Goal: Information Seeking & Learning: Learn about a topic

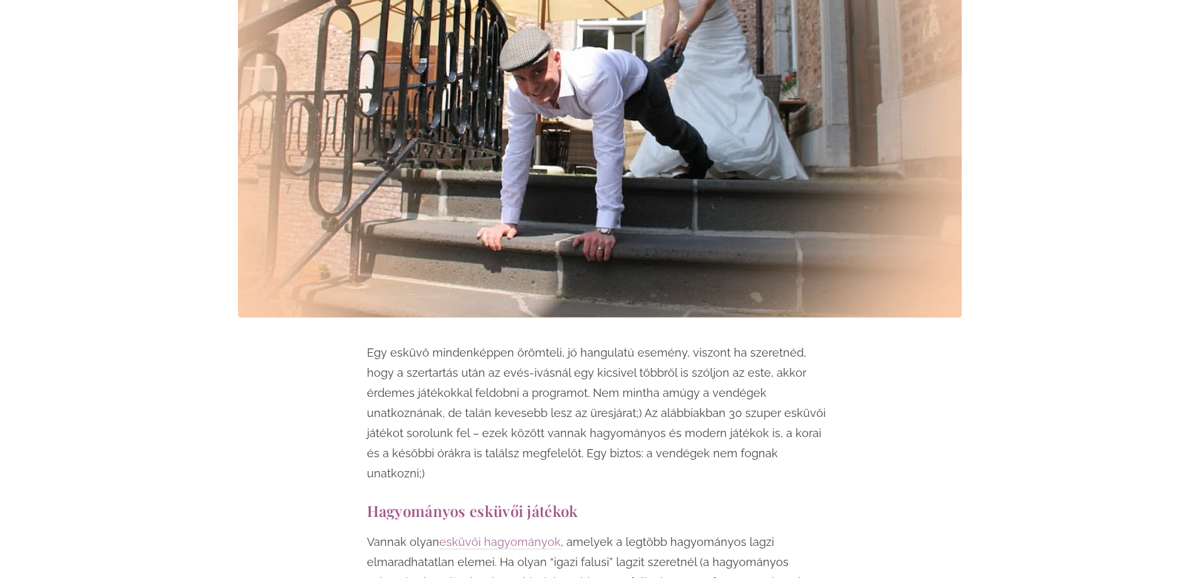
scroll to position [566, 0]
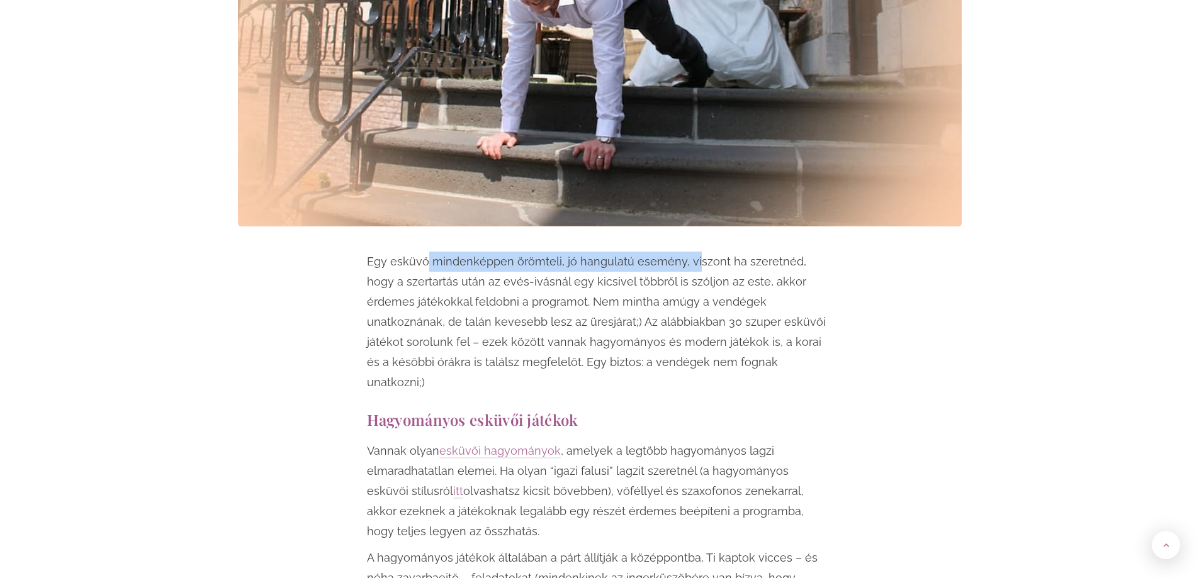
drag, startPoint x: 425, startPoint y: 265, endPoint x: 692, endPoint y: 272, distance: 267.5
click at [692, 272] on p "Egy esküvő mindenképpen örömteli, jó hangulatú esemény, viszont ha szeretnéd, h…" at bounding box center [600, 322] width 466 height 141
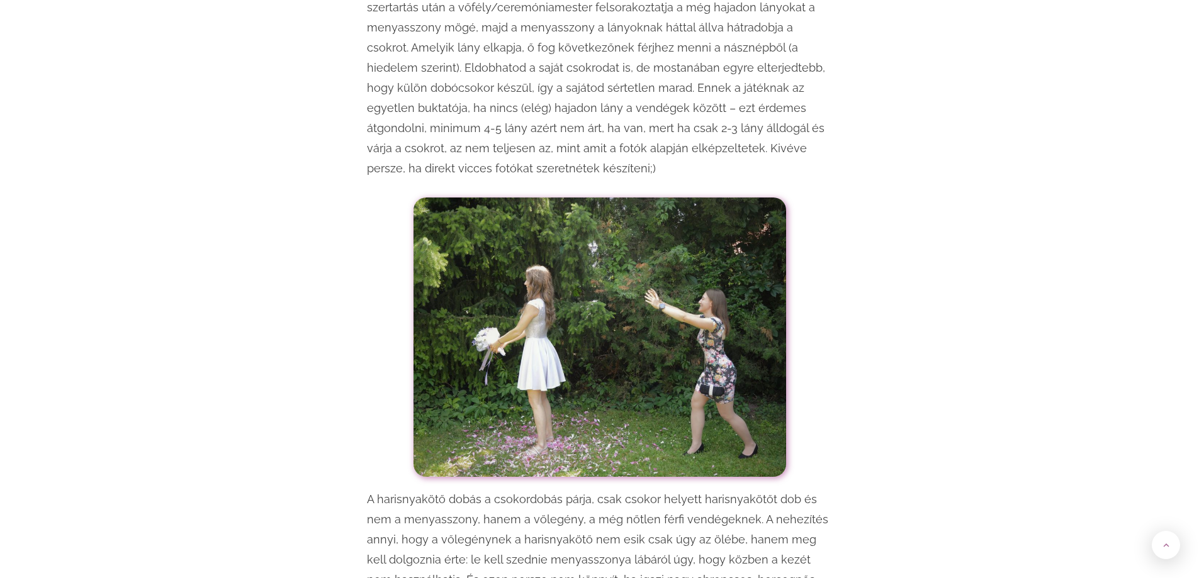
scroll to position [1384, 0]
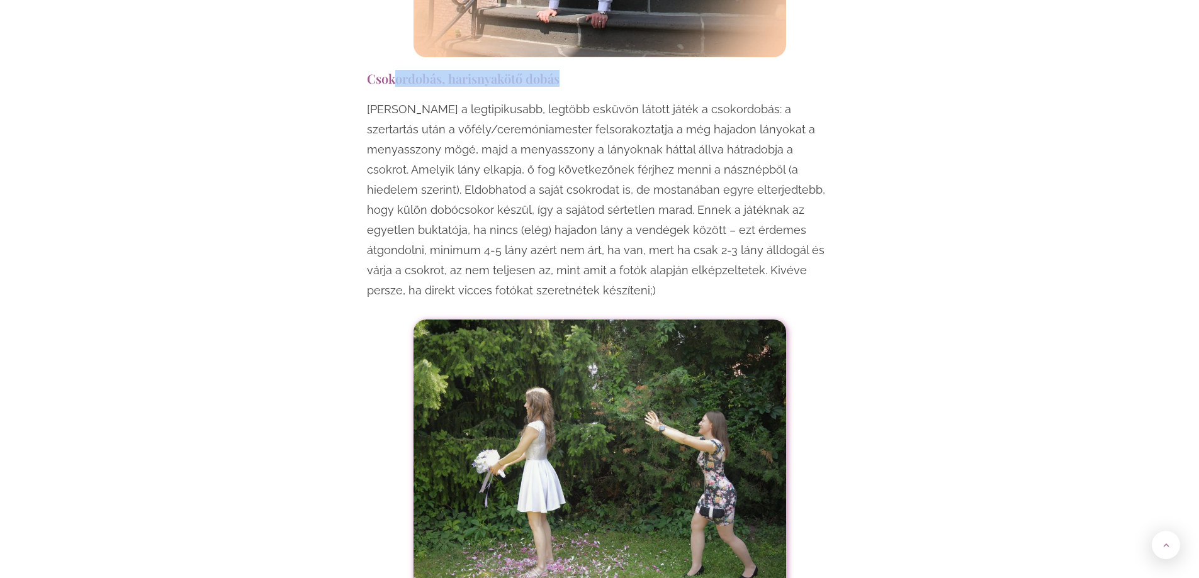
drag, startPoint x: 449, startPoint y: 52, endPoint x: 622, endPoint y: 70, distance: 173.3
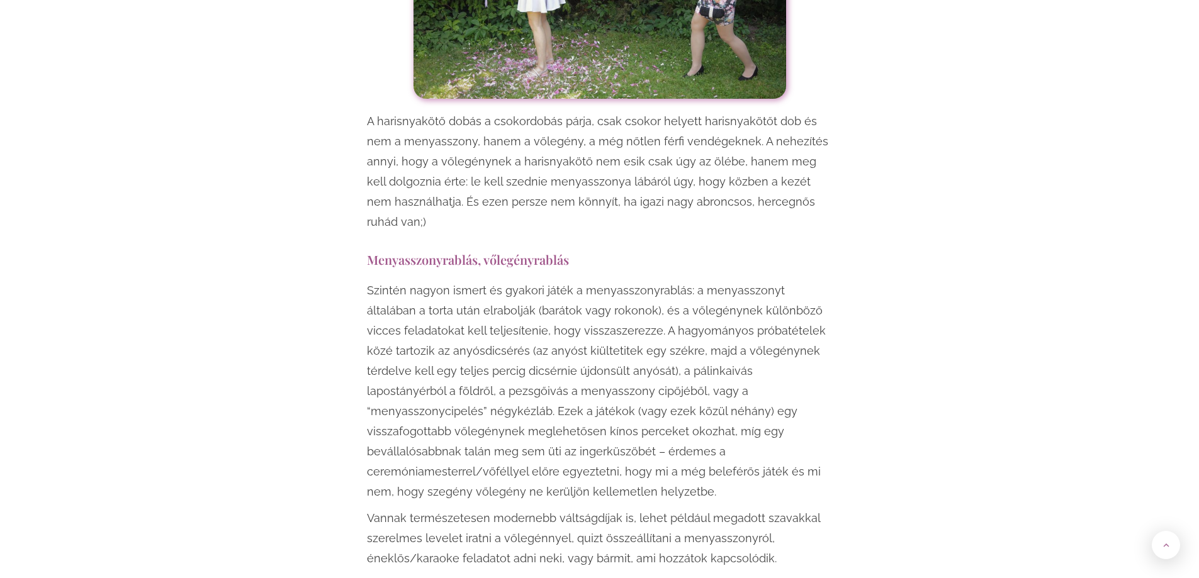
scroll to position [2014, 0]
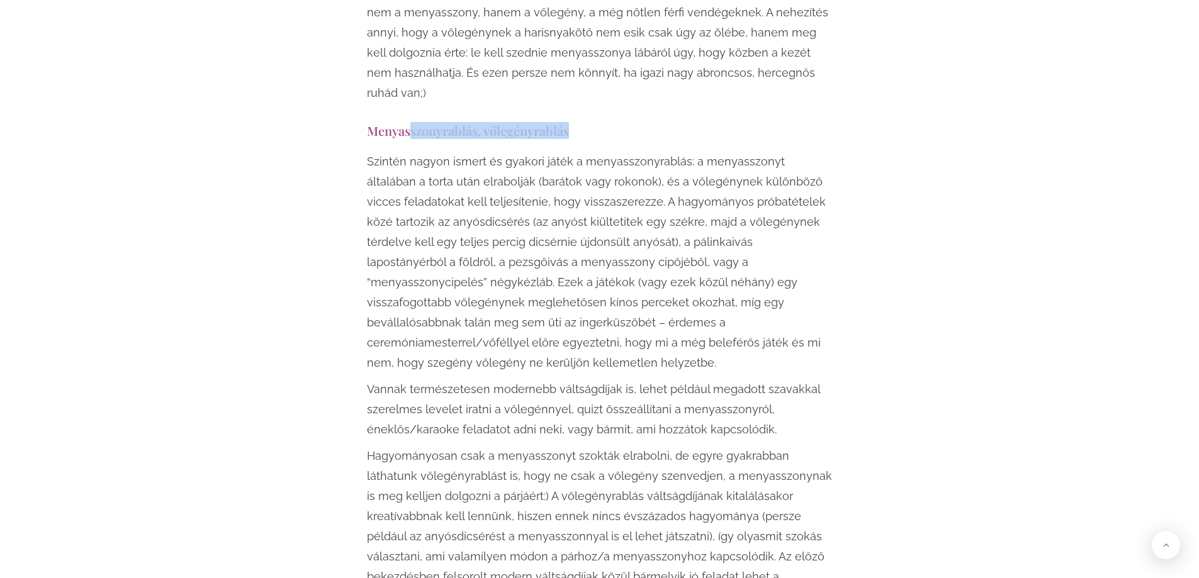
drag, startPoint x: 413, startPoint y: 77, endPoint x: 602, endPoint y: 89, distance: 189.2
click at [602, 122] on h3 "Menyasszonyrablás, vőlegényrablás" at bounding box center [600, 130] width 466 height 17
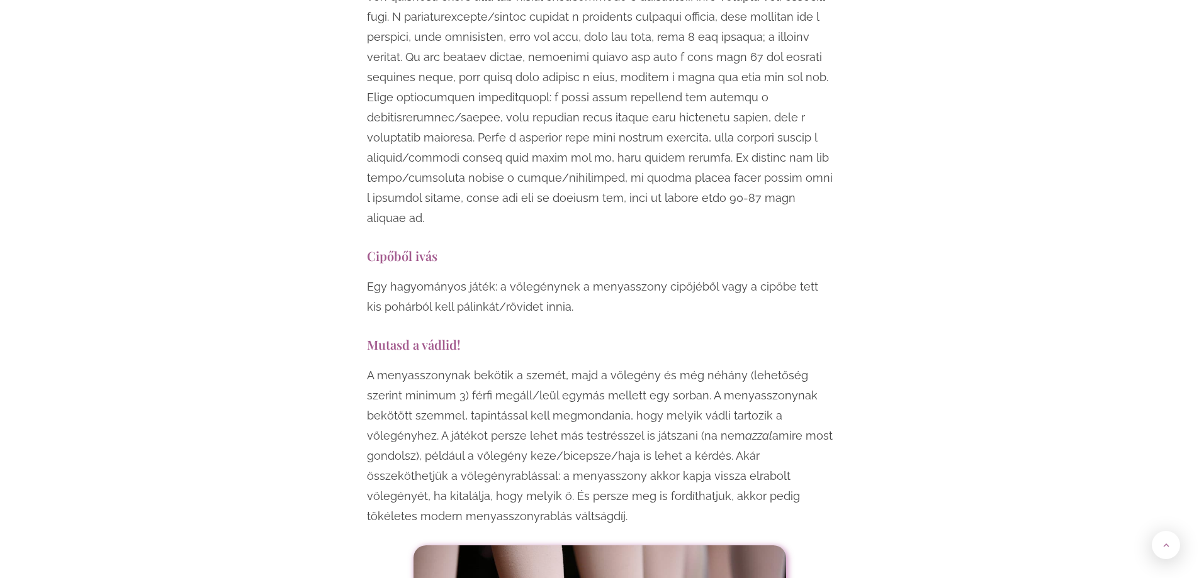
scroll to position [3902, 0]
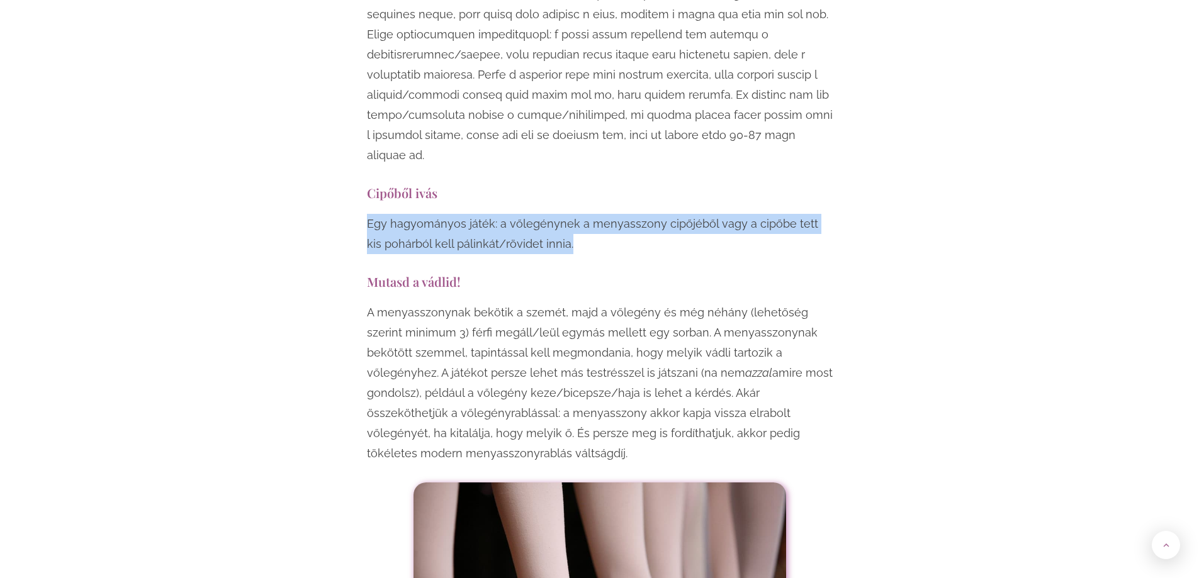
drag, startPoint x: 611, startPoint y: 126, endPoint x: 756, endPoint y: 169, distance: 150.8
click at [756, 214] on p "Egy hagyományos játék: a vőlegénynek a menyasszony cipőjéből vagy a cipőbe tett…" at bounding box center [600, 234] width 466 height 40
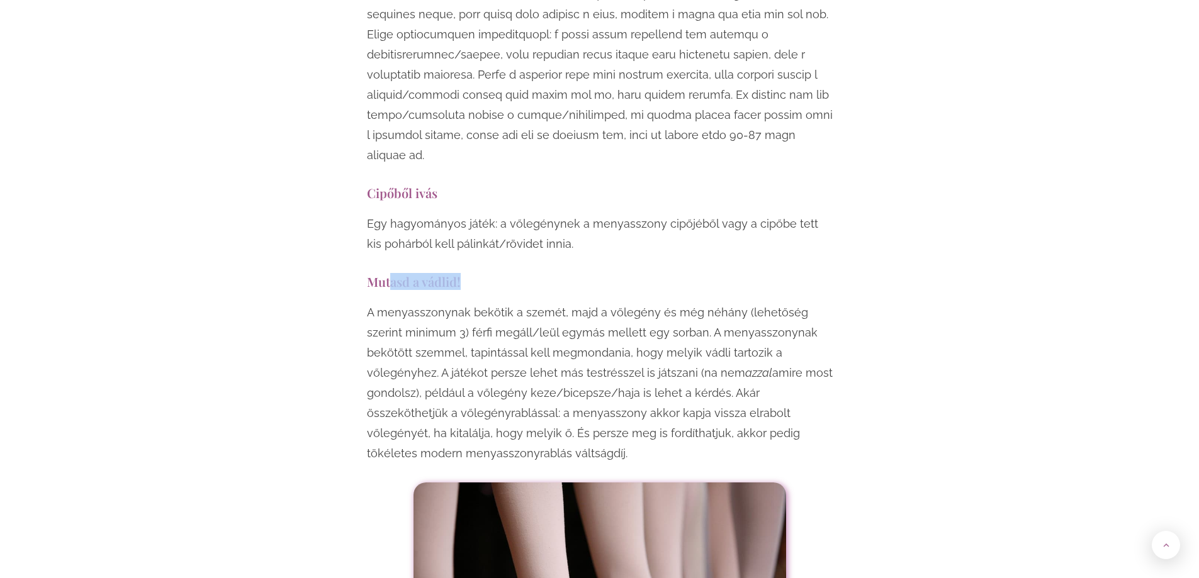
drag, startPoint x: 393, startPoint y: 202, endPoint x: 468, endPoint y: 202, distance: 74.3
click at [466, 273] on h3 "Mutasd a vádlid!" at bounding box center [600, 281] width 466 height 17
click at [486, 273] on h3 "Mutasd a vádlid!" at bounding box center [600, 281] width 466 height 17
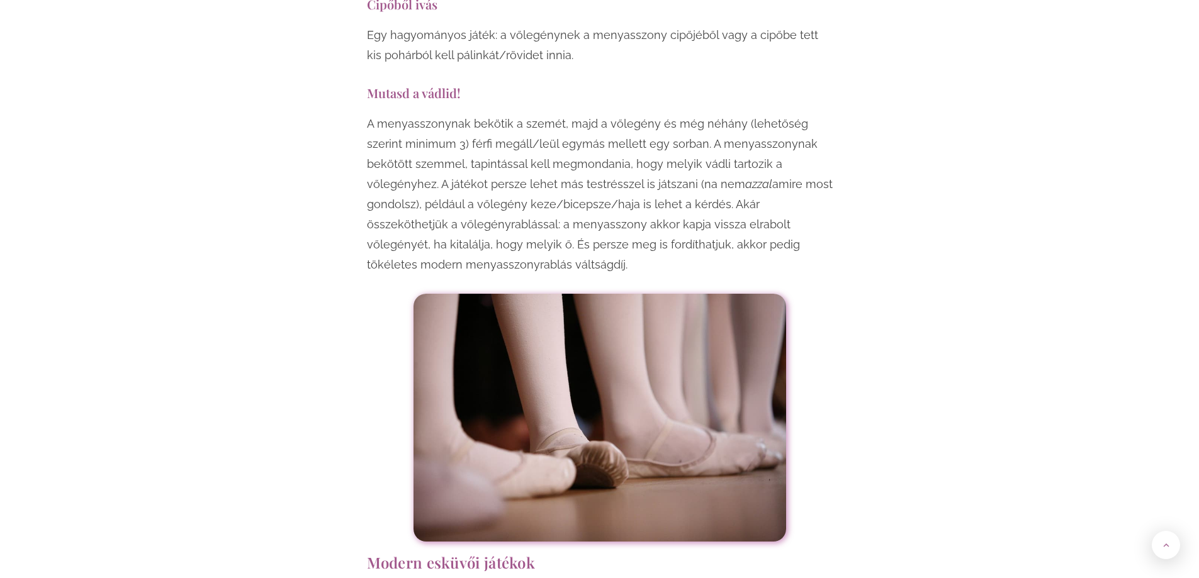
scroll to position [4342, 0]
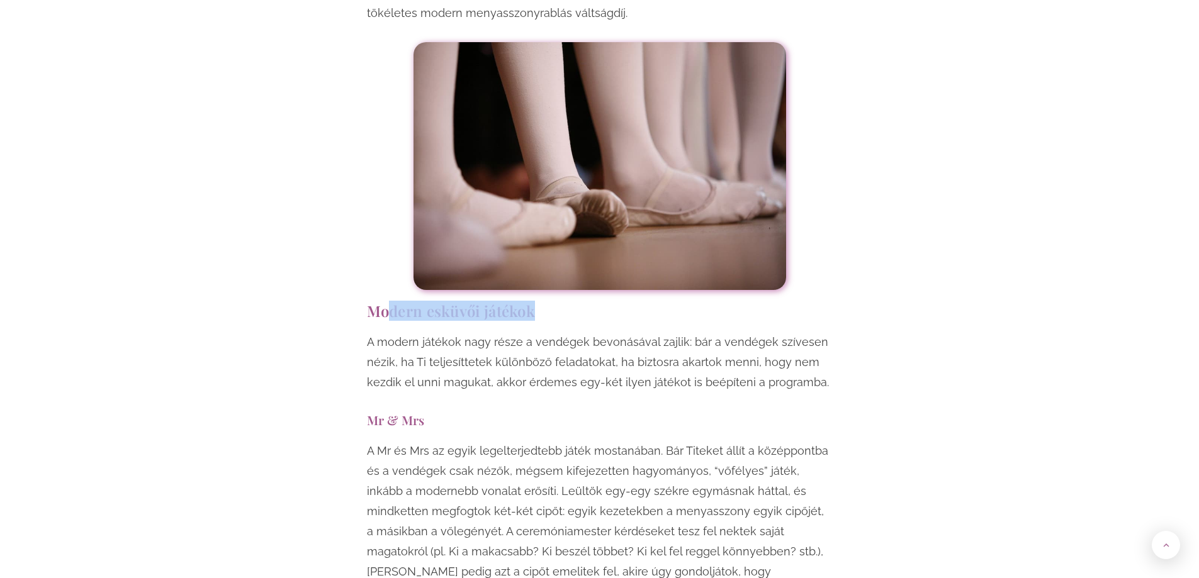
drag, startPoint x: 400, startPoint y: 226, endPoint x: 542, endPoint y: 234, distance: 142.5
click at [540, 303] on h2 "Modern esküvői játékok" at bounding box center [600, 311] width 466 height 17
click at [542, 303] on h2 "Modern esküvői játékok" at bounding box center [600, 311] width 466 height 17
drag, startPoint x: 373, startPoint y: 240, endPoint x: 493, endPoint y: 240, distance: 120.2
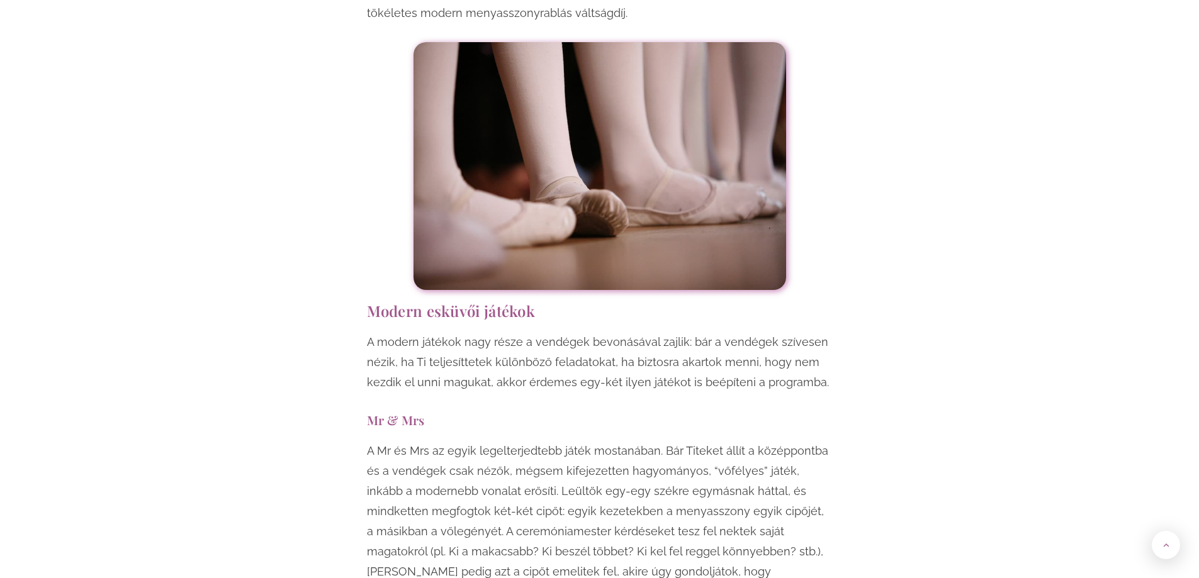
click at [507, 303] on h2 "Modern esküvői játékok" at bounding box center [600, 311] width 466 height 17
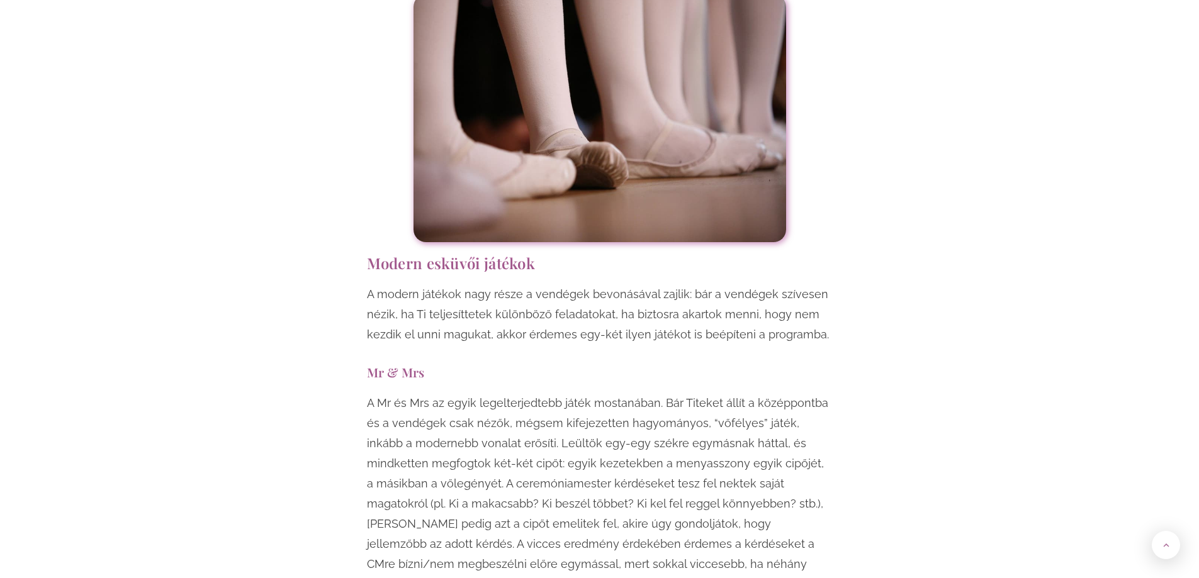
scroll to position [4468, 0]
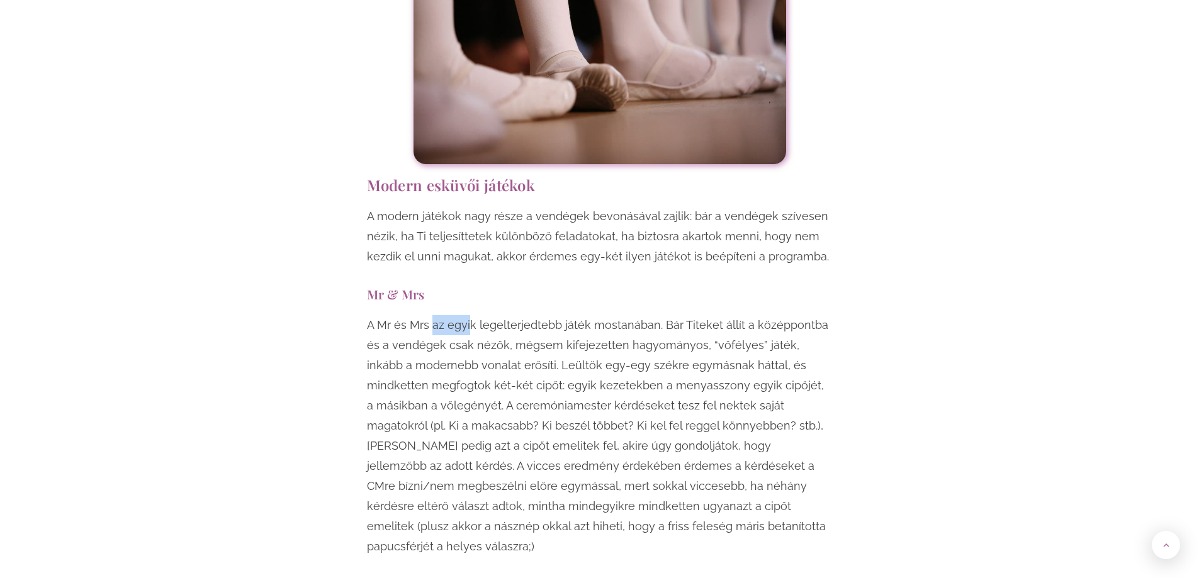
drag, startPoint x: 436, startPoint y: 236, endPoint x: 527, endPoint y: 253, distance: 92.8
click at [498, 315] on p "A Mr és Mrs az egyik legelterjedtebb játék mostanában. Bár Titeket állít a közé…" at bounding box center [600, 436] width 466 height 242
click at [527, 315] on p "A Mr és Mrs az egyik legelterjedtebb játék mostanában. Bár Titeket állít a közé…" at bounding box center [600, 436] width 466 height 242
drag, startPoint x: 480, startPoint y: 238, endPoint x: 722, endPoint y: 241, distance: 242.3
click at [722, 315] on p "A Mr és Mrs az egyik legelterjedtebb játék mostanában. Bár Titeket állít a közé…" at bounding box center [600, 436] width 466 height 242
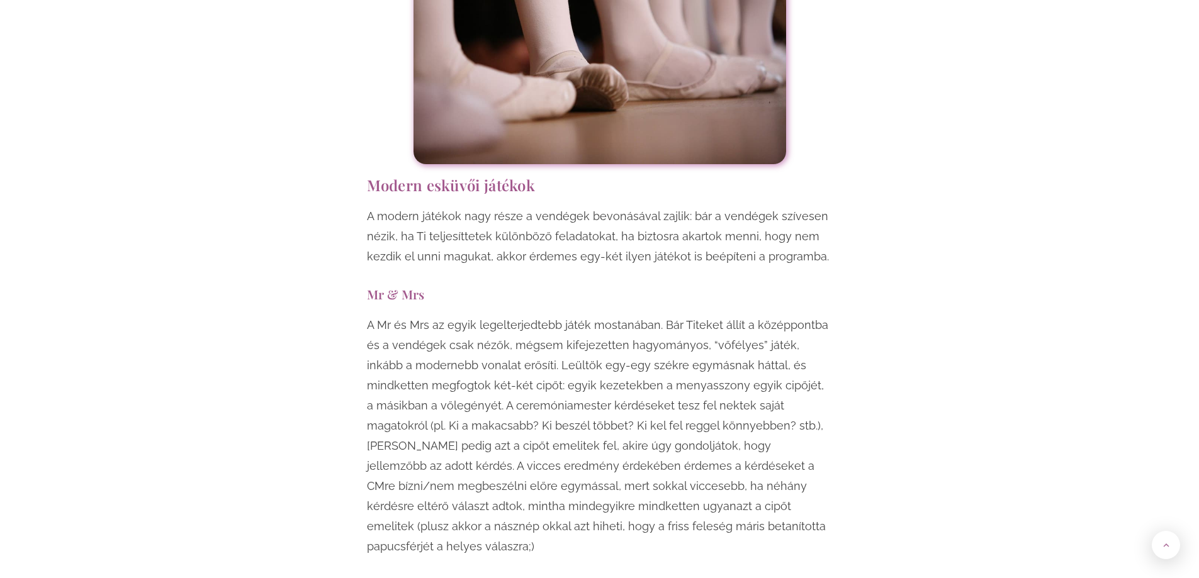
click at [731, 315] on p "A Mr és Mrs az egyik legelterjedtebb játék mostanában. Bár Titeket állít a közé…" at bounding box center [600, 436] width 466 height 242
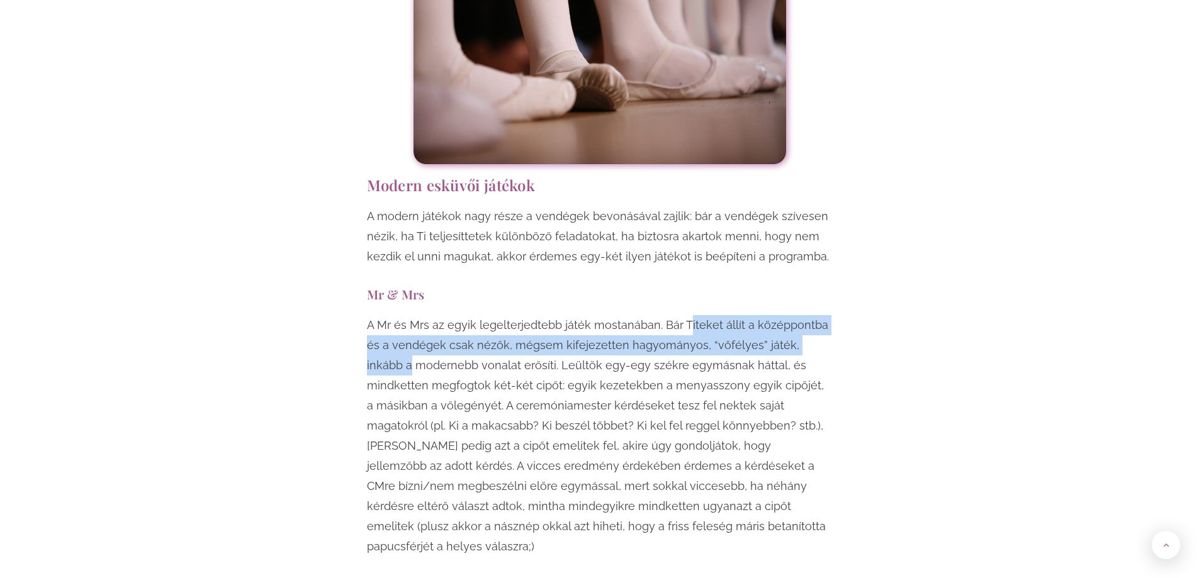
drag, startPoint x: 685, startPoint y: 233, endPoint x: 846, endPoint y: 257, distance: 163.6
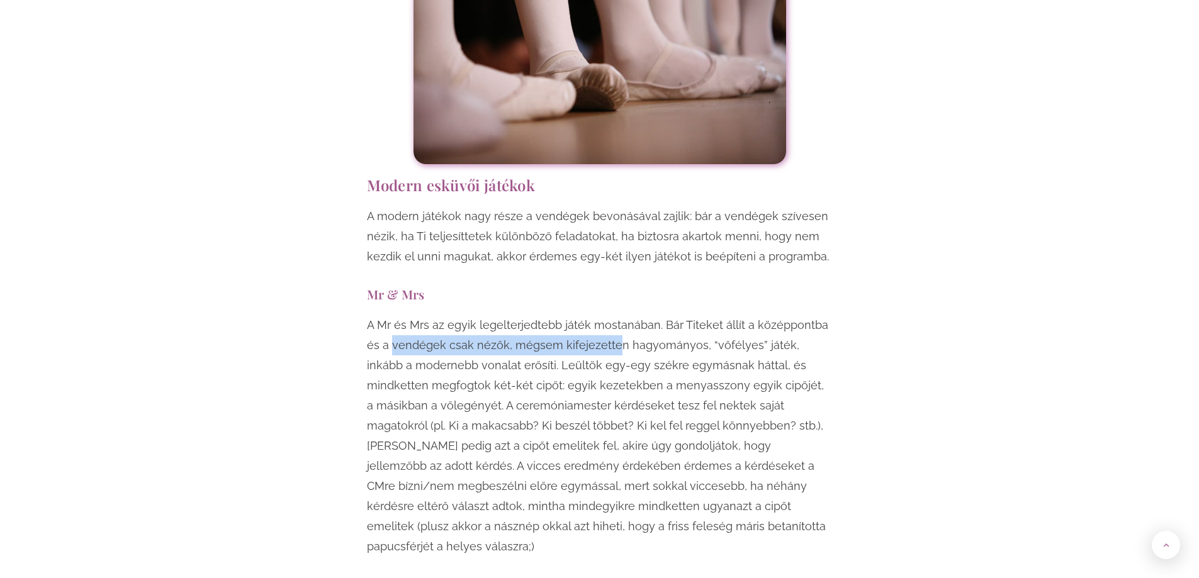
drag, startPoint x: 400, startPoint y: 257, endPoint x: 598, endPoint y: 271, distance: 198.8
click at [598, 315] on p "A Mr és Mrs az egyik legelterjedtebb játék mostanában. Bár Titeket állít a közé…" at bounding box center [600, 436] width 466 height 242
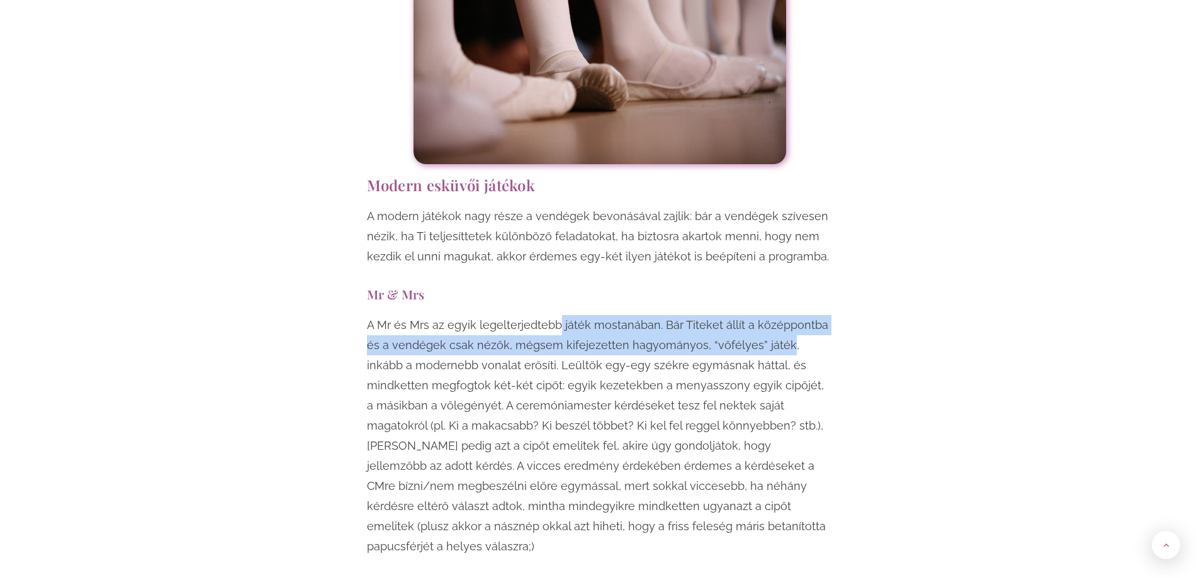
drag, startPoint x: 562, startPoint y: 255, endPoint x: 792, endPoint y: 269, distance: 230.1
click at [769, 315] on p "A Mr és Mrs az egyik legelterjedtebb játék mostanában. Bár Titeket állít a közé…" at bounding box center [600, 436] width 466 height 242
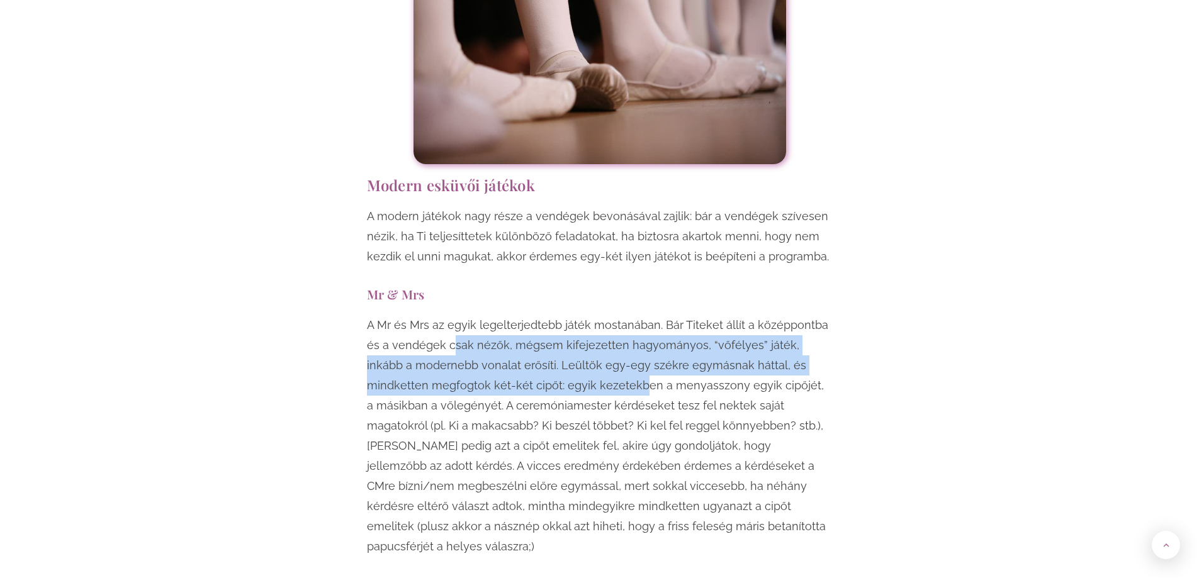
drag, startPoint x: 436, startPoint y: 272, endPoint x: 612, endPoint y: 306, distance: 178.8
click at [610, 315] on p "A Mr és Mrs az egyik legelterjedtebb játék mostanában. Bár Titeket állít a közé…" at bounding box center [600, 436] width 466 height 242
click at [612, 315] on p "A Mr és Mrs az egyik legelterjedtebb játék mostanában. Bár Titeket állít a közé…" at bounding box center [600, 436] width 466 height 242
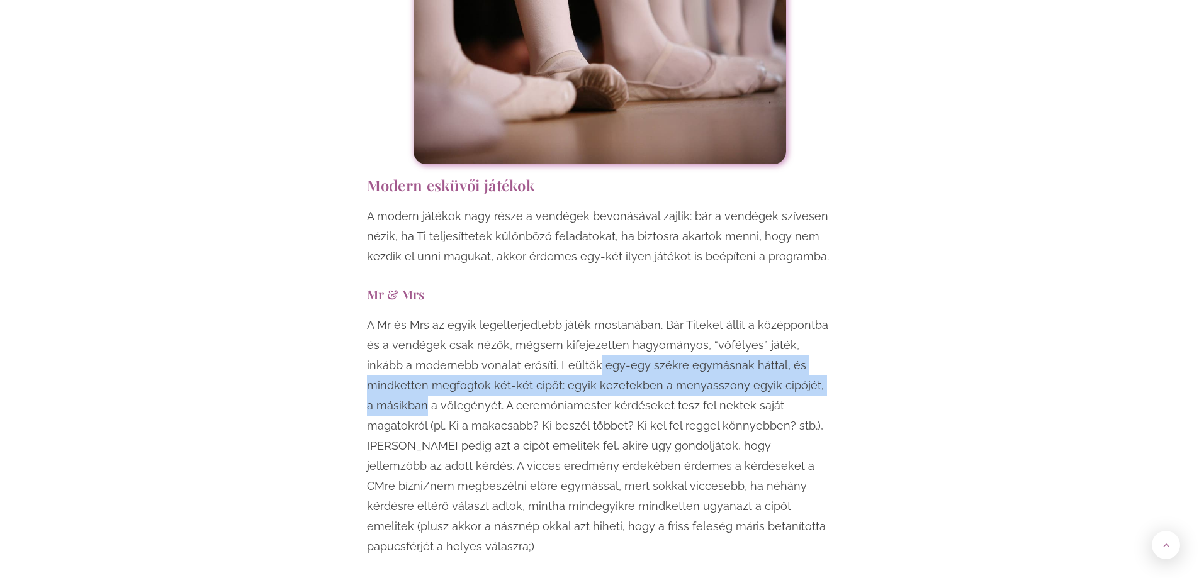
drag, startPoint x: 574, startPoint y: 274, endPoint x: 807, endPoint y: 298, distance: 234.6
click at [807, 315] on p "A Mr és Mrs az egyik legelterjedtebb játék mostanában. Bár Titeket állít a közé…" at bounding box center [600, 436] width 466 height 242
click at [814, 315] on p "A Mr és Mrs az egyik legelterjedtebb játék mostanában. Bár Titeket állít a közé…" at bounding box center [600, 436] width 466 height 242
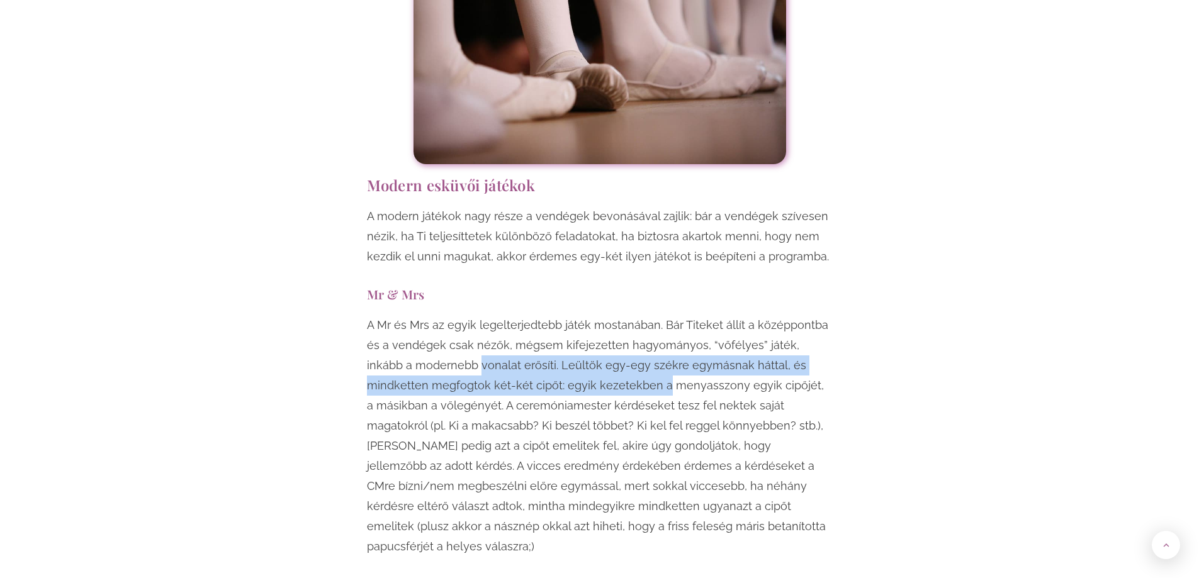
drag, startPoint x: 430, startPoint y: 287, endPoint x: 622, endPoint y: 320, distance: 194.1
click at [622, 320] on p "A Mr és Mrs az egyik legelterjedtebb játék mostanában. Bár Titeket állít a közé…" at bounding box center [600, 436] width 466 height 242
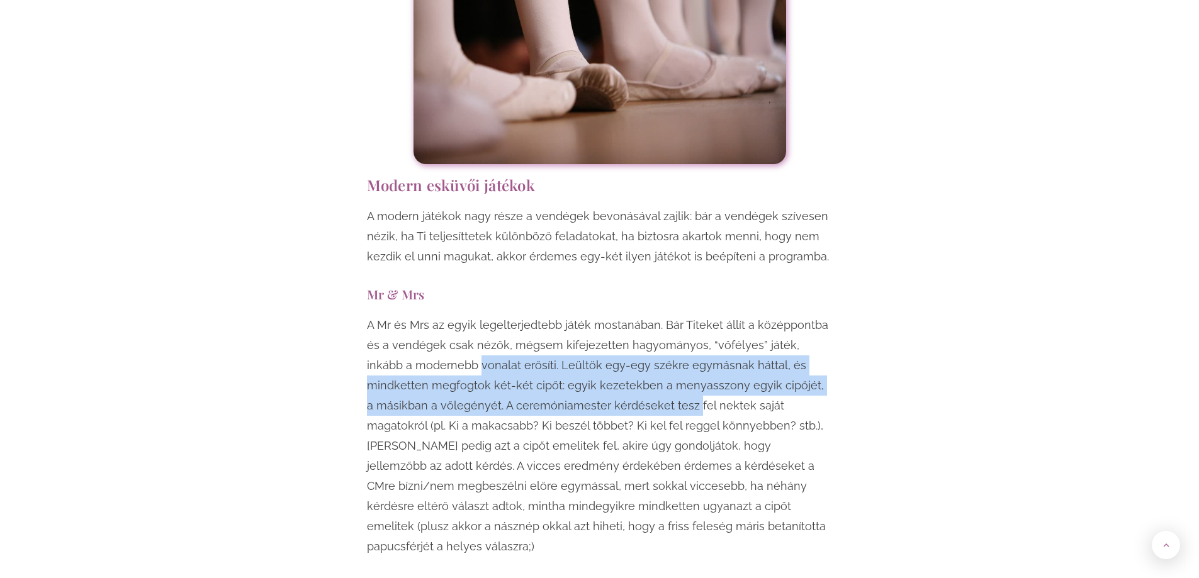
click at [622, 320] on p "A Mr és Mrs az egyik legelterjedtebb játék mostanában. Bár Titeket állít a közé…" at bounding box center [600, 436] width 466 height 242
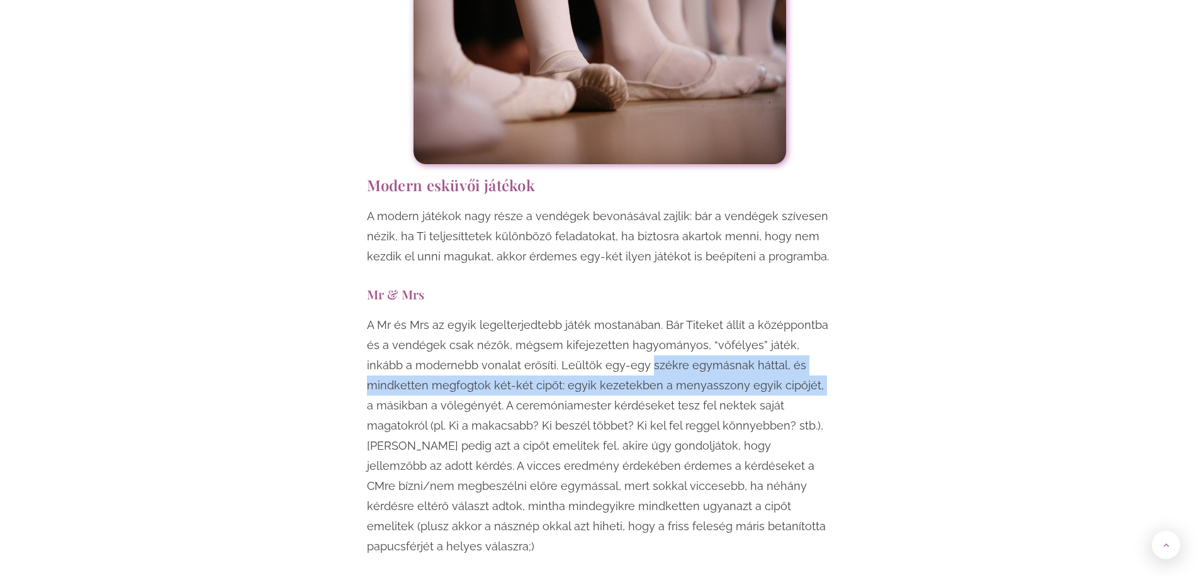
drag, startPoint x: 599, startPoint y: 295, endPoint x: 756, endPoint y: 303, distance: 157.6
click at [756, 315] on p "A Mr és Mrs az egyik legelterjedtebb játék mostanában. Bár Titeket állít a közé…" at bounding box center [600, 436] width 466 height 242
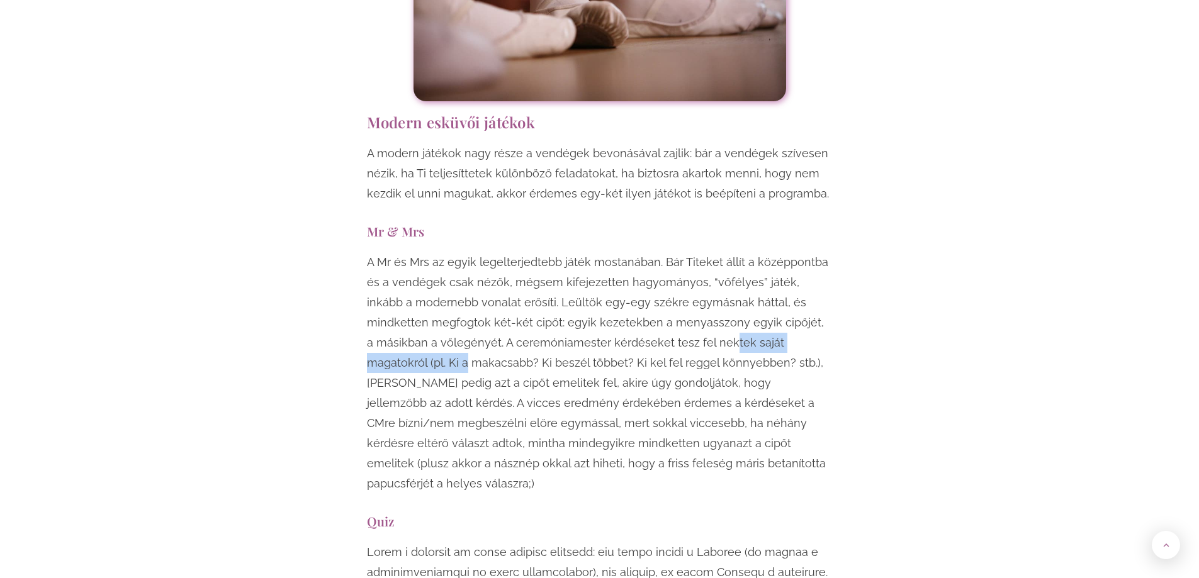
drag, startPoint x: 660, startPoint y: 252, endPoint x: 904, endPoint y: 252, distance: 244.2
click at [828, 273] on p "A Mr és Mrs az egyik legelterjedtebb játék mostanában. Bár Titeket állít a közé…" at bounding box center [600, 373] width 466 height 242
drag, startPoint x: 499, startPoint y: 278, endPoint x: 597, endPoint y: 288, distance: 98.1
click at [594, 288] on p "A Mr és Mrs az egyik legelterjedtebb játék mostanában. Bár Titeket állít a közé…" at bounding box center [600, 373] width 466 height 242
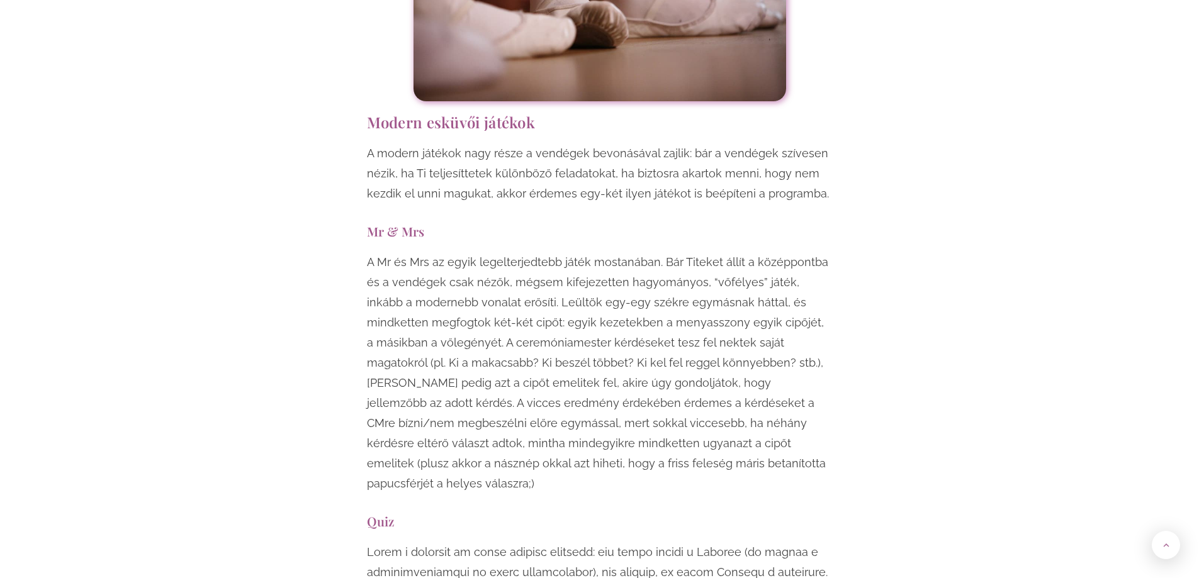
click at [597, 288] on p "A Mr és Mrs az egyik legelterjedtebb játék mostanában. Bár Titeket állít a közé…" at bounding box center [600, 373] width 466 height 242
drag, startPoint x: 542, startPoint y: 275, endPoint x: 637, endPoint y: 288, distance: 96.5
click at [636, 288] on p "A Mr és Mrs az egyik legelterjedtebb játék mostanában. Bár Titeket állít a közé…" at bounding box center [600, 373] width 466 height 242
click at [637, 288] on p "A Mr és Mrs az egyik legelterjedtebb játék mostanában. Bár Titeket állít a közé…" at bounding box center [600, 373] width 466 height 242
click at [766, 286] on p "A Mr és Mrs az egyik legelterjedtebb játék mostanában. Bár Titeket állít a közé…" at bounding box center [600, 373] width 466 height 242
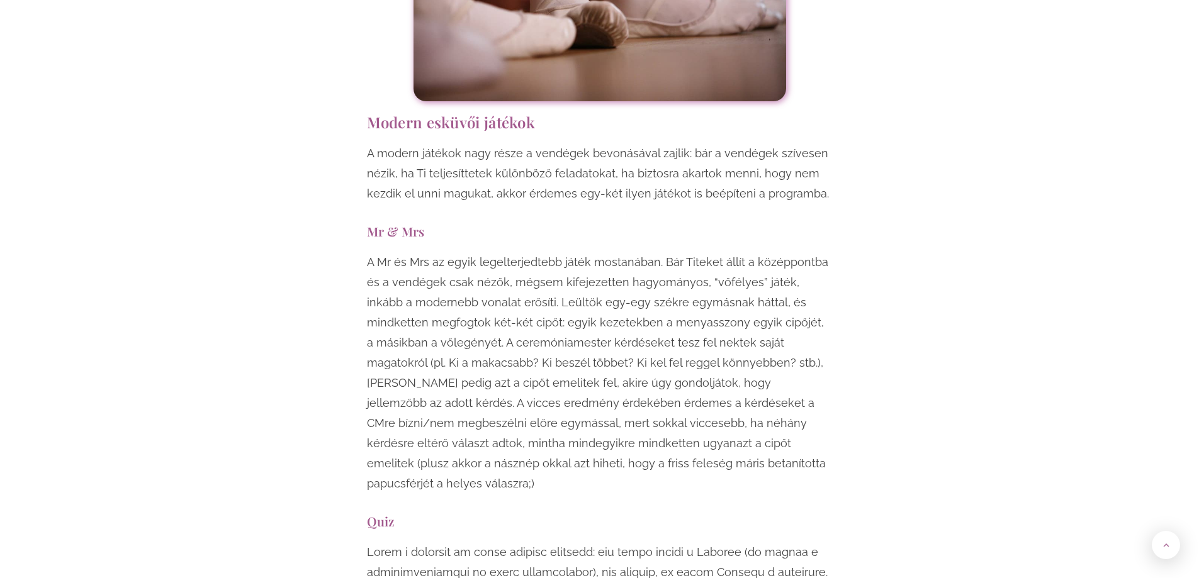
click at [818, 276] on p "A Mr és Mrs az egyik legelterjedtebb játék mostanában. Bár Titeket állít a közé…" at bounding box center [600, 373] width 466 height 242
drag, startPoint x: 594, startPoint y: 309, endPoint x: 671, endPoint y: 291, distance: 79.5
click at [631, 296] on p "A Mr és Mrs az egyik legelterjedtebb játék mostanában. Bár Titeket állít a közé…" at bounding box center [600, 373] width 466 height 242
click at [683, 297] on p "A Mr és Mrs az egyik legelterjedtebb játék mostanában. Bár Titeket állít a közé…" at bounding box center [600, 373] width 466 height 242
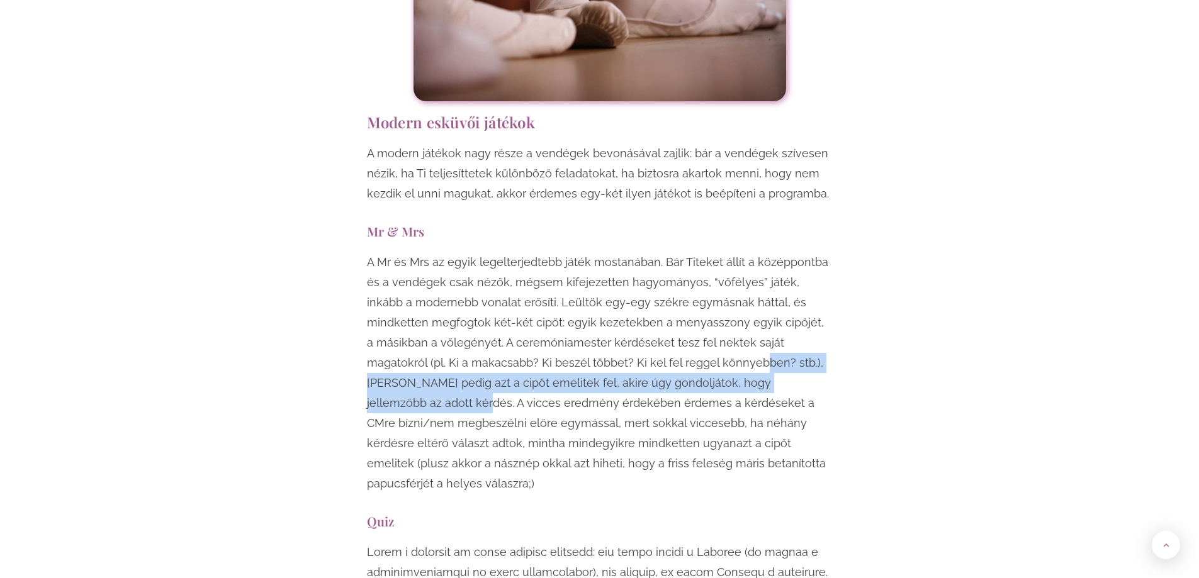
drag, startPoint x: 654, startPoint y: 293, endPoint x: 794, endPoint y: 303, distance: 139.4
click at [775, 302] on p "A Mr és Mrs az egyik legelterjedtebb játék mostanában. Bár Titeket állít a közé…" at bounding box center [600, 373] width 466 height 242
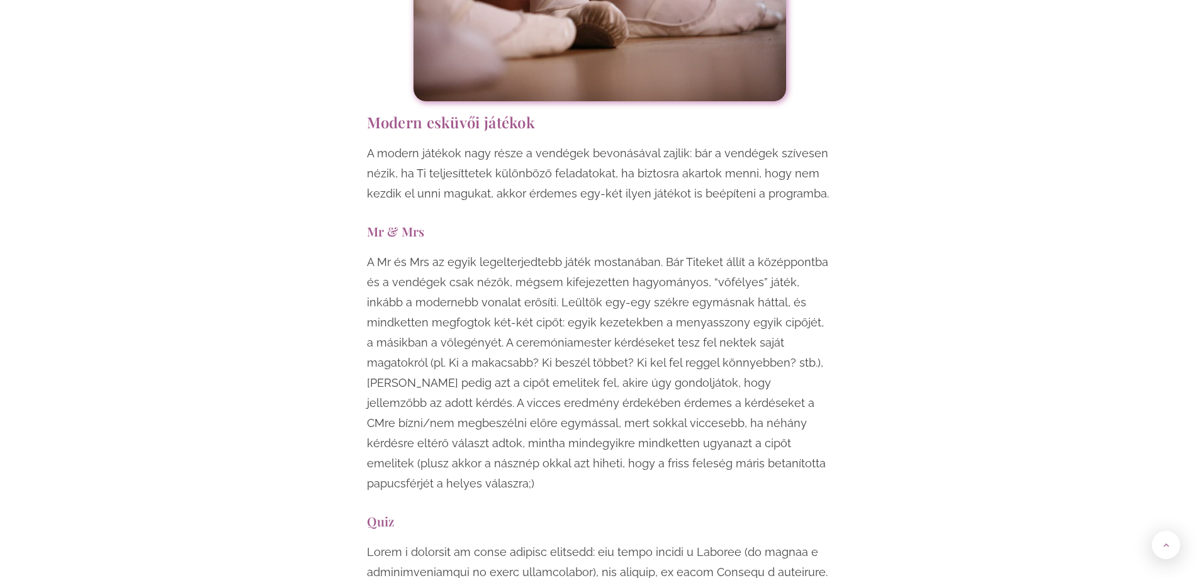
click at [814, 302] on p "A Mr és Mrs az egyik legelterjedtebb játék mostanában. Bár Titeket állít a közé…" at bounding box center [600, 373] width 466 height 242
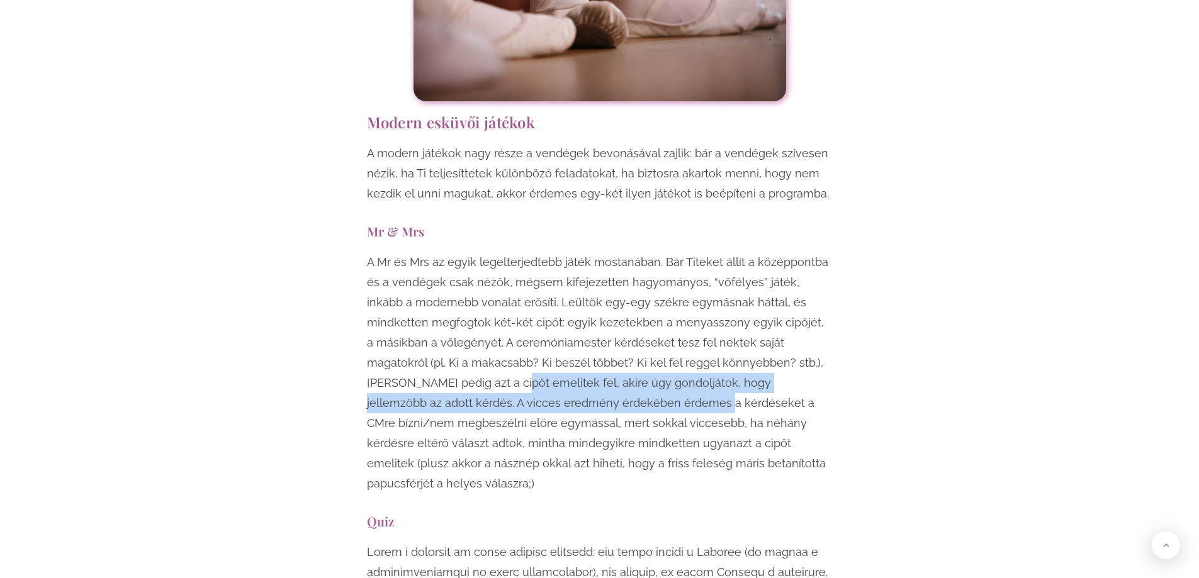
drag, startPoint x: 403, startPoint y: 303, endPoint x: 545, endPoint y: 316, distance: 142.2
click at [545, 316] on p "A Mr és Mrs az egyik legelterjedtebb játék mostanában. Bár Titeket állít a közé…" at bounding box center [600, 373] width 466 height 242
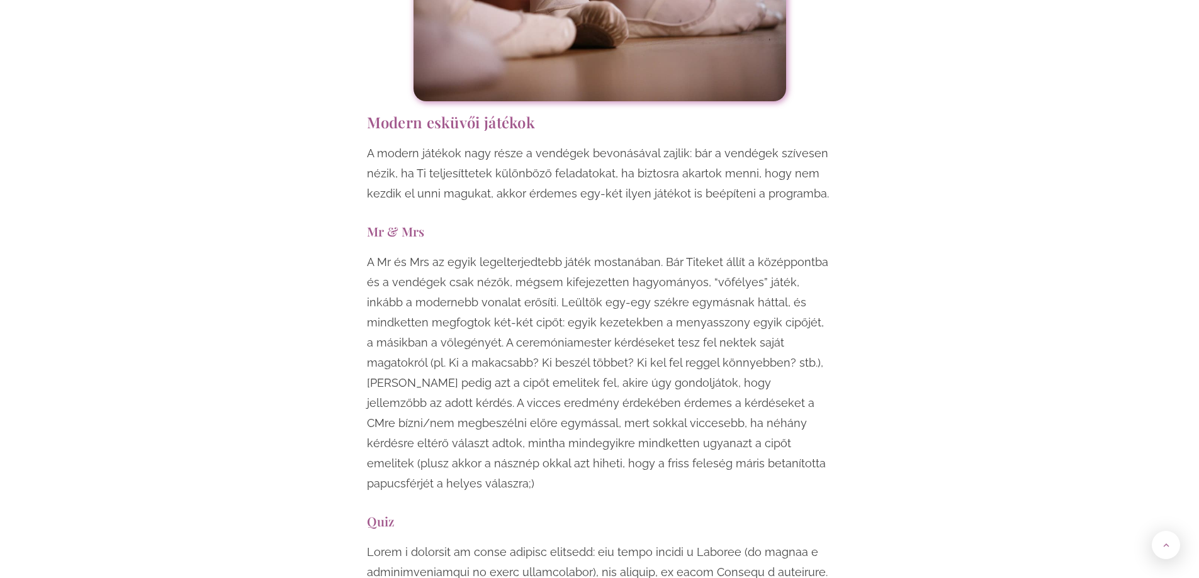
click at [566, 326] on p "A Mr és Mrs az egyik legelterjedtebb játék mostanában. Bár Titeket állít a közé…" at bounding box center [600, 373] width 466 height 242
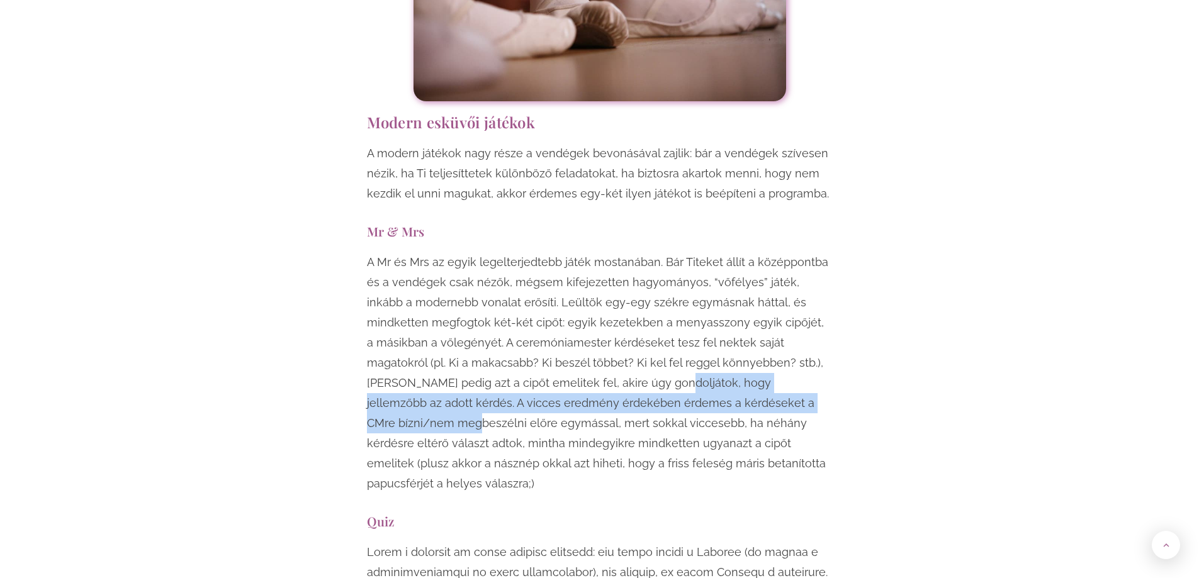
drag, startPoint x: 562, startPoint y: 306, endPoint x: 725, endPoint y: 316, distance: 163.3
click at [725, 316] on p "A Mr és Mrs az egyik legelterjedtebb játék mostanában. Bár Titeket állít a közé…" at bounding box center [600, 373] width 466 height 242
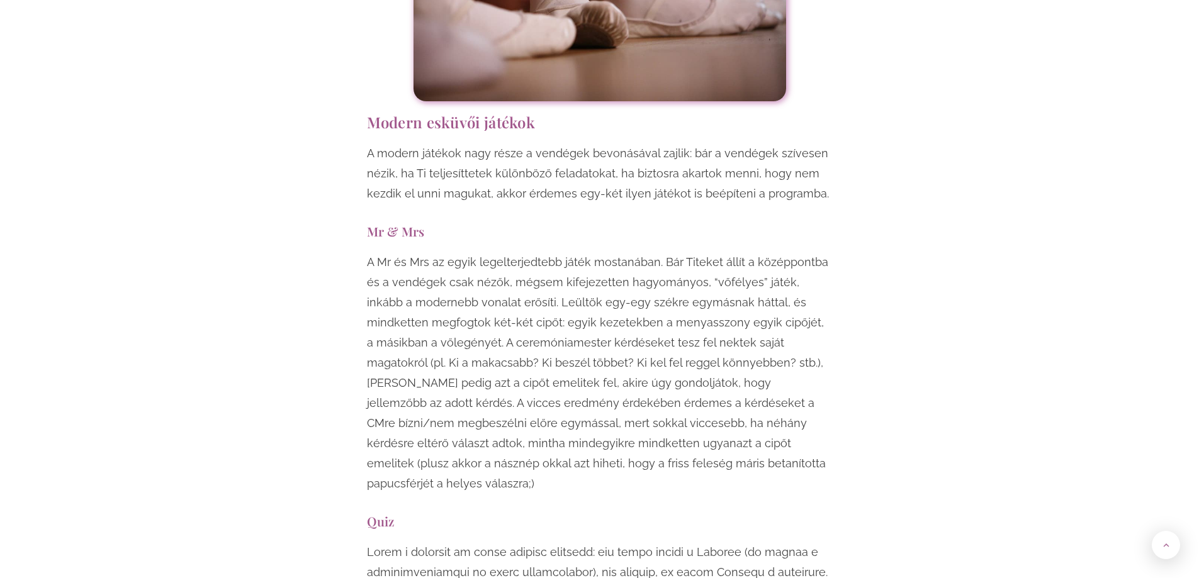
click at [733, 327] on p "A Mr és Mrs az egyik legelterjedtebb játék mostanában. Bár Titeket állít a közé…" at bounding box center [600, 373] width 466 height 242
drag, startPoint x: 631, startPoint y: 316, endPoint x: 819, endPoint y: 330, distance: 188.0
click at [819, 330] on p "A Mr és Mrs az egyik legelterjedtebb játék mostanában. Bár Titeket állít a közé…" at bounding box center [600, 373] width 466 height 242
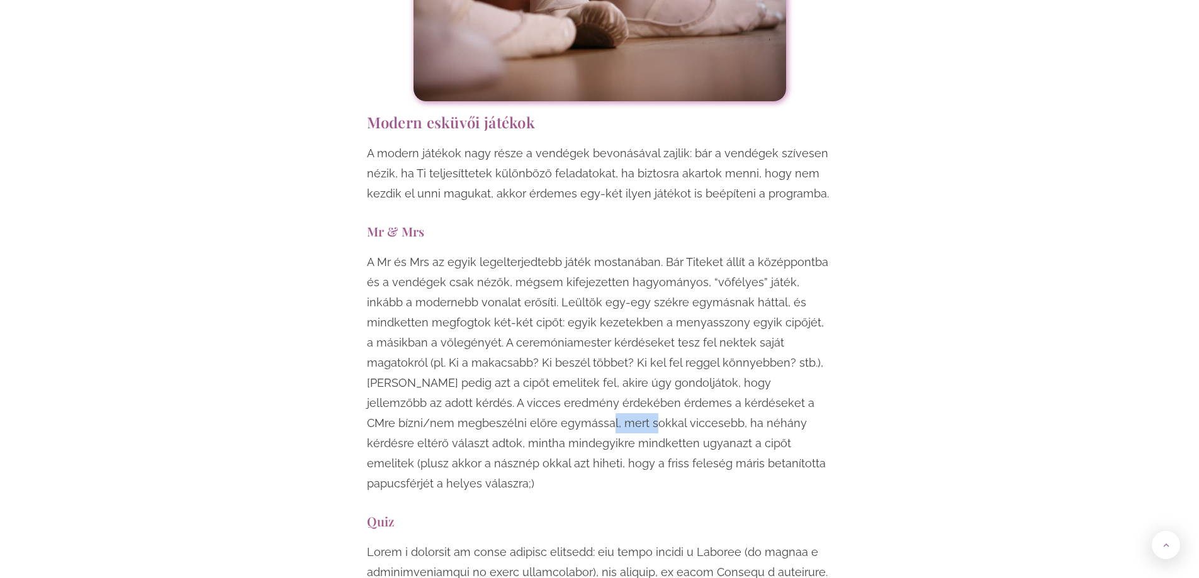
drag, startPoint x: 382, startPoint y: 345, endPoint x: 458, endPoint y: 355, distance: 76.8
click at [443, 347] on p "A Mr és Mrs az egyik legelterjedtebb játék mostanában. Bár Titeket állít a közé…" at bounding box center [600, 373] width 466 height 242
click at [458, 355] on p "A Mr és Mrs az egyik legelterjedtebb játék mostanában. Bár Titeket állít a közé…" at bounding box center [600, 373] width 466 height 242
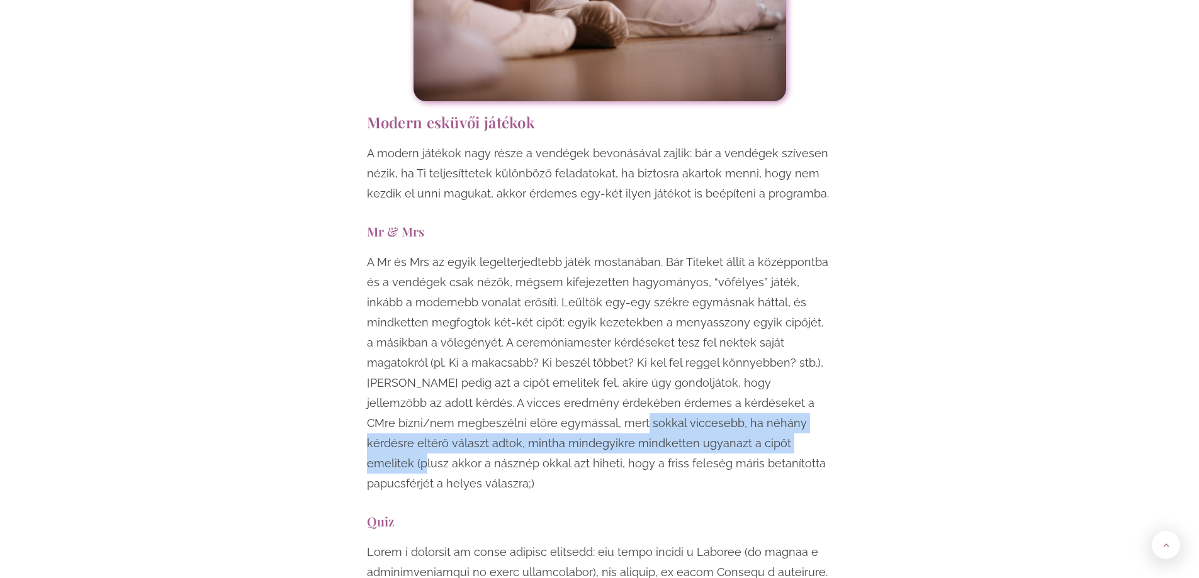
drag, startPoint x: 417, startPoint y: 342, endPoint x: 641, endPoint y: 361, distance: 225.4
click at [641, 361] on p "A Mr és Mrs az egyik legelterjedtebb játék mostanában. Bár Titeket állít a közé…" at bounding box center [600, 373] width 466 height 242
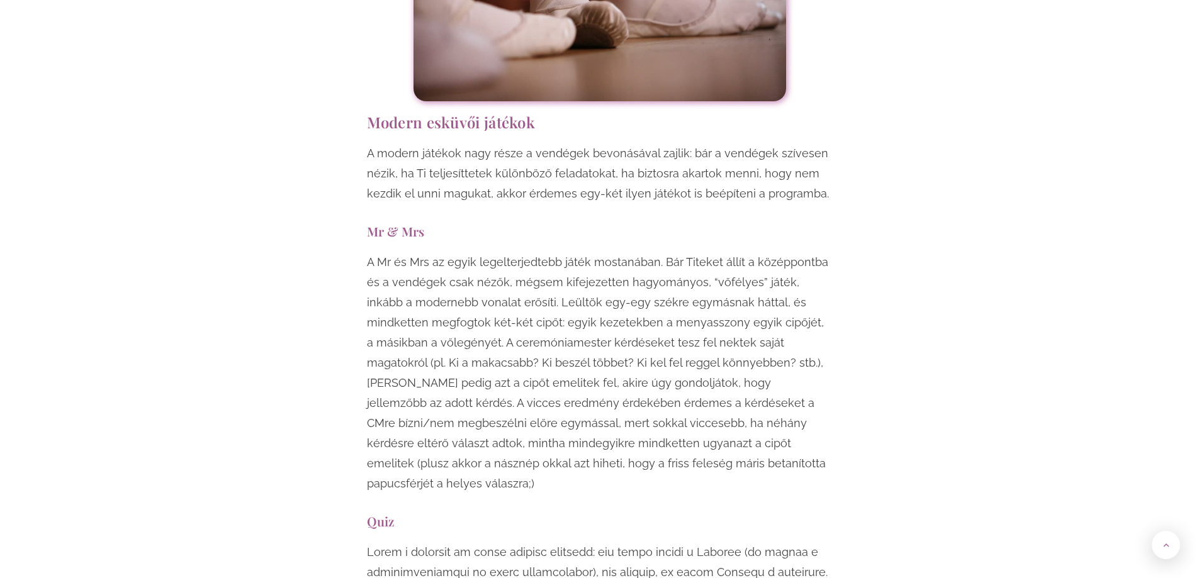
click at [648, 361] on p "A Mr és Mrs az egyik legelterjedtebb játék mostanában. Bár Titeket állít a közé…" at bounding box center [600, 373] width 466 height 242
drag, startPoint x: 500, startPoint y: 347, endPoint x: 726, endPoint y: 339, distance: 226.1
click at [726, 337] on p "A Mr és Mrs az egyik legelterjedtebb játék mostanában. Bár Titeket állít a közé…" at bounding box center [600, 373] width 466 height 242
click at [726, 339] on p "A Mr és Mrs az egyik legelterjedtebb játék mostanában. Bár Titeket állít a közé…" at bounding box center [600, 373] width 466 height 242
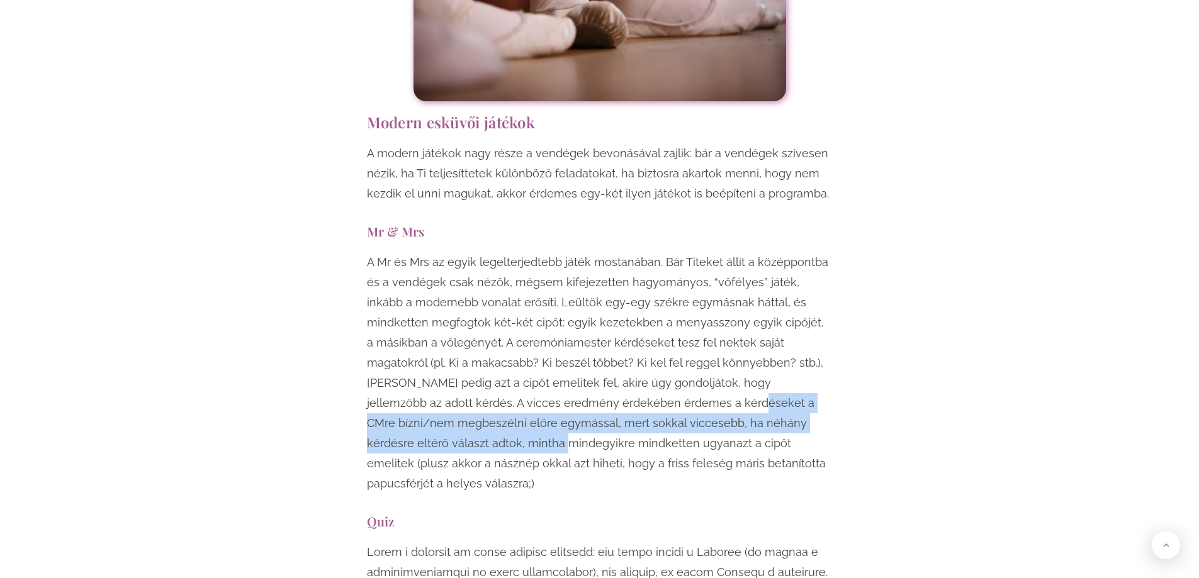
drag, startPoint x: 572, startPoint y: 323, endPoint x: 813, endPoint y: 352, distance: 242.8
click at [813, 352] on p "A Mr és Mrs az egyik legelterjedtebb játék mostanában. Bár Titeket állít a közé…" at bounding box center [600, 373] width 466 height 242
click at [828, 345] on p "A Mr és Mrs az egyik legelterjedtebb játék mostanában. Bár Titeket állít a közé…" at bounding box center [600, 373] width 466 height 242
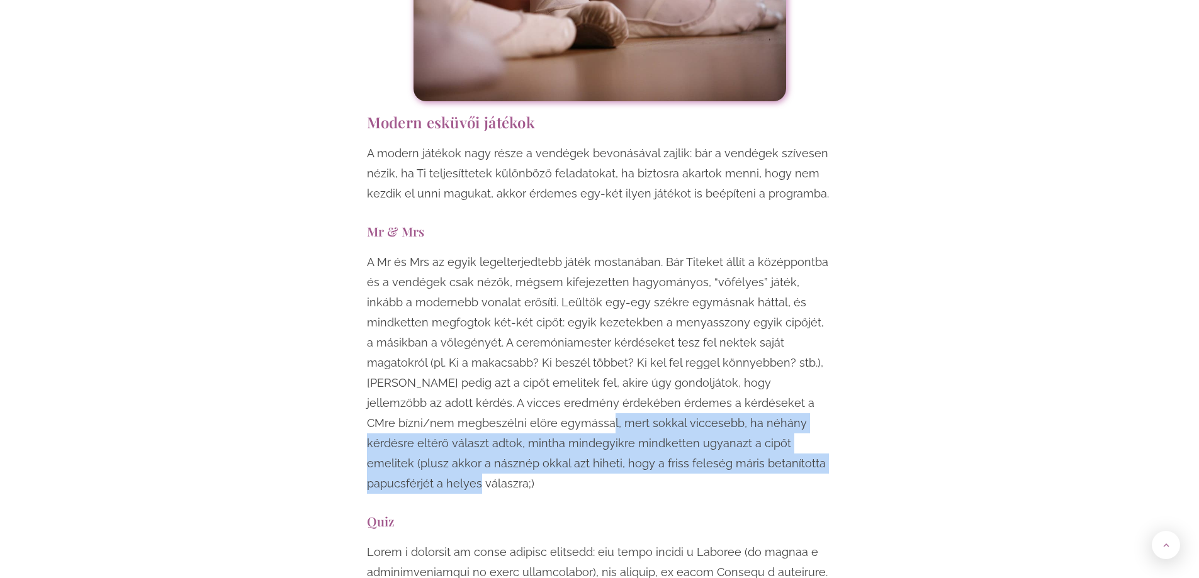
drag, startPoint x: 454, startPoint y: 349, endPoint x: 700, endPoint y: 378, distance: 247.7
click at [698, 378] on p "A Mr és Mrs az egyik legelterjedtebb játék mostanában. Bár Titeket állít a közé…" at bounding box center [600, 373] width 466 height 242
click at [700, 378] on p "A Mr és Mrs az egyik legelterjedtebb játék mostanában. Bár Titeket állít a közé…" at bounding box center [600, 373] width 466 height 242
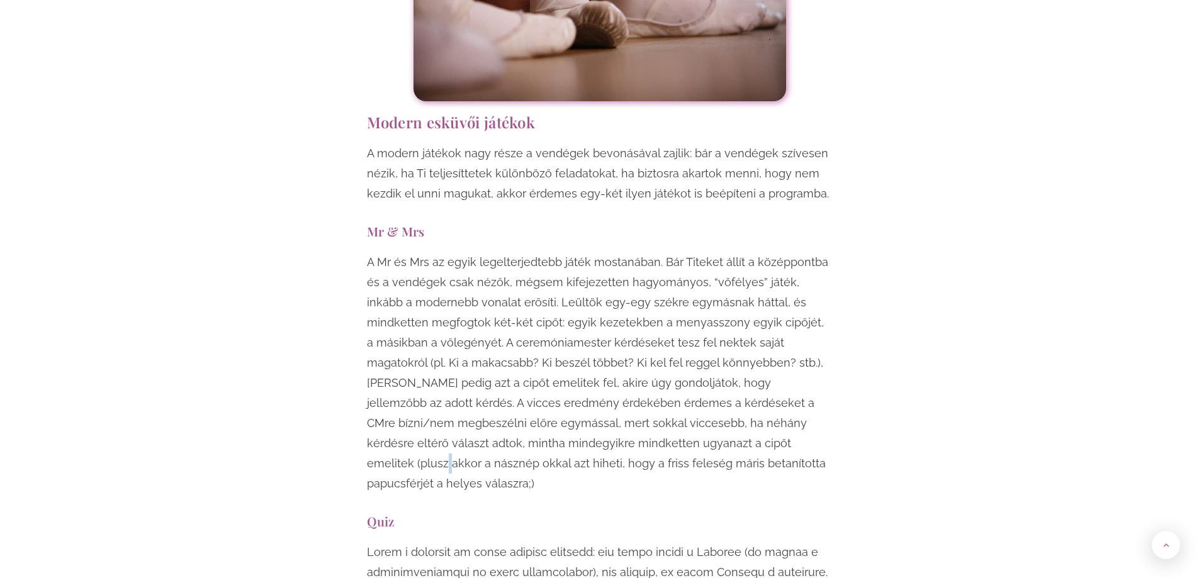
drag, startPoint x: 655, startPoint y: 359, endPoint x: 777, endPoint y: 370, distance: 122.6
click at [729, 368] on p "A Mr és Mrs az egyik legelterjedtebb játék mostanában. Bár Titeket állít a közé…" at bounding box center [600, 373] width 466 height 242
click at [777, 370] on p "A Mr és Mrs az egyik legelterjedtebb játék mostanában. Bár Titeket állít a közé…" at bounding box center [600, 373] width 466 height 242
drag, startPoint x: 722, startPoint y: 358, endPoint x: 832, endPoint y: 370, distance: 110.1
click at [832, 370] on p "A Mr és Mrs az egyik legelterjedtebb játék mostanában. Bár Titeket állít a közé…" at bounding box center [600, 373] width 466 height 242
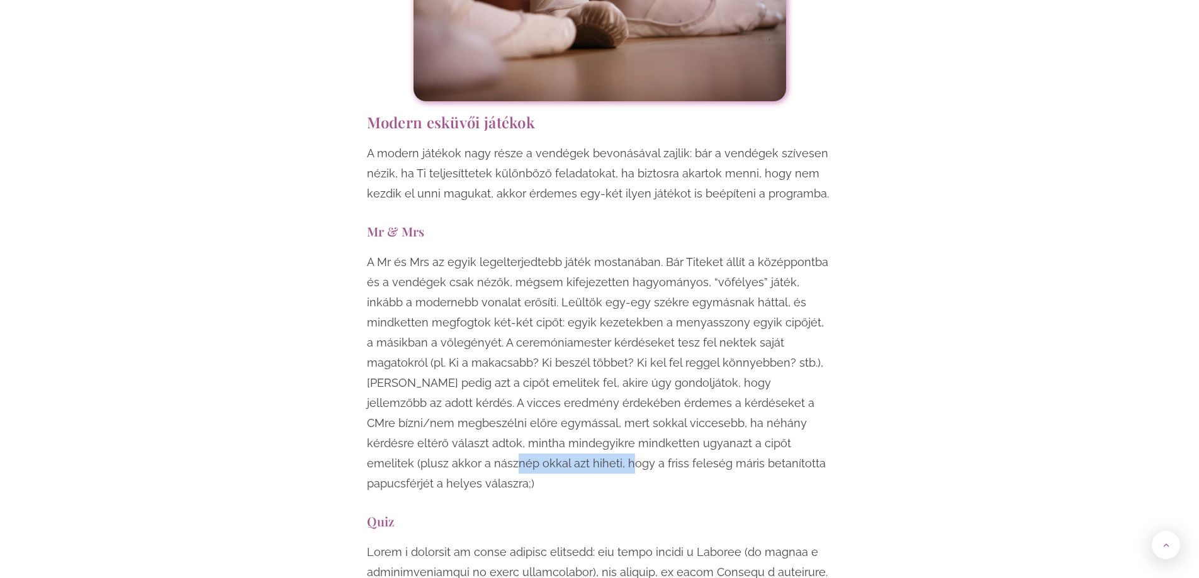
click at [832, 370] on p "A Mr és Mrs az egyik legelterjedtebb játék mostanában. Bár Titeket állít a közé…" at bounding box center [600, 373] width 466 height 242
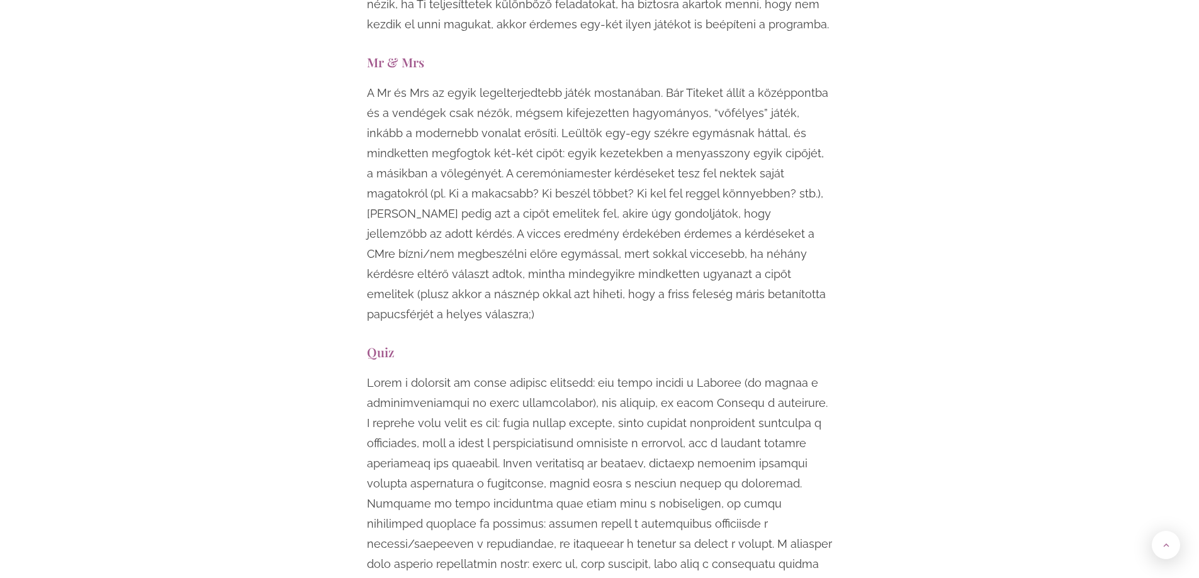
scroll to position [4720, 0]
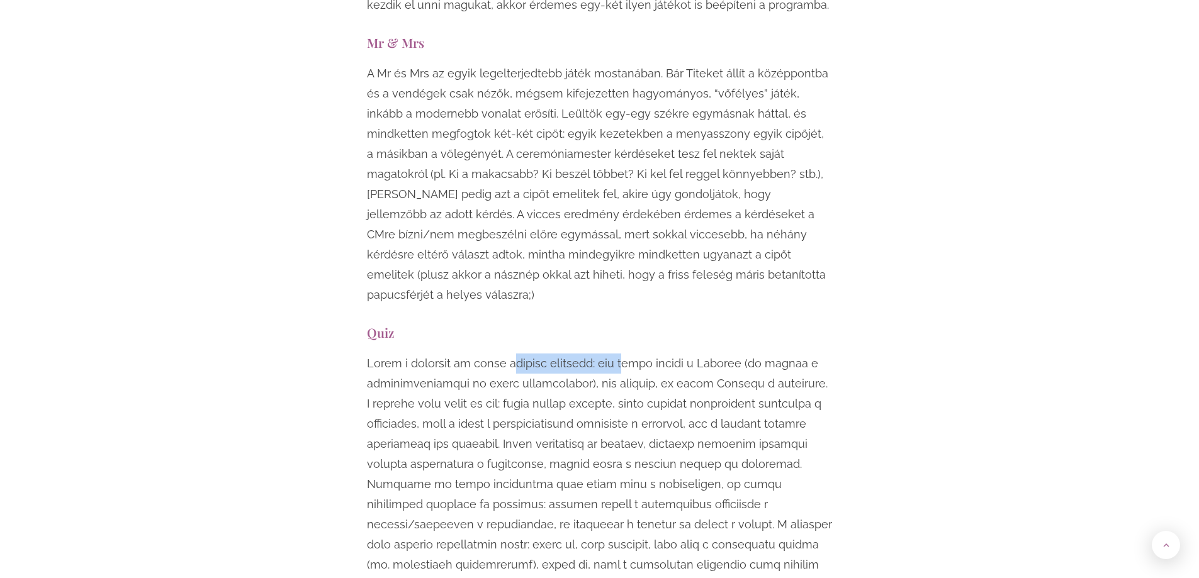
drag, startPoint x: 515, startPoint y: 261, endPoint x: 637, endPoint y: 274, distance: 122.7
click at [636, 354] on p at bounding box center [600, 485] width 466 height 262
click at [637, 354] on p at bounding box center [600, 485] width 466 height 262
drag, startPoint x: 638, startPoint y: 264, endPoint x: 827, endPoint y: 267, distance: 188.8
click at [827, 354] on p at bounding box center [600, 485] width 466 height 262
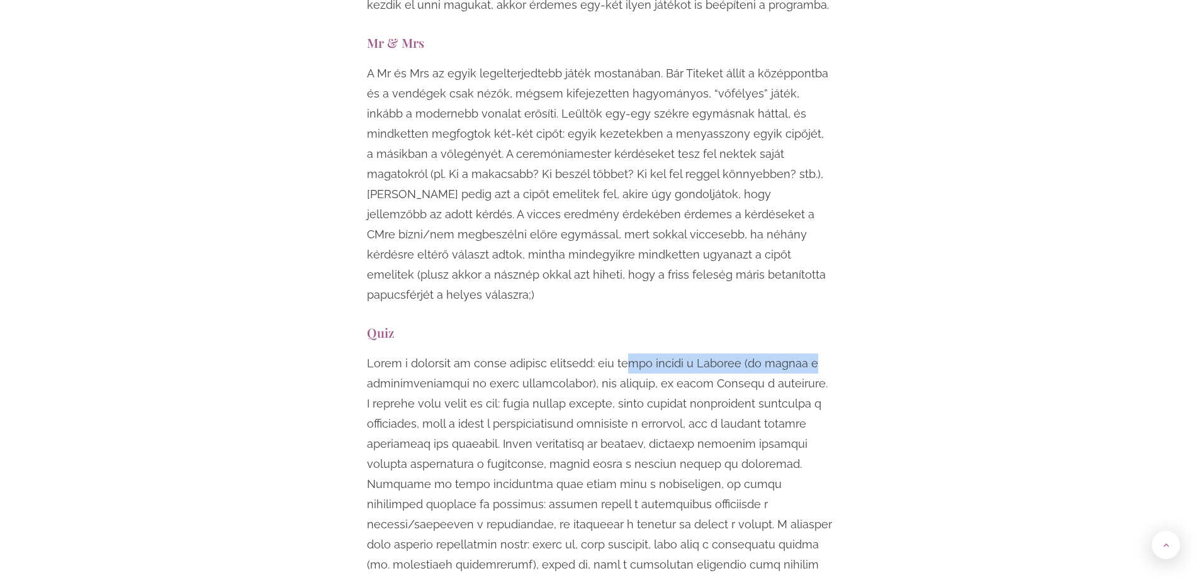
click at [827, 354] on p at bounding box center [600, 485] width 466 height 262
drag, startPoint x: 401, startPoint y: 279, endPoint x: 513, endPoint y: 292, distance: 112.2
click at [500, 354] on p at bounding box center [600, 485] width 466 height 262
click at [546, 354] on p at bounding box center [600, 485] width 466 height 262
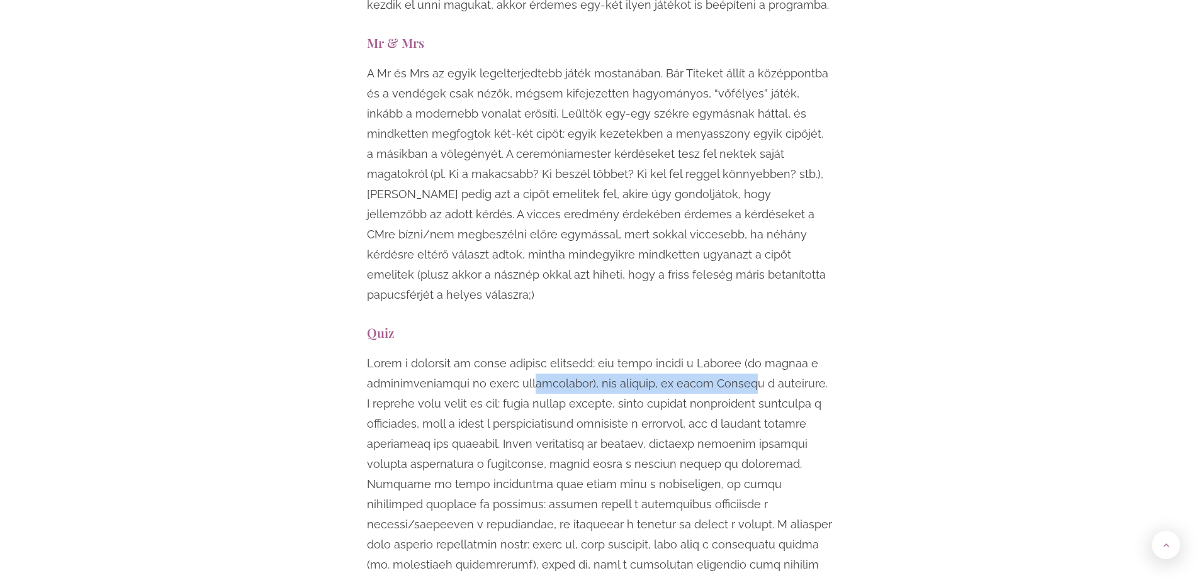
drag, startPoint x: 521, startPoint y: 289, endPoint x: 727, endPoint y: 291, distance: 206.4
click at [727, 354] on p at bounding box center [600, 485] width 466 height 262
click at [730, 354] on p at bounding box center [600, 485] width 466 height 262
drag, startPoint x: 672, startPoint y: 279, endPoint x: 771, endPoint y: 296, distance: 100.1
click at [754, 354] on p at bounding box center [600, 485] width 466 height 262
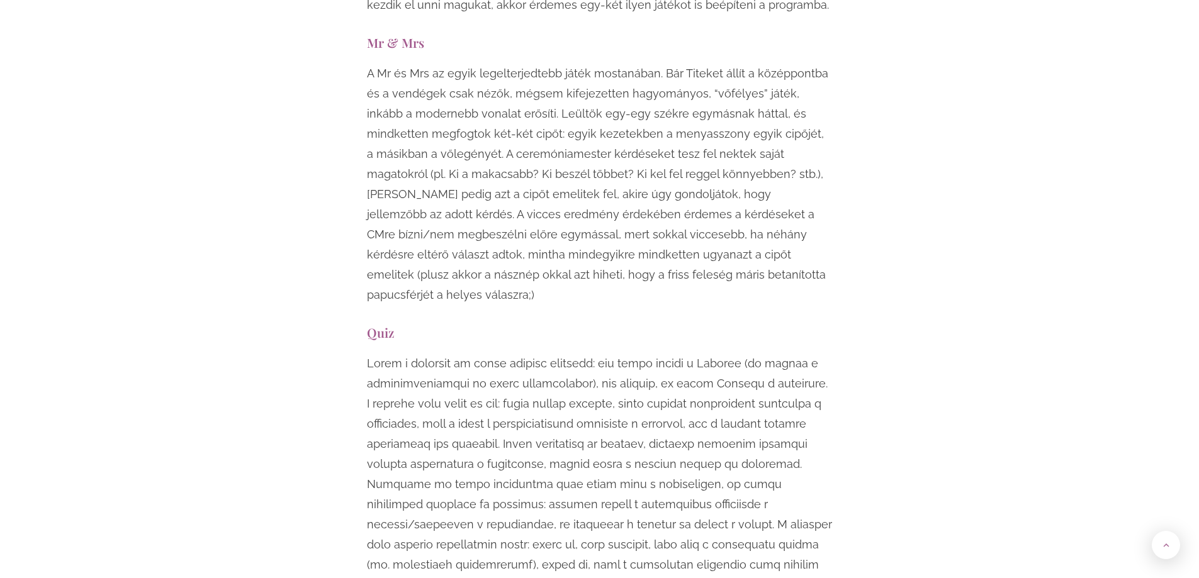
click at [771, 354] on p at bounding box center [600, 485] width 466 height 262
click at [787, 354] on p at bounding box center [600, 485] width 466 height 262
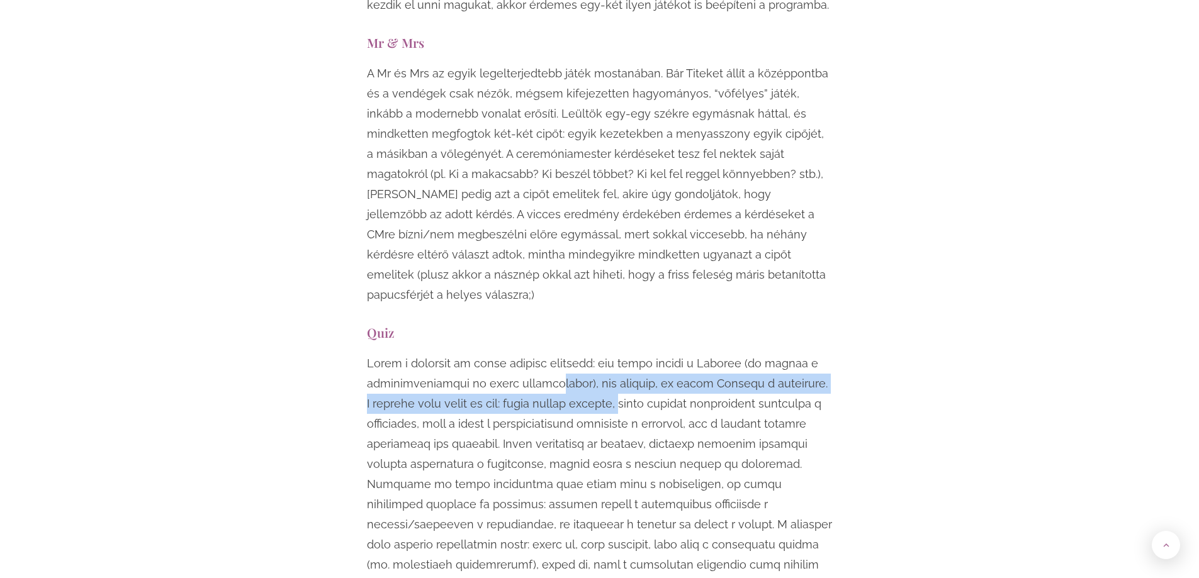
drag, startPoint x: 543, startPoint y: 293, endPoint x: 661, endPoint y: 310, distance: 119.4
click at [658, 354] on p at bounding box center [600, 485] width 466 height 262
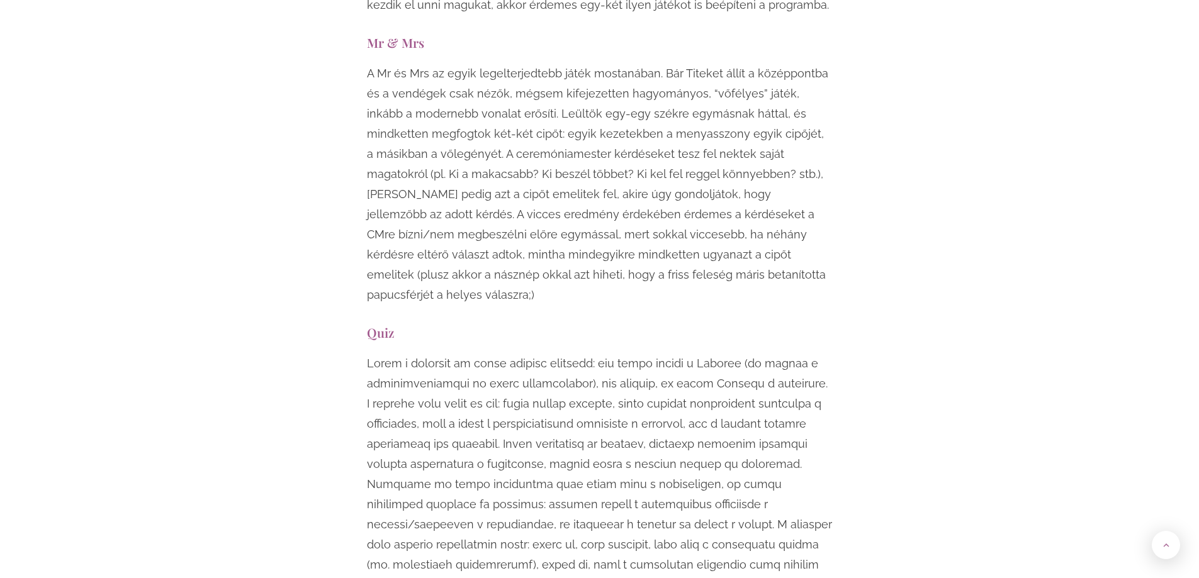
click at [662, 354] on p at bounding box center [600, 485] width 466 height 262
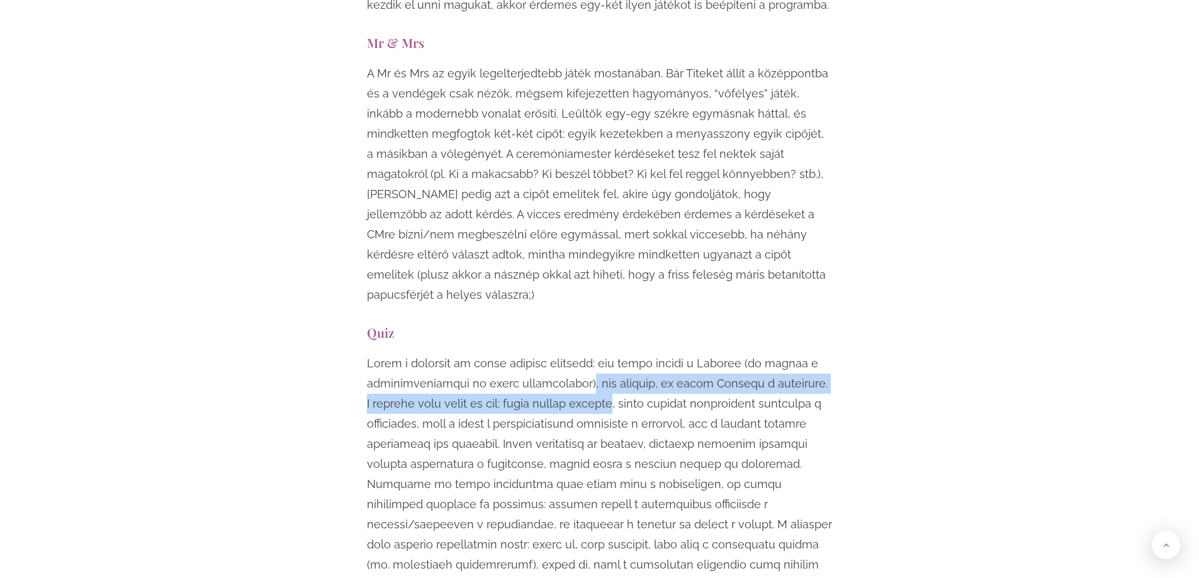
drag, startPoint x: 637, startPoint y: 313, endPoint x: 646, endPoint y: 313, distance: 8.8
click at [644, 354] on p at bounding box center [600, 485] width 466 height 262
click at [646, 354] on p at bounding box center [600, 485] width 466 height 262
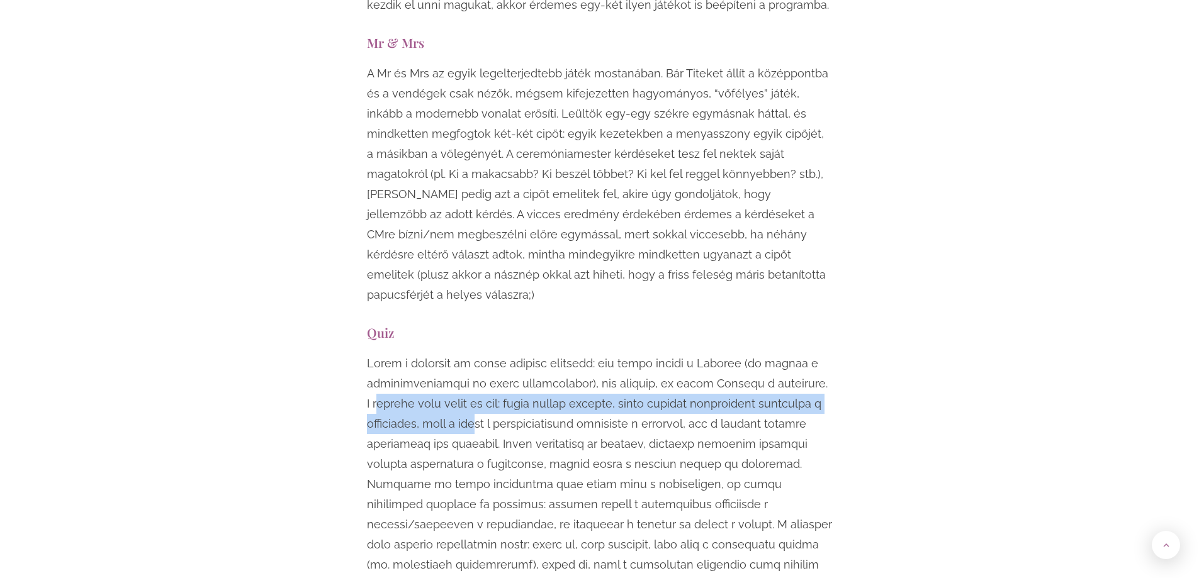
drag, startPoint x: 374, startPoint y: 313, endPoint x: 540, endPoint y: 332, distance: 166.6
click at [540, 354] on p at bounding box center [600, 485] width 466 height 262
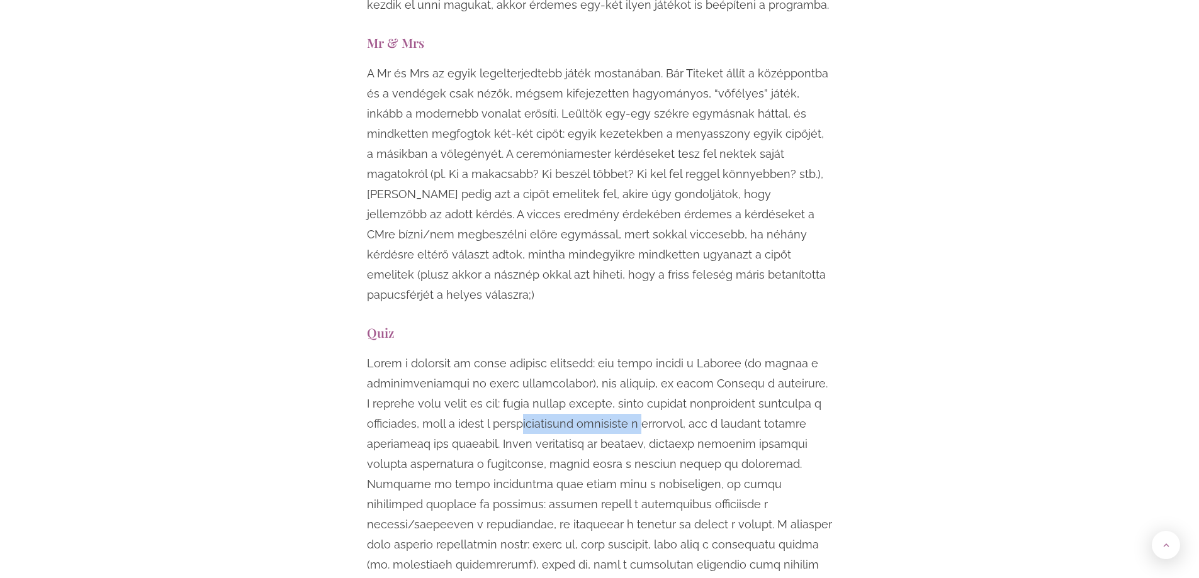
drag, startPoint x: 541, startPoint y: 319, endPoint x: 693, endPoint y: 334, distance: 153.6
click at [693, 354] on p at bounding box center [600, 485] width 466 height 262
click at [703, 354] on p at bounding box center [600, 485] width 466 height 262
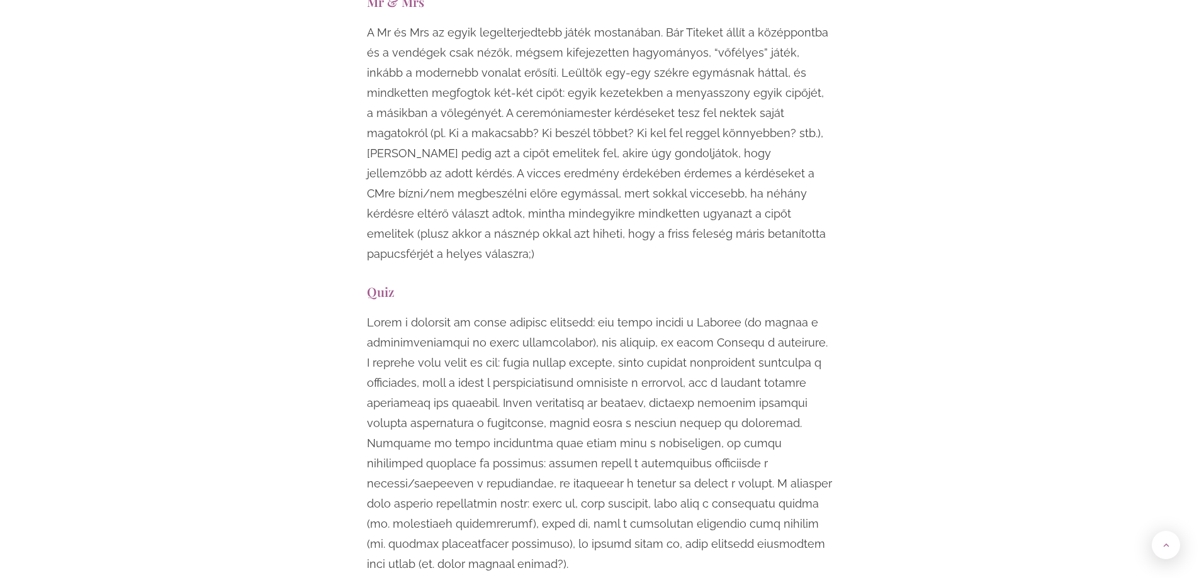
scroll to position [4783, 0]
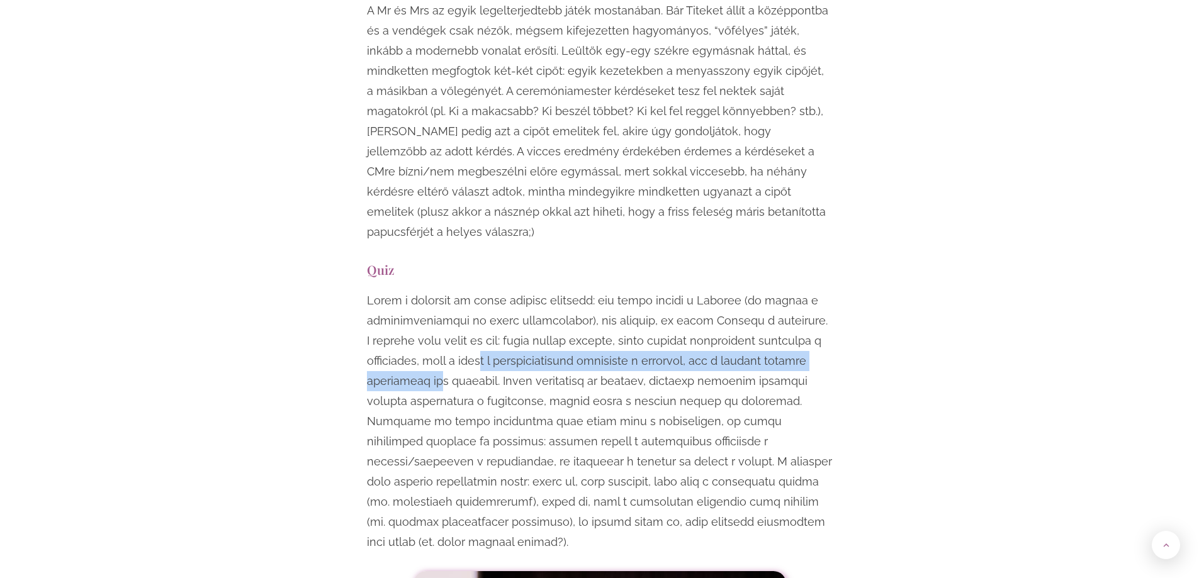
drag, startPoint x: 452, startPoint y: 271, endPoint x: 598, endPoint y: 270, distance: 146.6
click at [580, 291] on p at bounding box center [600, 422] width 466 height 262
click at [598, 291] on p at bounding box center [600, 422] width 466 height 262
drag, startPoint x: 564, startPoint y: 271, endPoint x: 672, endPoint y: 279, distance: 107.9
click at [672, 291] on p at bounding box center [600, 422] width 466 height 262
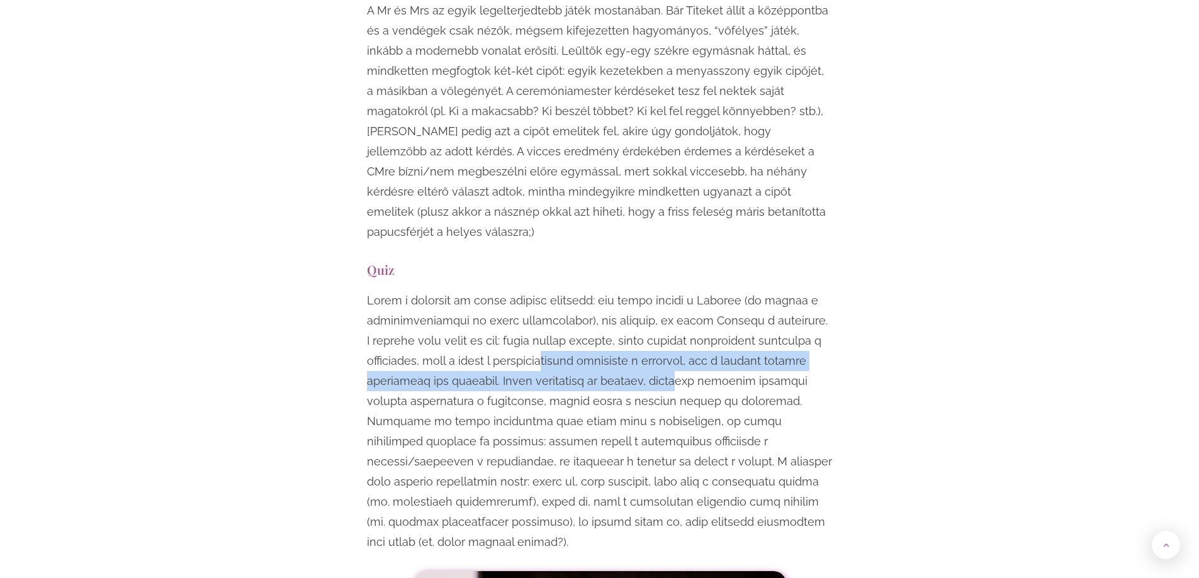
click at [672, 291] on p at bounding box center [600, 422] width 466 height 262
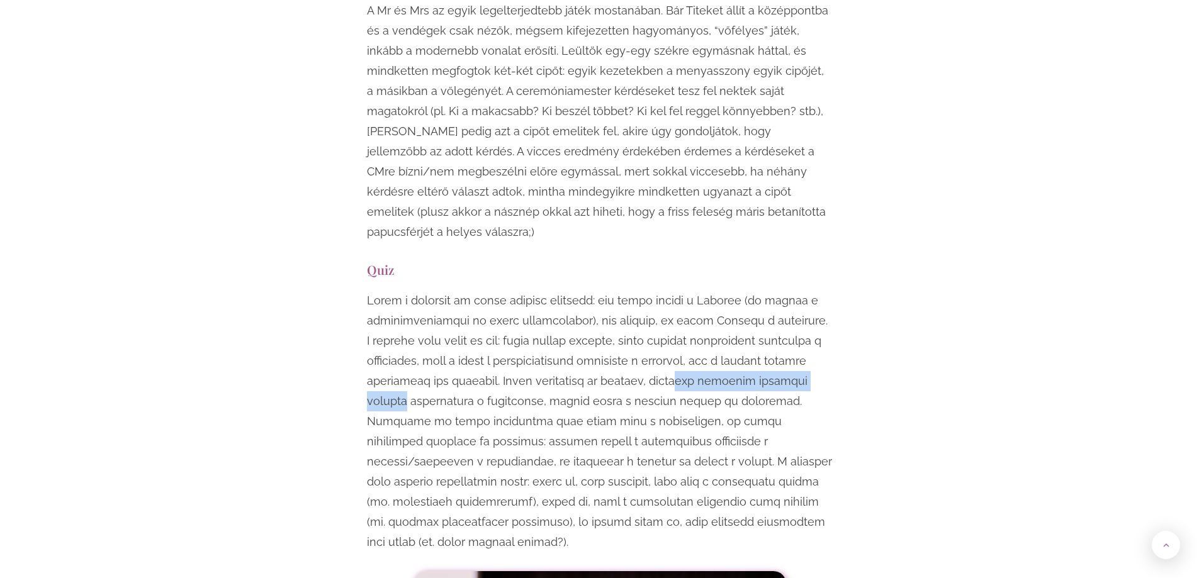
drag
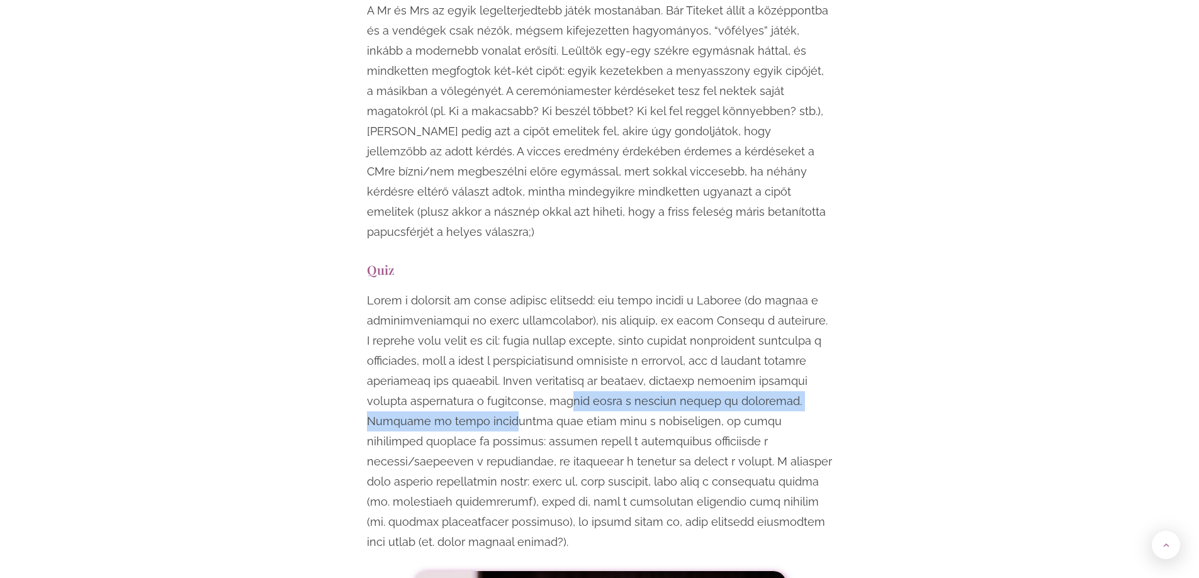
click at [574, 312] on p at bounding box center [600, 422] width 466 height 262
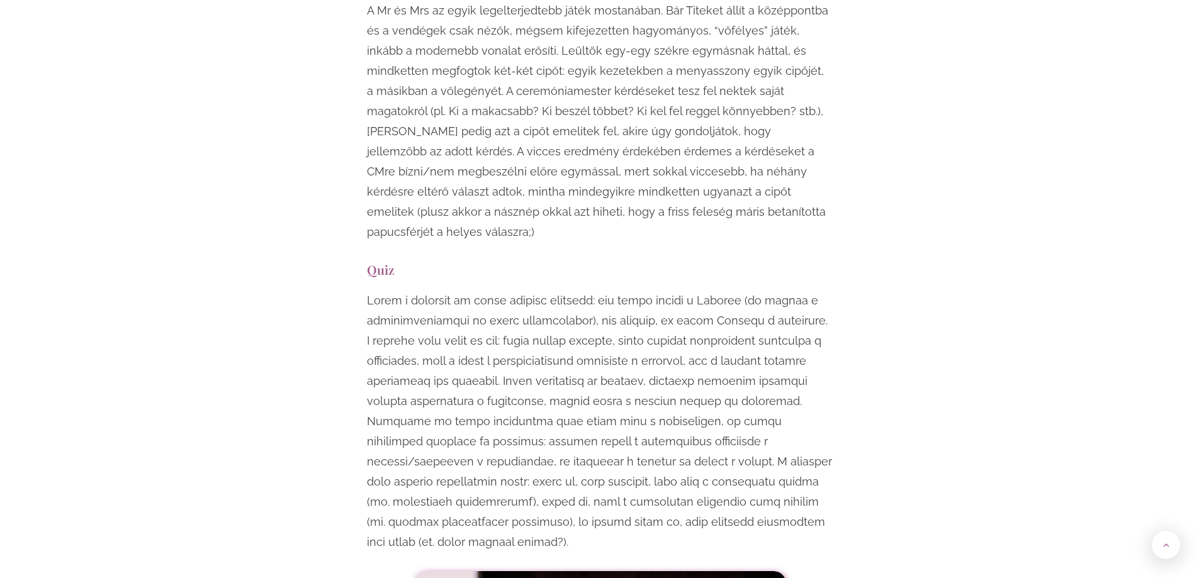
click at [607, 315] on p at bounding box center [600, 422] width 466 height 262
click at [804, 306] on p at bounding box center [600, 422] width 466 height 262
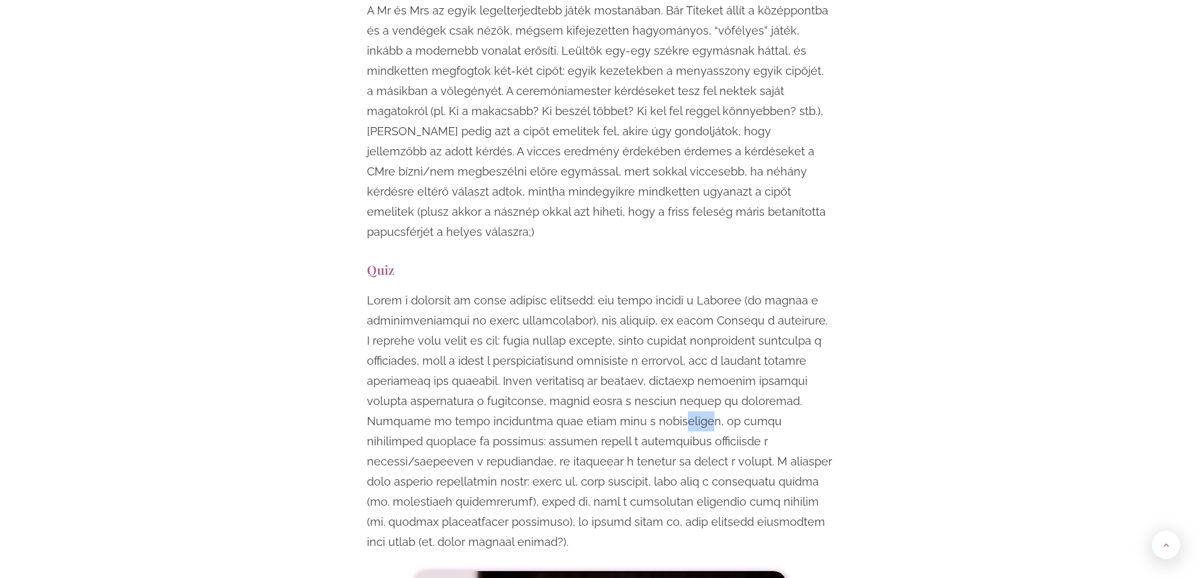
click at [600, 330] on p at bounding box center [600, 422] width 466 height 262
click at [645, 340] on p at bounding box center [600, 422] width 466 height 262
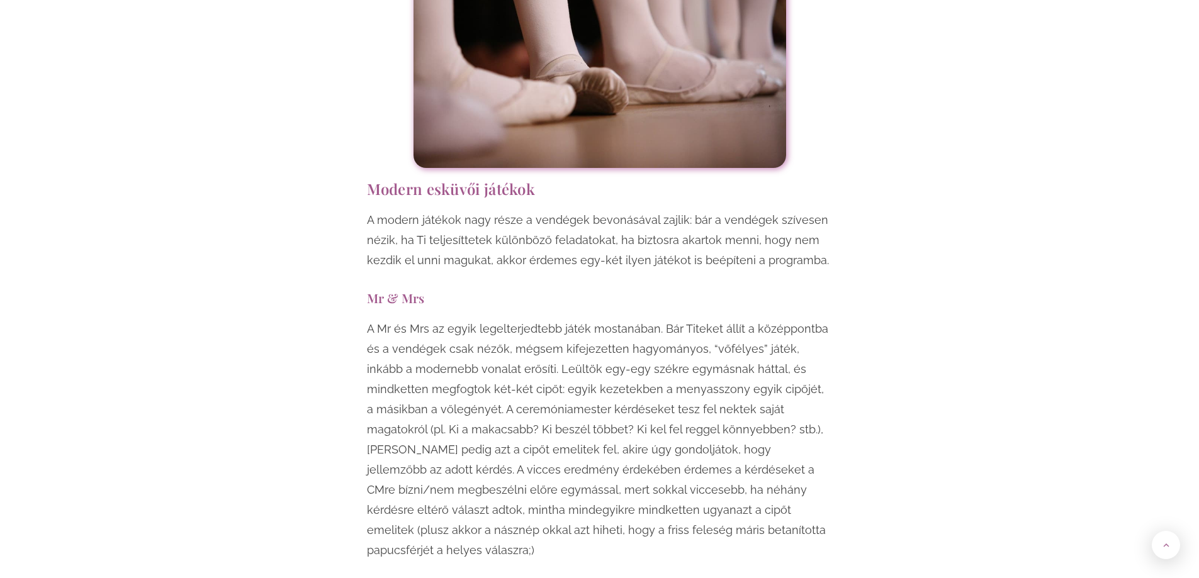
scroll to position [4531, 0]
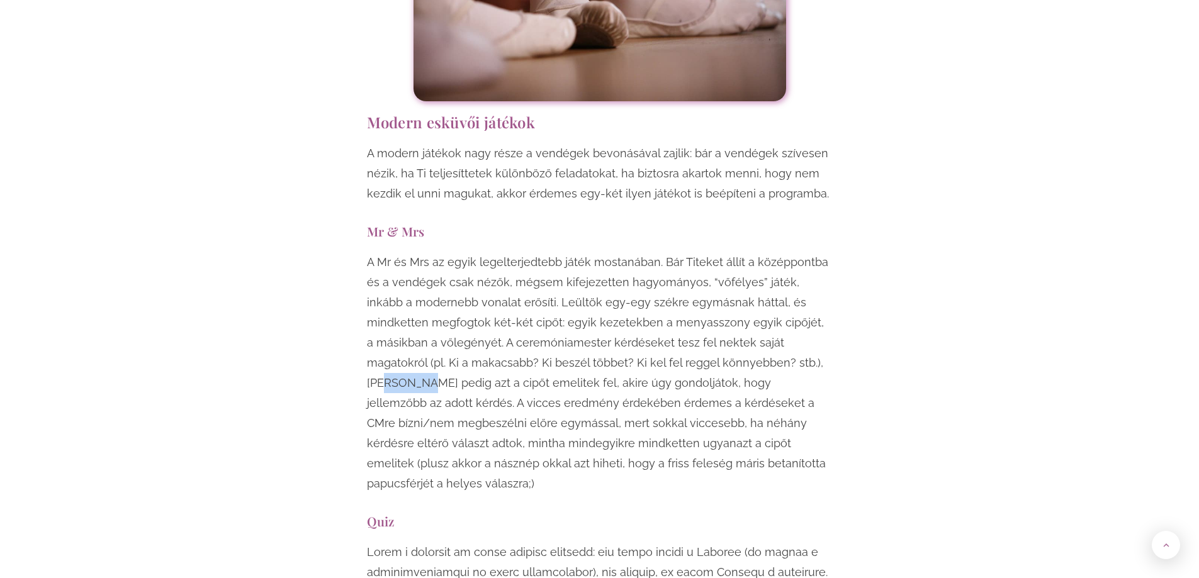
drag, startPoint x: 724, startPoint y: 284, endPoint x: 800, endPoint y: 284, distance: 76.1
click at [785, 284] on p "A Mr és Mrs az egyik legelterjedtebb játék mostanában. Bár Titeket állít a közé…" at bounding box center [600, 373] width 466 height 242
click at [800, 284] on p "A Mr és Mrs az egyik legelterjedtebb játék mostanában. Bár Titeket állít a közé…" at bounding box center [600, 373] width 466 height 242
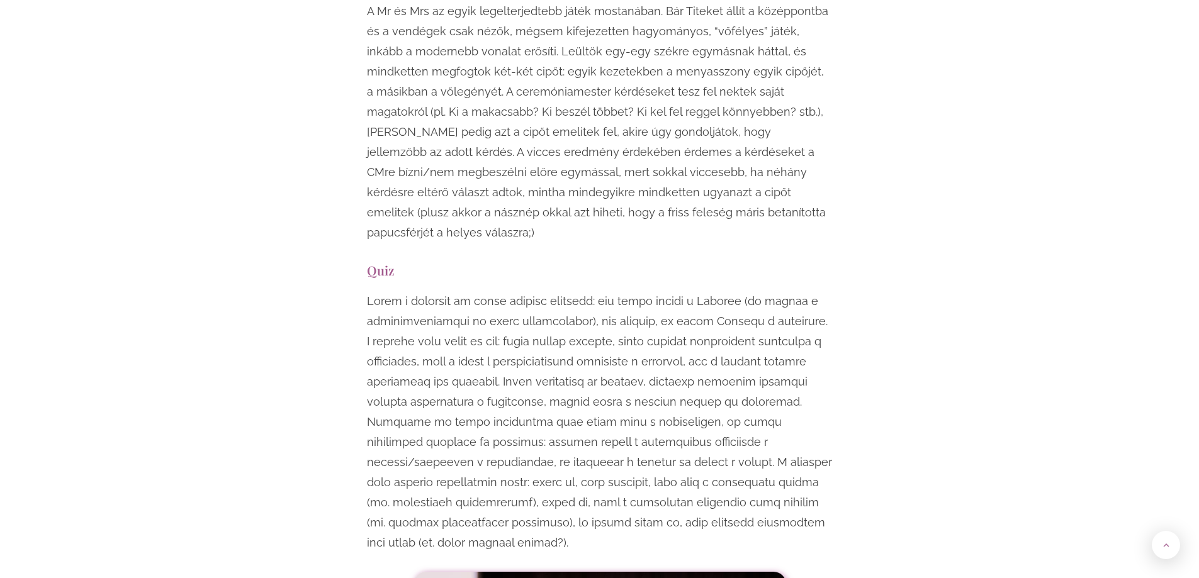
scroll to position [4783, 0]
click at [756, 339] on p at bounding box center [600, 422] width 466 height 262
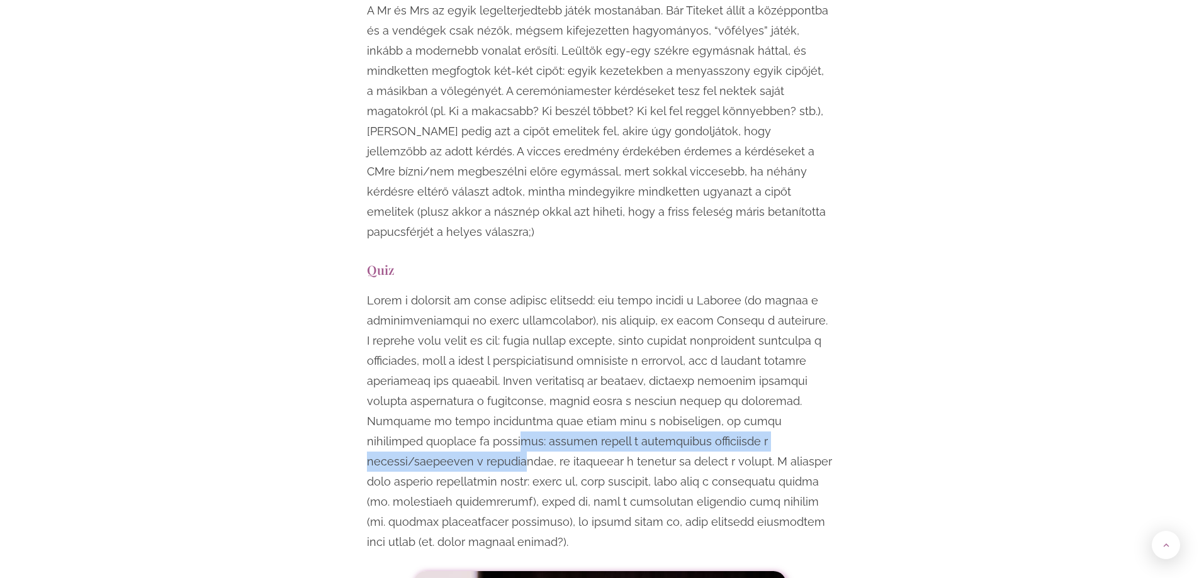
drag, startPoint x: 742, startPoint y: 334, endPoint x: 791, endPoint y: 332, distance: 49.1
click at [788, 332] on p at bounding box center [600, 422] width 466 height 262
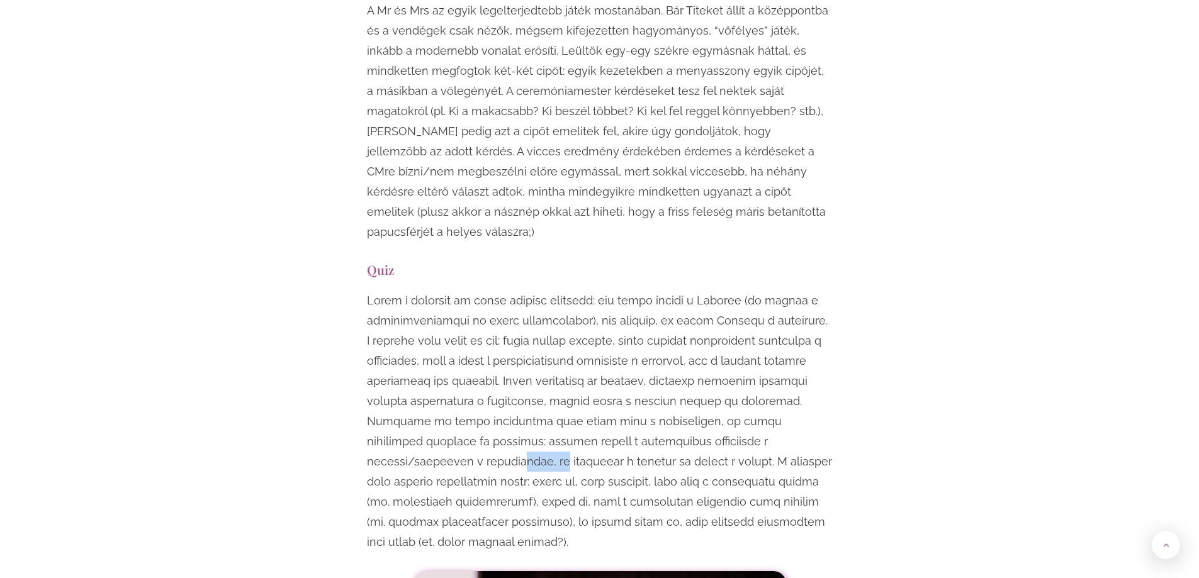
click at [791, 332] on p at bounding box center [600, 422] width 466 height 262
click at [773, 367] on p at bounding box center [600, 422] width 466 height 262
click at [808, 383] on p at bounding box center [600, 422] width 466 height 262
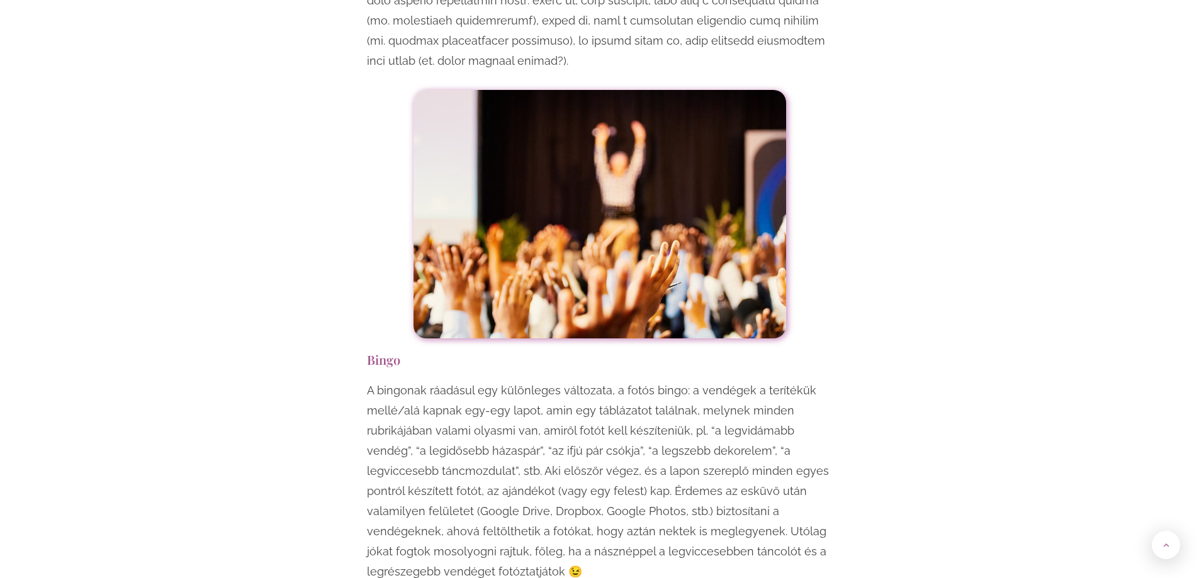
scroll to position [5286, 0]
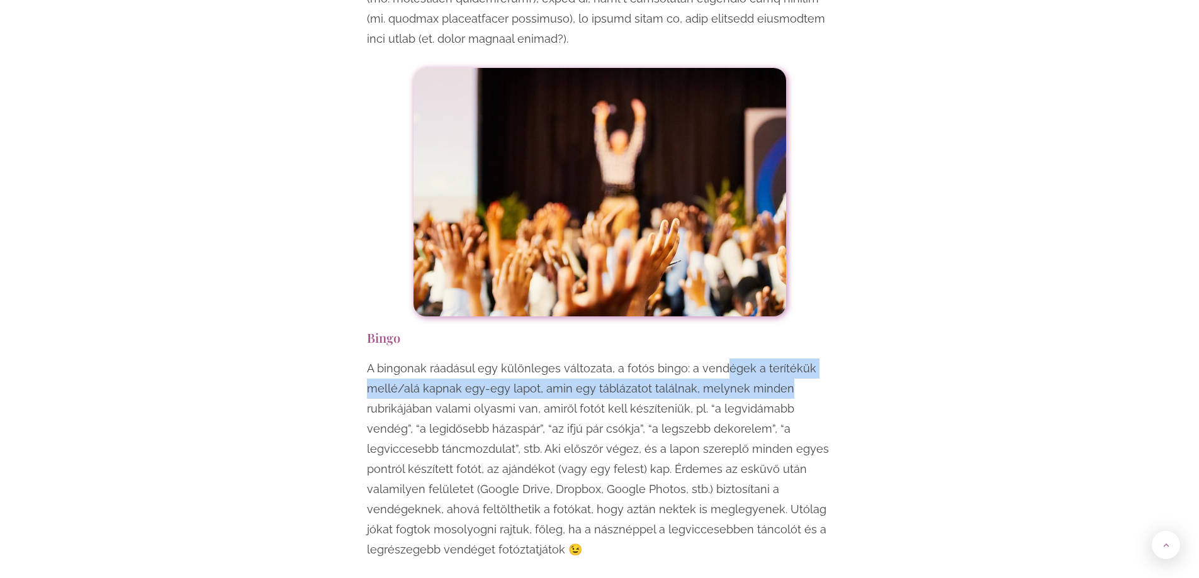
drag, startPoint x: 719, startPoint y: 242, endPoint x: 814, endPoint y: 265, distance: 97.1
click at [816, 359] on p "A bingonak ráadásul egy különleges változata, a fotós bingo: a vendégek a terít…" at bounding box center [600, 459] width 466 height 201
click at [807, 359] on p "A bingonak ráadásul egy különleges változata, a fotós bingo: a vendégek a terít…" at bounding box center [600, 459] width 466 height 201
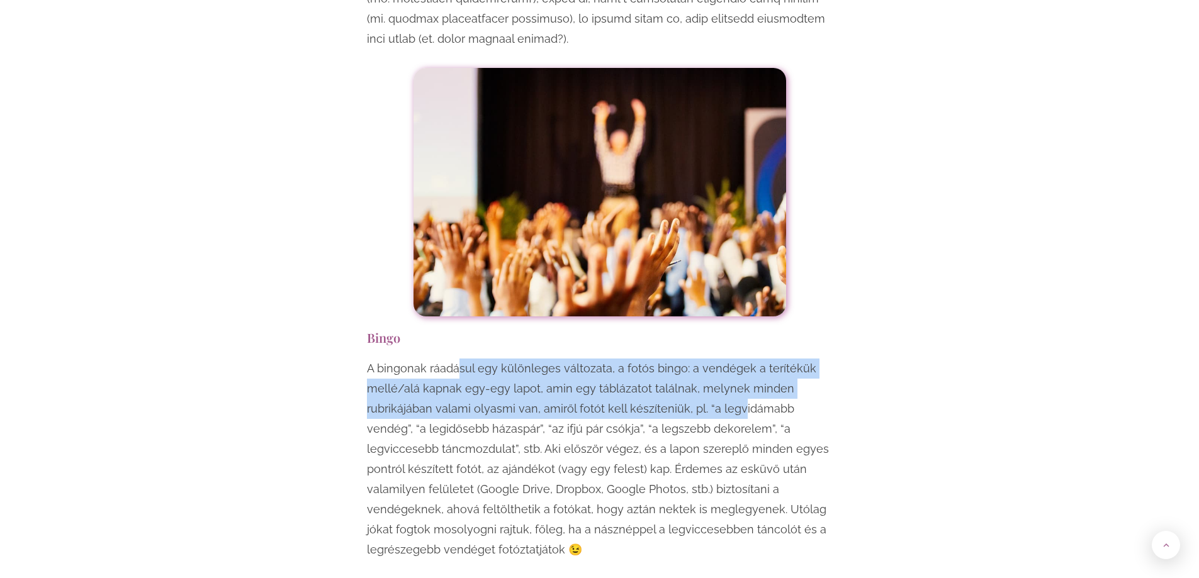
drag, startPoint x: 457, startPoint y: 257, endPoint x: 741, endPoint y: 275, distance: 284.4
click at [741, 359] on p "A bingonak ráadásul egy különleges változata, a fotós bingo: a vendégek a terít…" at bounding box center [600, 459] width 466 height 201
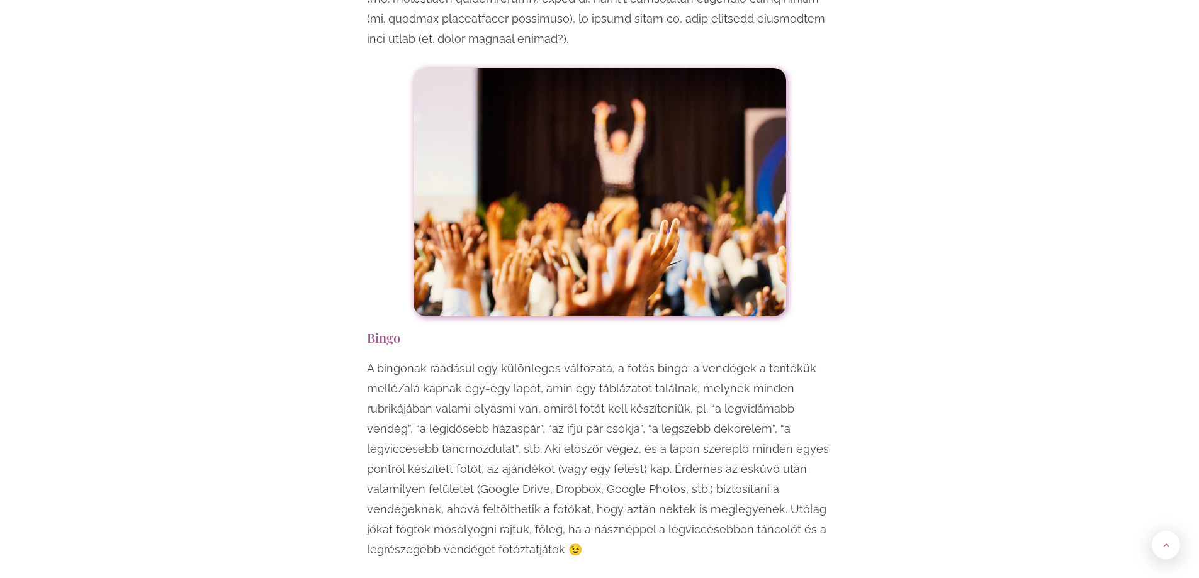
click at [752, 359] on p "A bingonak ráadásul egy különleges változata, a fotós bingo: a vendégek a terít…" at bounding box center [600, 459] width 466 height 201
drag, startPoint x: 585, startPoint y: 279, endPoint x: 665, endPoint y: 300, distance: 82.6
click at [654, 359] on p "A bingonak ráadásul egy különleges változata, a fotós bingo: a vendégek a terít…" at bounding box center [600, 459] width 466 height 201
click at [668, 359] on p "A bingonak ráadásul egy különleges változata, a fotós bingo: a vendégek a terít…" at bounding box center [600, 459] width 466 height 201
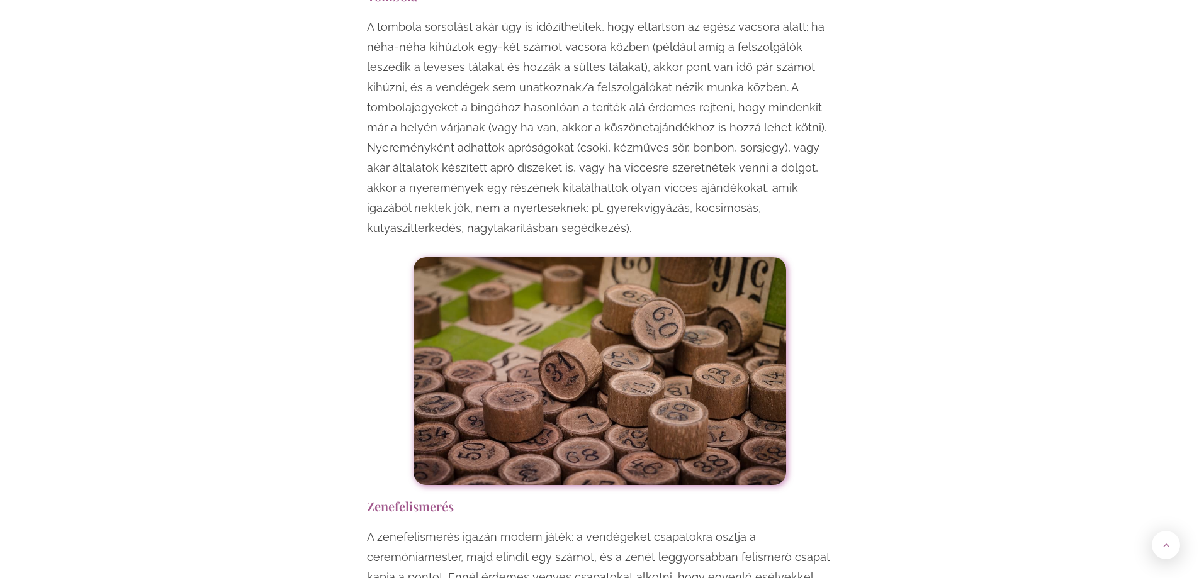
scroll to position [5978, 0]
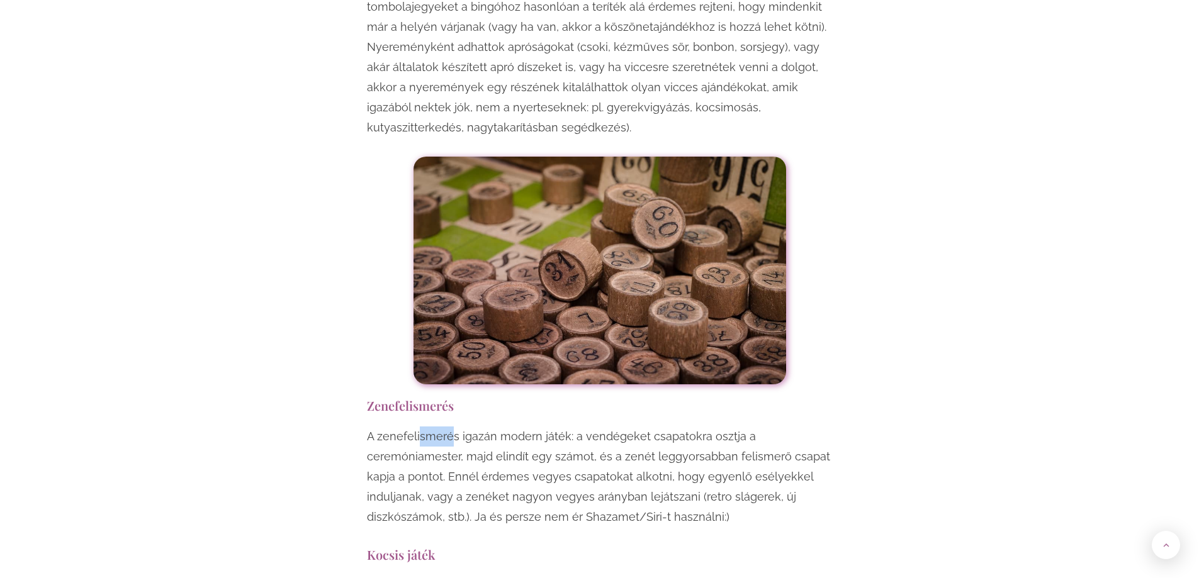
drag, startPoint x: 417, startPoint y: 314, endPoint x: 484, endPoint y: 318, distance: 66.8
click at [466, 427] on p "A zenefelismerés igazán modern játék: a vendégeket csapatokra osztja a ceremóni…" at bounding box center [600, 477] width 466 height 101
click at [493, 427] on p "A zenefelismerés igazán modern játék: a vendégeket csapatokra osztja a ceremóni…" at bounding box center [600, 477] width 466 height 101
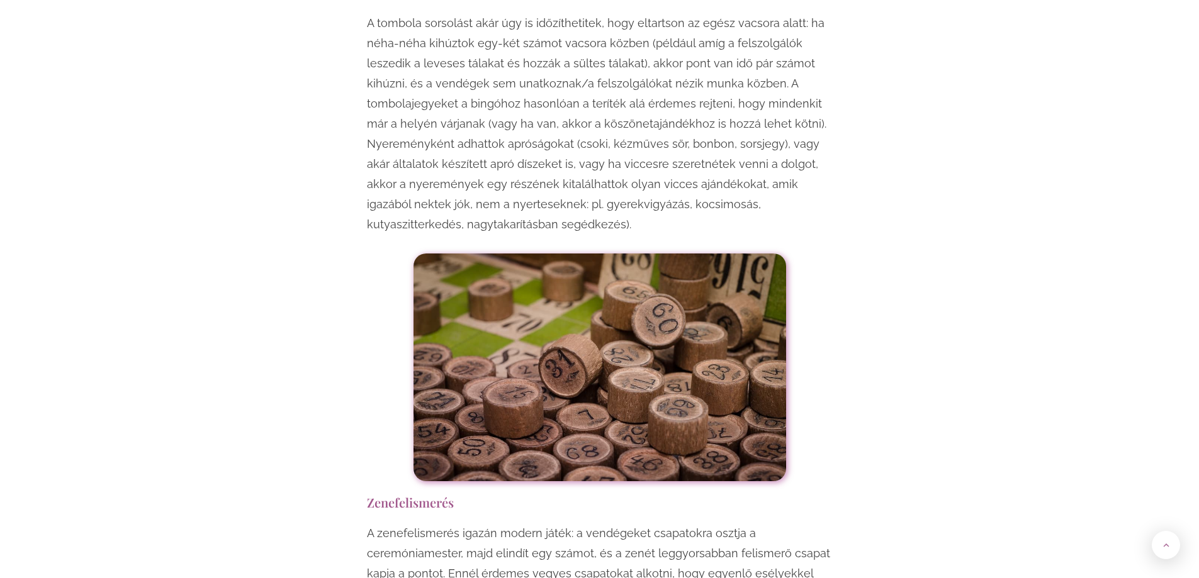
scroll to position [5726, 0]
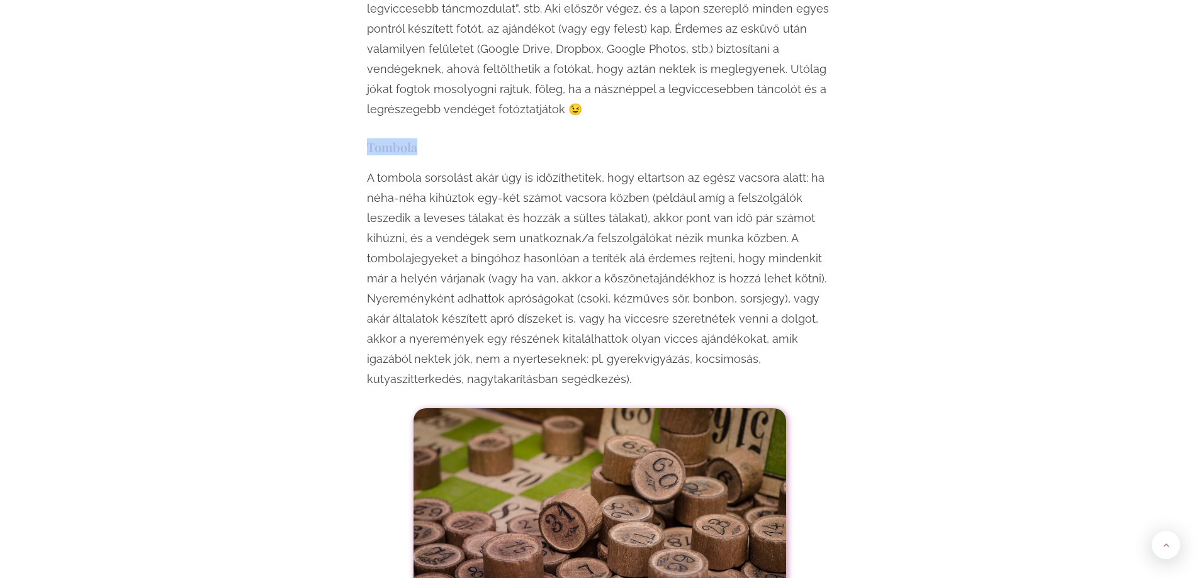
drag, startPoint x: 369, startPoint y: 26, endPoint x: 454, endPoint y: 40, distance: 86.6
click at [454, 40] on div "Egy esküvő mindenképpen örömteli, jó hangulatú esemény, viszont ha szeretnéd, h…" at bounding box center [600, 71] width 478 height 9972
click at [454, 44] on div "Egy esküvő mindenképpen örömteli, jó hangulatú esemény, viszont ha szeretnéd, h…" at bounding box center [600, 71] width 478 height 9972
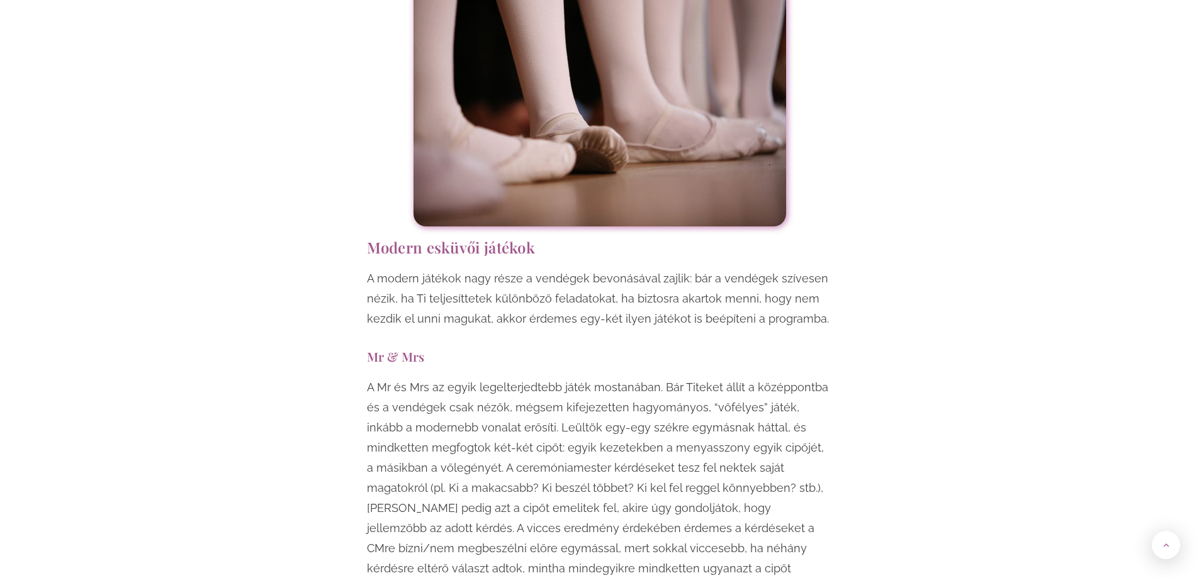
scroll to position [4405, 0]
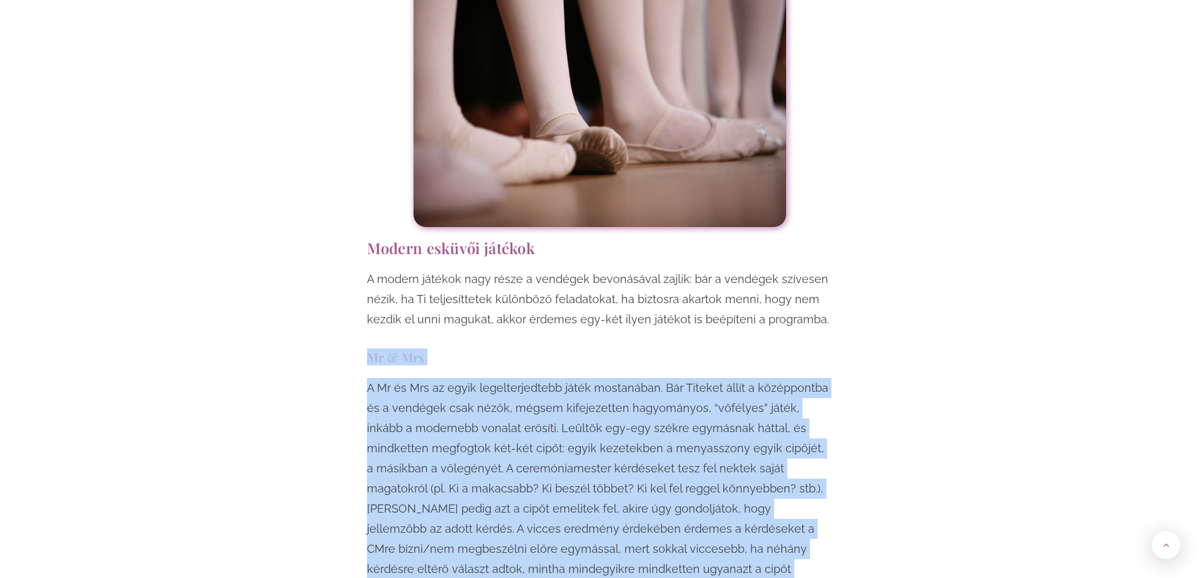
drag, startPoint x: 367, startPoint y: 280, endPoint x: 702, endPoint y: 503, distance: 402.5
copy div "Mr & Mrs A Mr és Mrs az egyik legelterjedtebb játék mostanában. Bár Titeket áll…"
click at [741, 398] on p "A Mr és Mrs az egyik legelterjedtebb játék mostanában. Bár Titeket állít a közé…" at bounding box center [600, 499] width 466 height 242
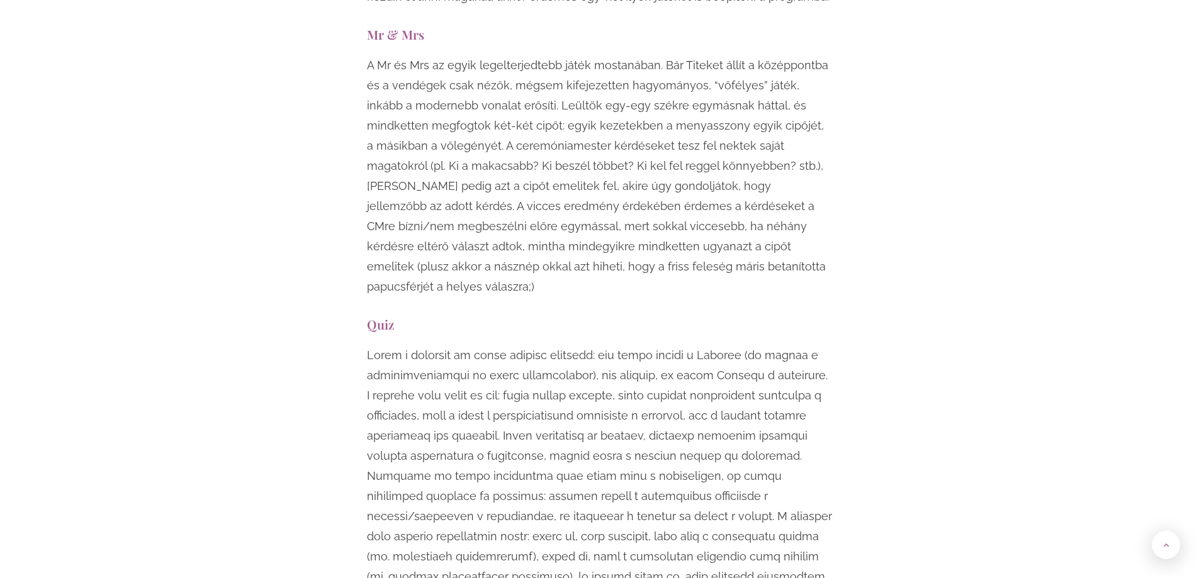
scroll to position [4783, 0]
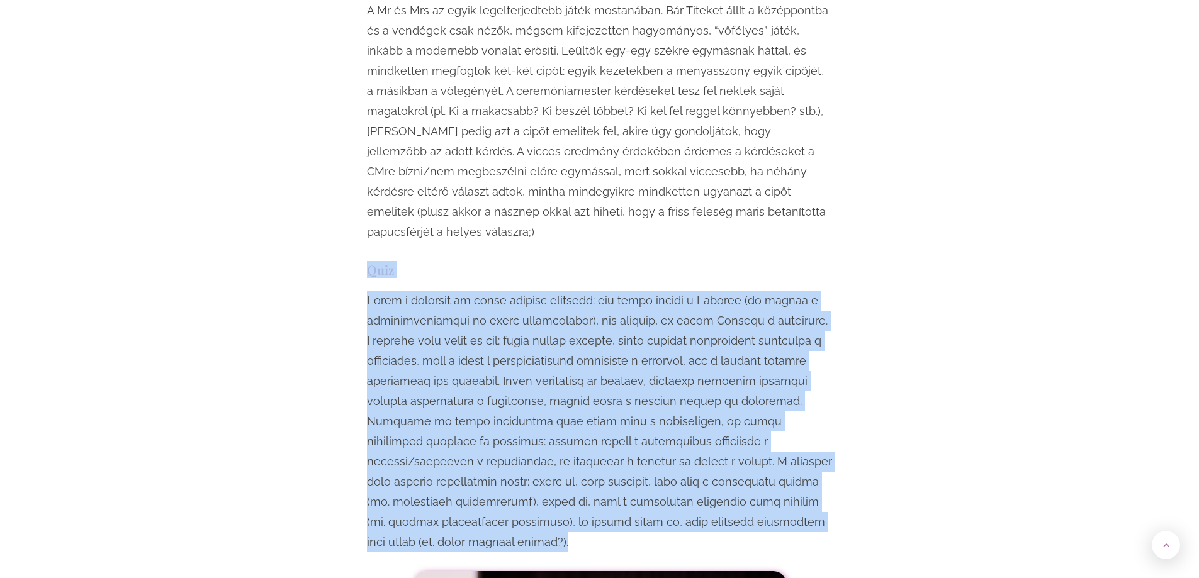
drag, startPoint x: 371, startPoint y: 170, endPoint x: 801, endPoint y: 420, distance: 497.4
copy div "Lore Ipsum d sitametc ad elits doeiusm temporin: utl etdol magnaa e Adminim (ve…"
click at [831, 291] on p at bounding box center [600, 422] width 466 height 262
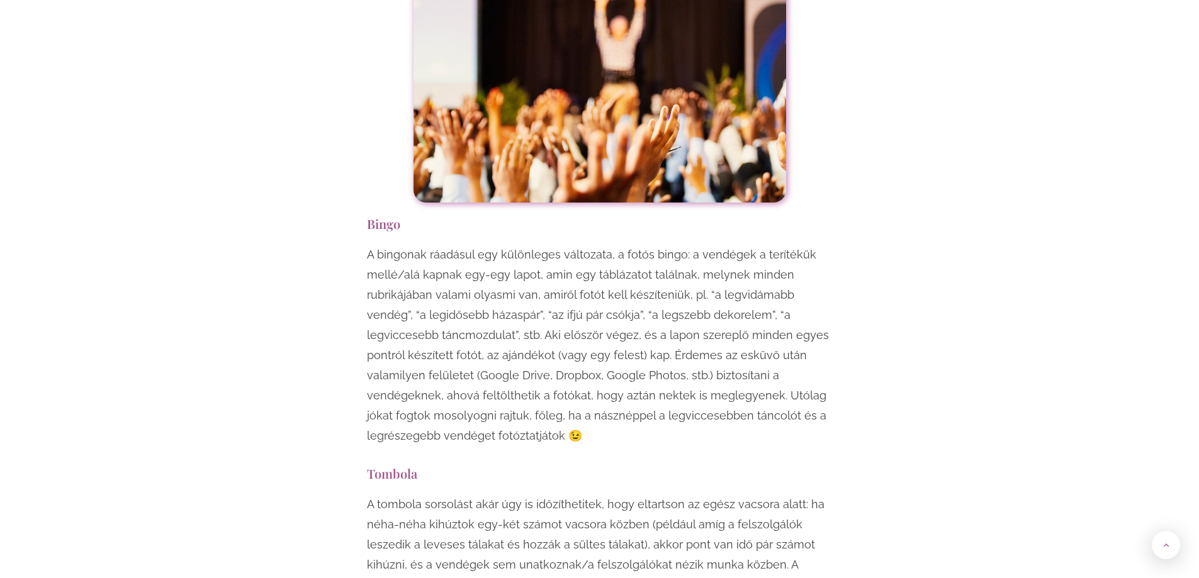
scroll to position [5538, 0]
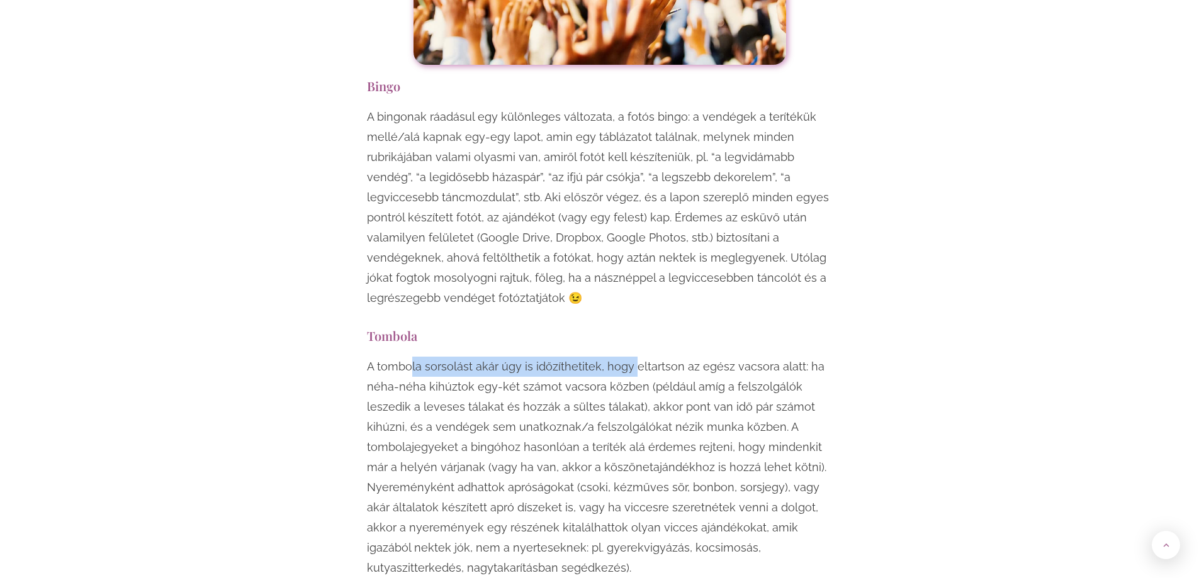
drag, startPoint x: 412, startPoint y: 233, endPoint x: 633, endPoint y: 248, distance: 221.4
click at [633, 248] on div "Egy esküvő mindenképpen örömteli, jó hangulatú esemény, viszont ha szeretnéd, h…" at bounding box center [600, 213] width 478 height 9879
click at [633, 357] on p "A tombola sorsolást akár úgy is időzíthetitek, hogy eltartson az egész vacsora …" at bounding box center [600, 468] width 466 height 222
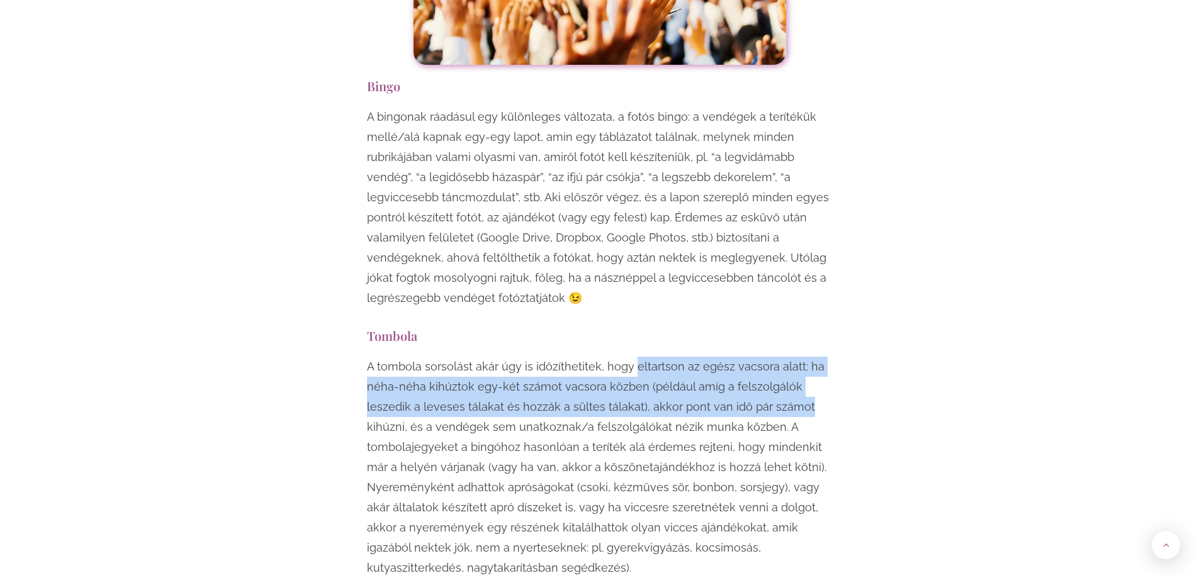
drag, startPoint x: 636, startPoint y: 238, endPoint x: 886, endPoint y: 286, distance: 255.0
click at [886, 286] on div "Egy esküvő mindenképpen örömteli, jó hangulatú esemény, viszont ha szeretnéd, h…" at bounding box center [600, 213] width 736 height 9879
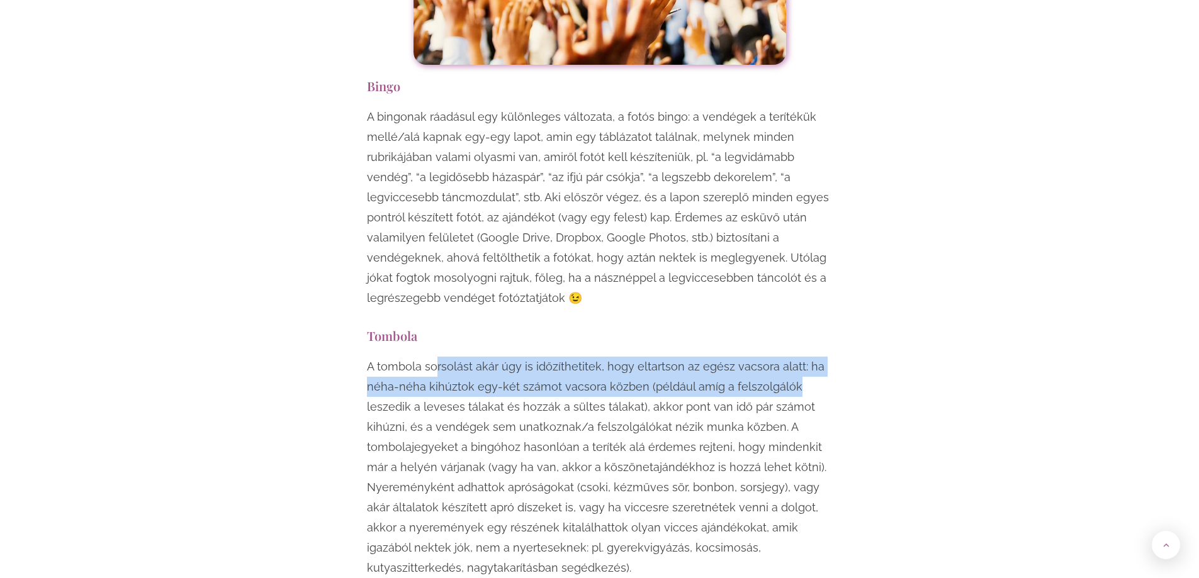
drag, startPoint x: 437, startPoint y: 250, endPoint x: 826, endPoint y: 274, distance: 389.6
click at [826, 357] on p "A tombola sorsolást akár úgy is időzíthetitek, hogy eltartson az egész vacsora …" at bounding box center [600, 468] width 466 height 222
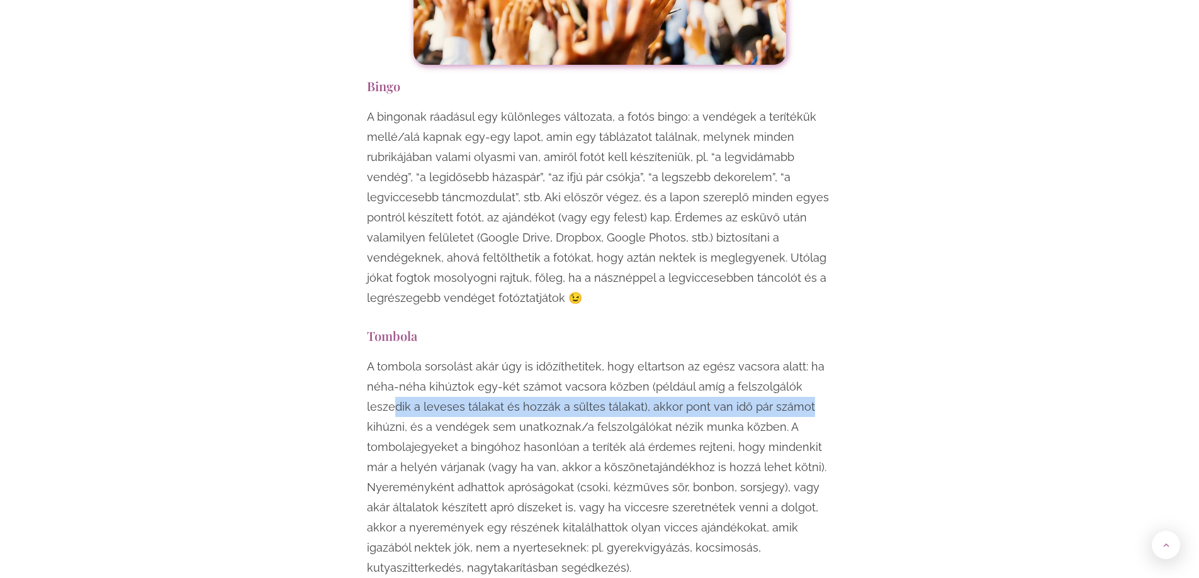
drag, startPoint x: 396, startPoint y: 280, endPoint x: 804, endPoint y: 298, distance: 408.8
click at [802, 357] on p "A tombola sorsolást akár úgy is időzíthetitek, hogy eltartson az egész vacsora …" at bounding box center [600, 468] width 466 height 222
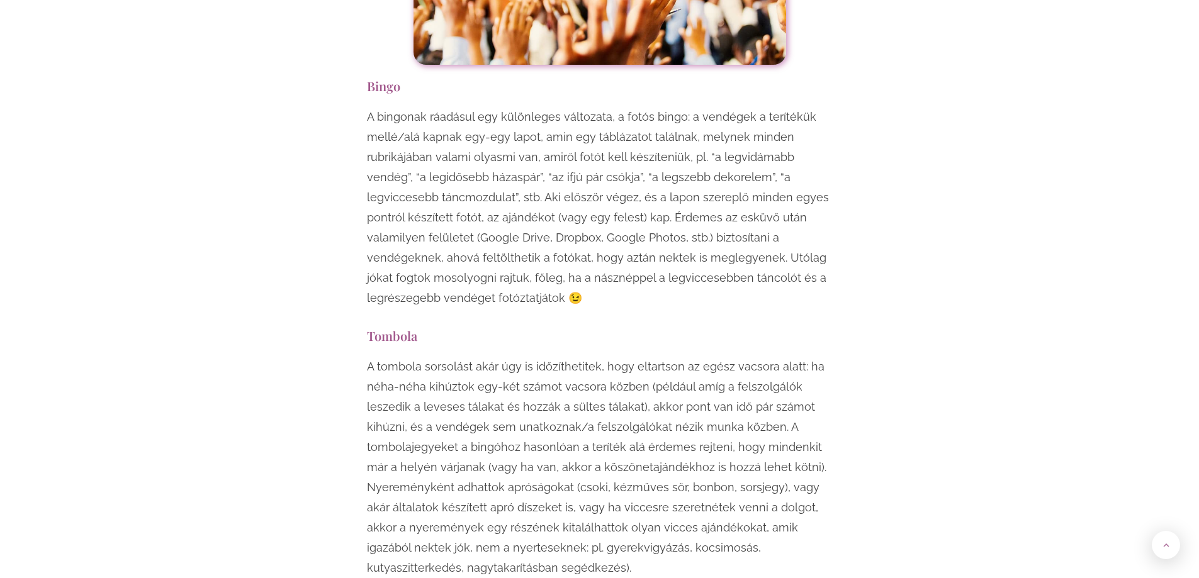
click at [816, 357] on p "A tombola sorsolást akár úgy is időzíthetitek, hogy eltartson az egész vacsora …" at bounding box center [600, 468] width 466 height 222
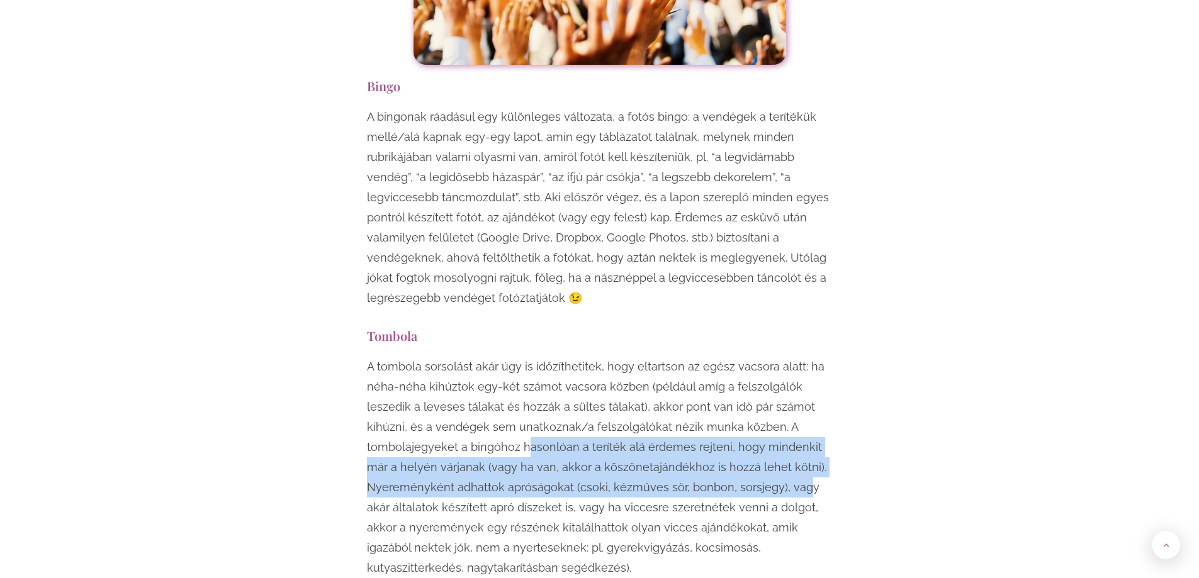
drag, startPoint x: 585, startPoint y: 328, endPoint x: 803, endPoint y: 360, distance: 220.1
click at [803, 360] on p "A tombola sorsolást akár úgy is időzíthetitek, hogy eltartson az egész vacsora …" at bounding box center [600, 468] width 466 height 222
click at [803, 361] on p "A tombola sorsolást akár úgy is időzíthetitek, hogy eltartson az egész vacsora …" at bounding box center [600, 468] width 466 height 222
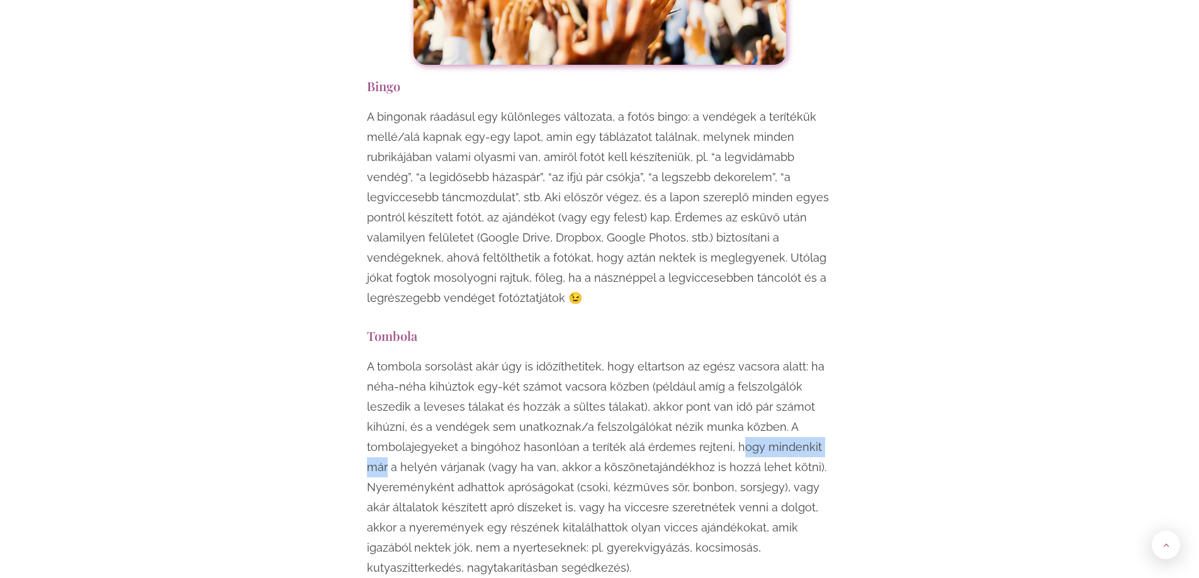
drag, startPoint x: 736, startPoint y: 328, endPoint x: 880, endPoint y: 329, distance: 144.1
click at [880, 329] on div "Egy esküvő mindenképpen örömteli, jó hangulatú esemény, viszont ha szeretnéd, h…" at bounding box center [600, 213] width 736 height 9879
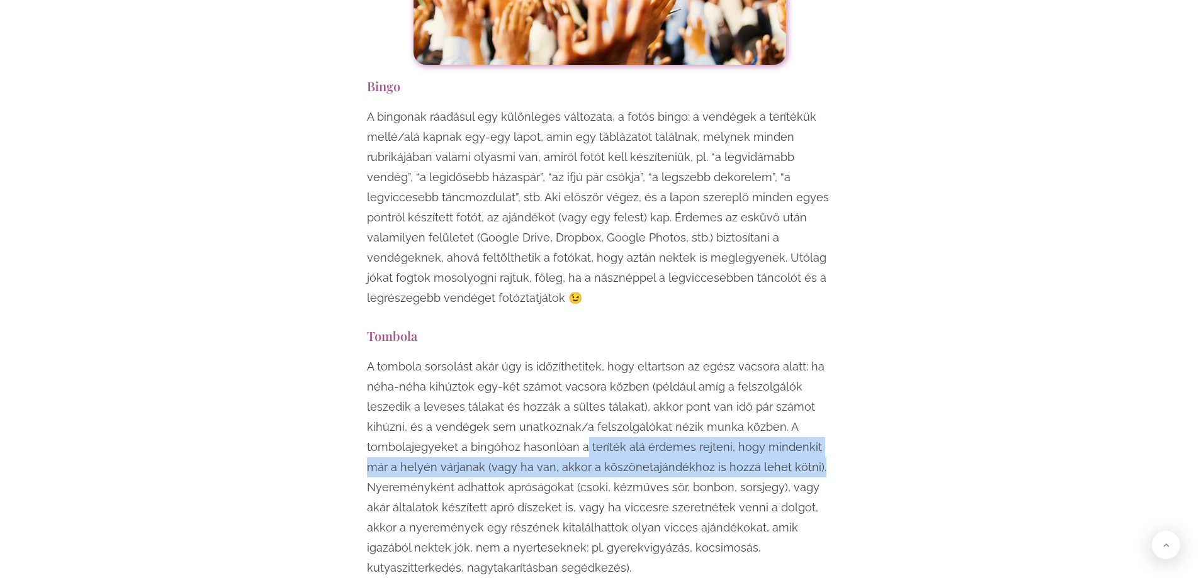
drag, startPoint x: 581, startPoint y: 333, endPoint x: 790, endPoint y: 351, distance: 210.3
click at [790, 357] on p "A tombola sorsolást akár úgy is időzíthetitek, hogy eltartson az egész vacsora …" at bounding box center [600, 468] width 466 height 222
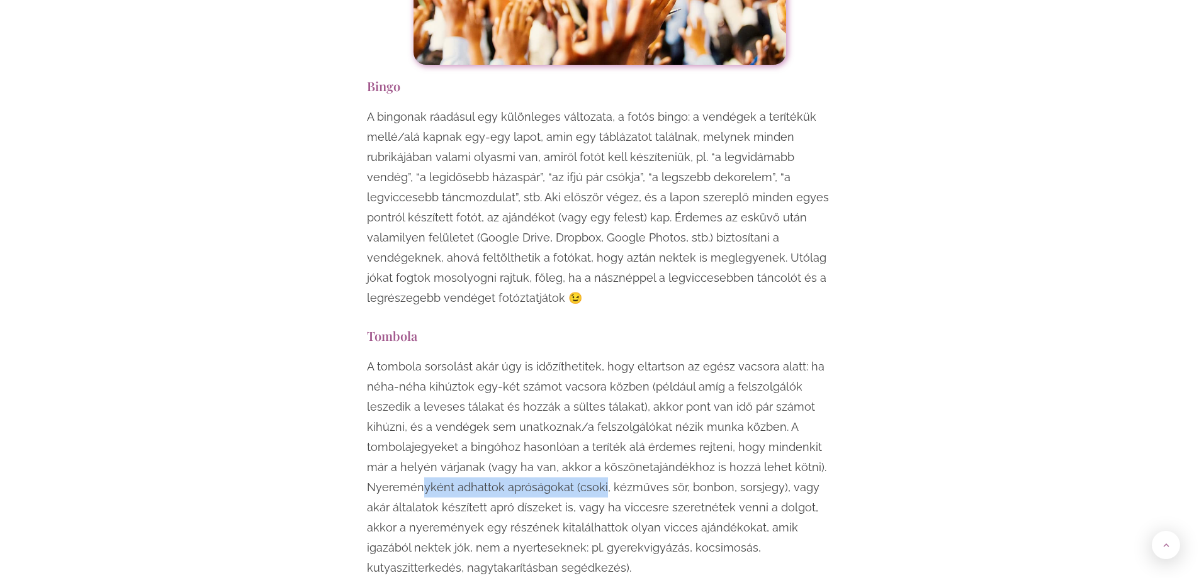
drag, startPoint x: 425, startPoint y: 362, endPoint x: 618, endPoint y: 376, distance: 193.6
click at [604, 370] on p "A tombola sorsolást akár úgy is időzíthetitek, hogy eltartson az egész vacsora …" at bounding box center [600, 468] width 466 height 222
click at [618, 376] on p "A tombola sorsolást akár úgy is időzíthetitek, hogy eltartson az egész vacsora …" at bounding box center [600, 468] width 466 height 222
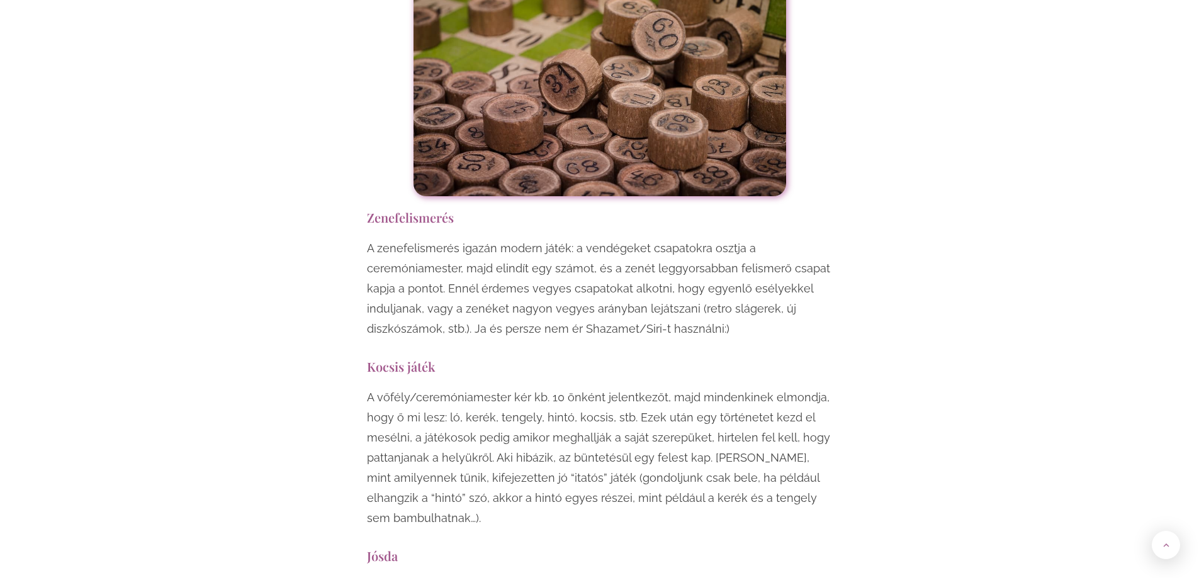
scroll to position [6167, 0]
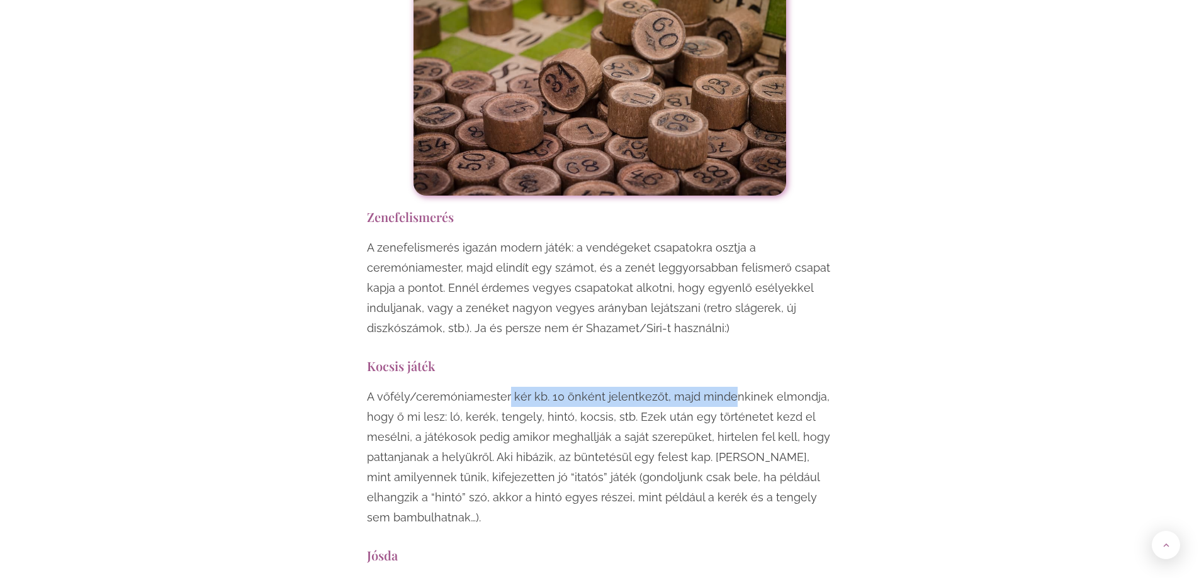
drag, startPoint x: 522, startPoint y: 276, endPoint x: 726, endPoint y: 281, distance: 203.9
click at [726, 387] on p "A vőfély/ceremóniamester kér kb. 10 önként jelentkezőt, majd mindenkinek elmond…" at bounding box center [600, 457] width 466 height 141
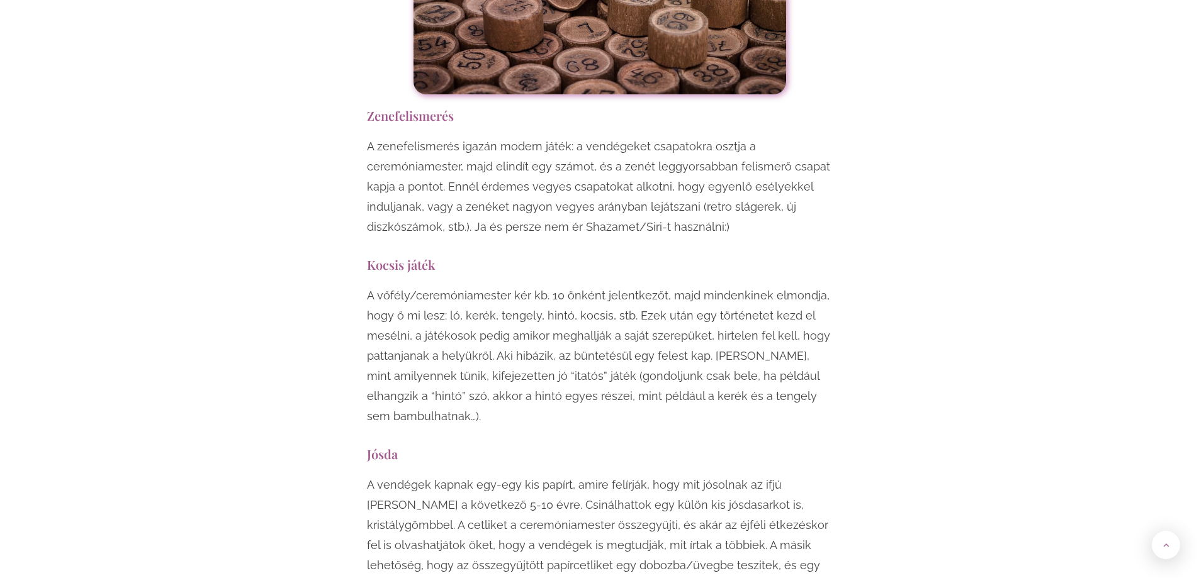
scroll to position [6419, 0]
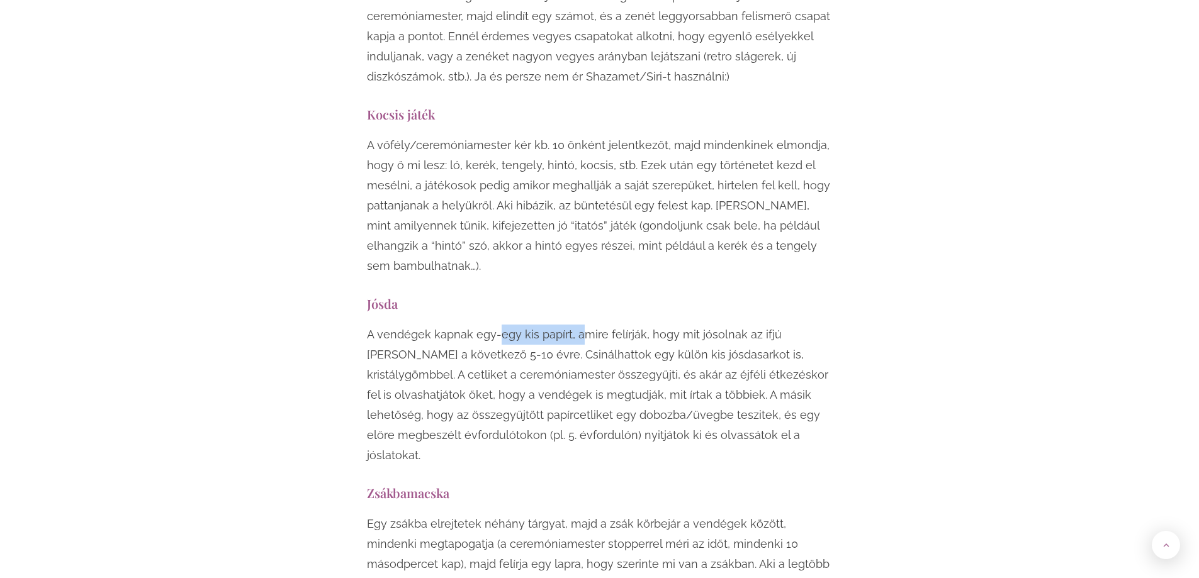
drag, startPoint x: 499, startPoint y: 213, endPoint x: 677, endPoint y: 252, distance: 182.3
click at [653, 325] on p "A vendégek kapnak egy-egy kis papírt, amire felírják, hogy mit jósolnak az ifjú…" at bounding box center [600, 395] width 466 height 141
click at [677, 325] on p "A vendégek kapnak egy-egy kis papírt, amire felírják, hogy mit jósolnak az ifjú…" at bounding box center [600, 395] width 466 height 141
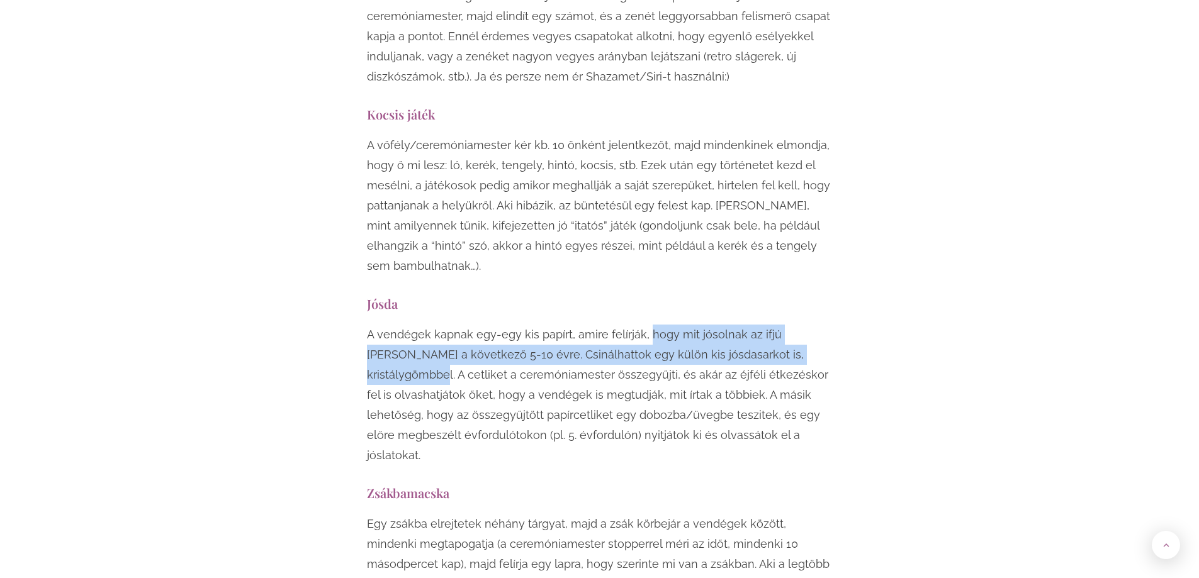
drag, startPoint x: 739, startPoint y: 228, endPoint x: 838, endPoint y: 238, distance: 98.7
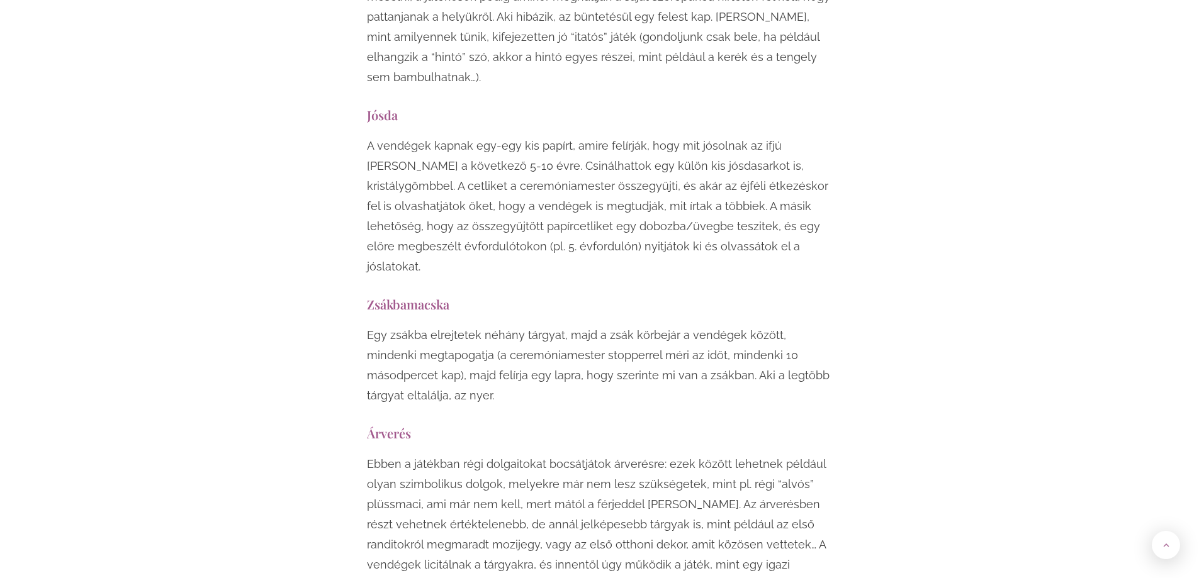
scroll to position [6733, 0]
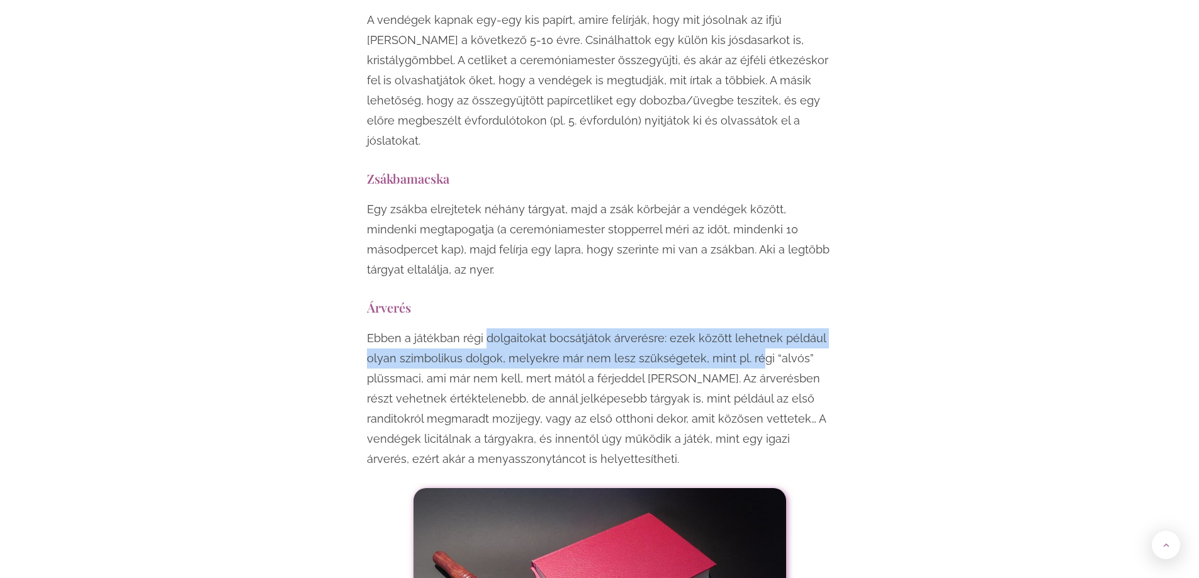
drag, startPoint x: 568, startPoint y: 211, endPoint x: 765, endPoint y: 226, distance: 196.9
click at [765, 328] on p "Ebben a játékban régi dolgaitokat bocsátjátok árverésre: ezek között lehetnek p…" at bounding box center [600, 398] width 466 height 141
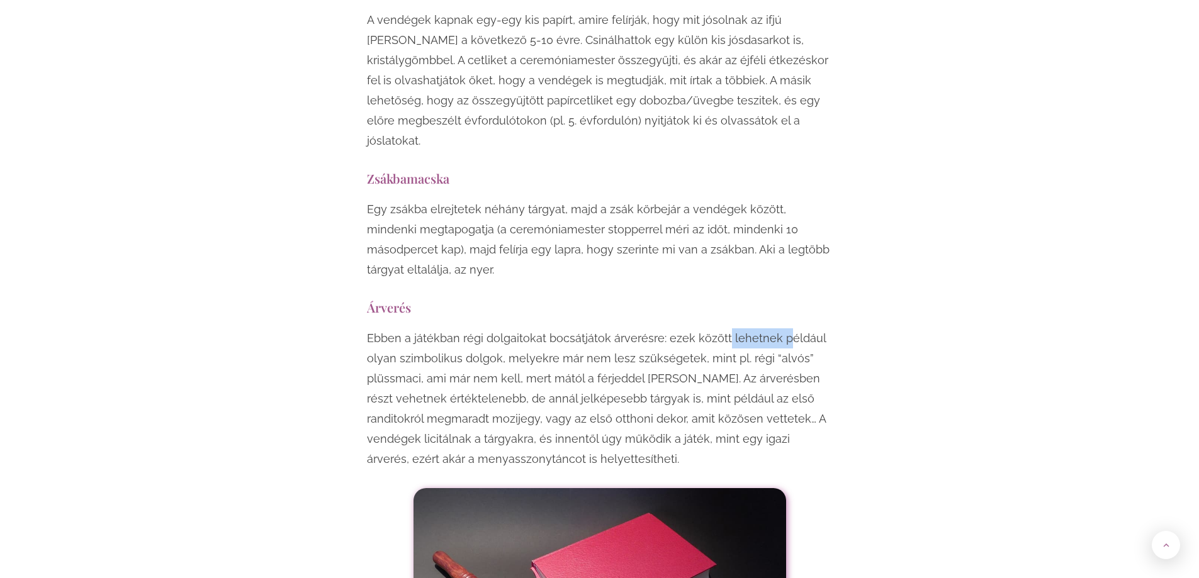
drag, startPoint x: 722, startPoint y: 202, endPoint x: 841, endPoint y: 221, distance: 120.4
click at [804, 328] on p "Ebben a játékban régi dolgaitokat bocsátjátok árverésre: ezek között lehetnek p…" at bounding box center [600, 398] width 466 height 141
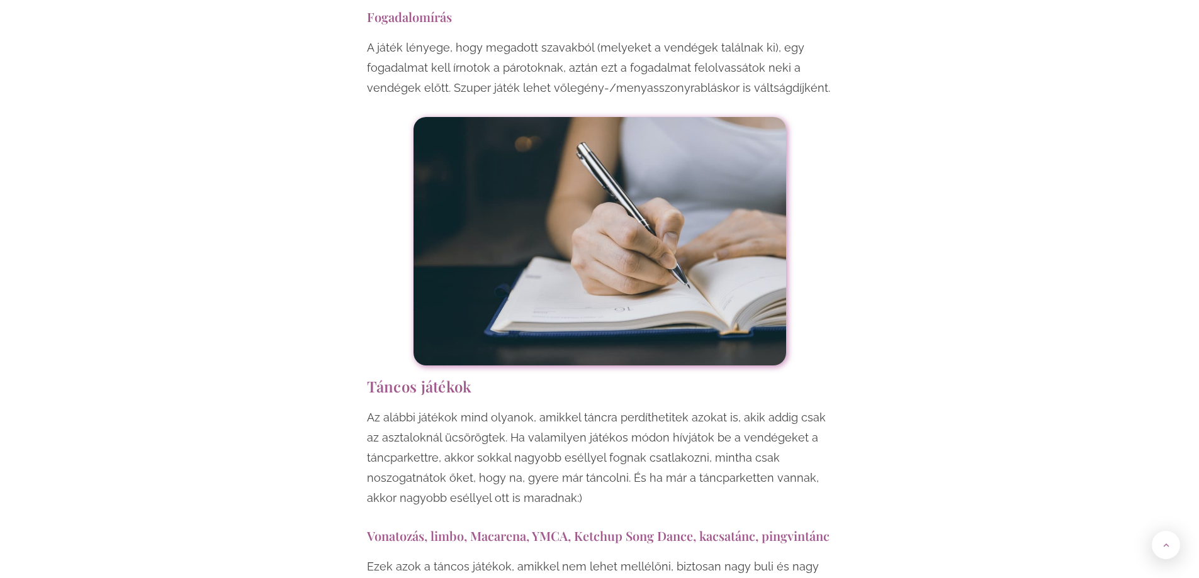
scroll to position [8055, 0]
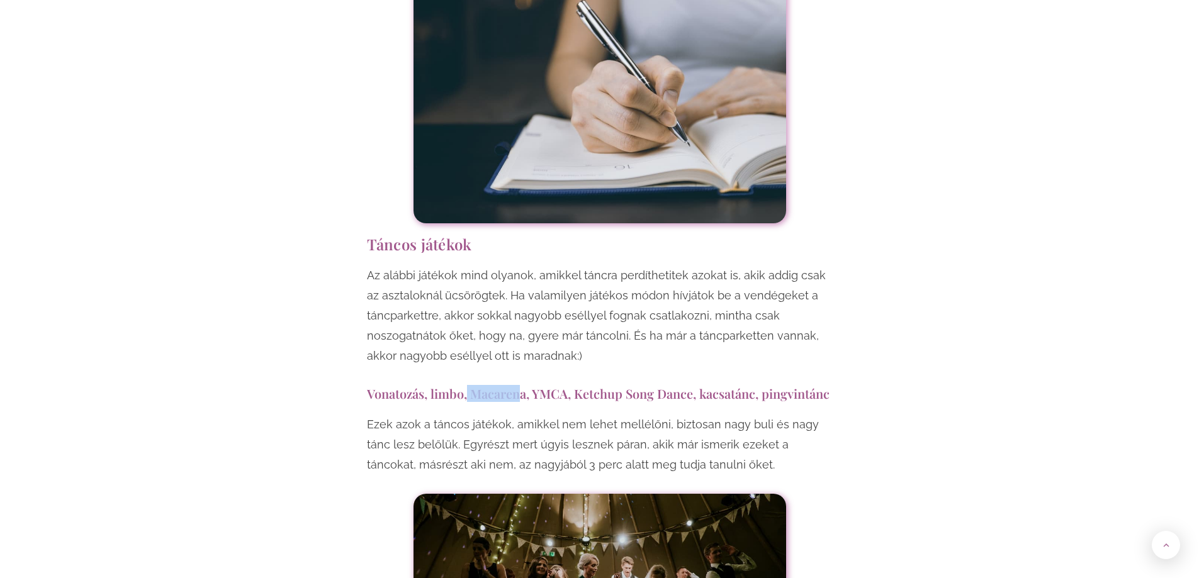
drag, startPoint x: 493, startPoint y: 259, endPoint x: 631, endPoint y: 283, distance: 139.3
click at [631, 415] on p "Ezek azok a táncos játékok, amikkel nem lehet mellélőni, biztosan nagy buli és …" at bounding box center [600, 445] width 466 height 60
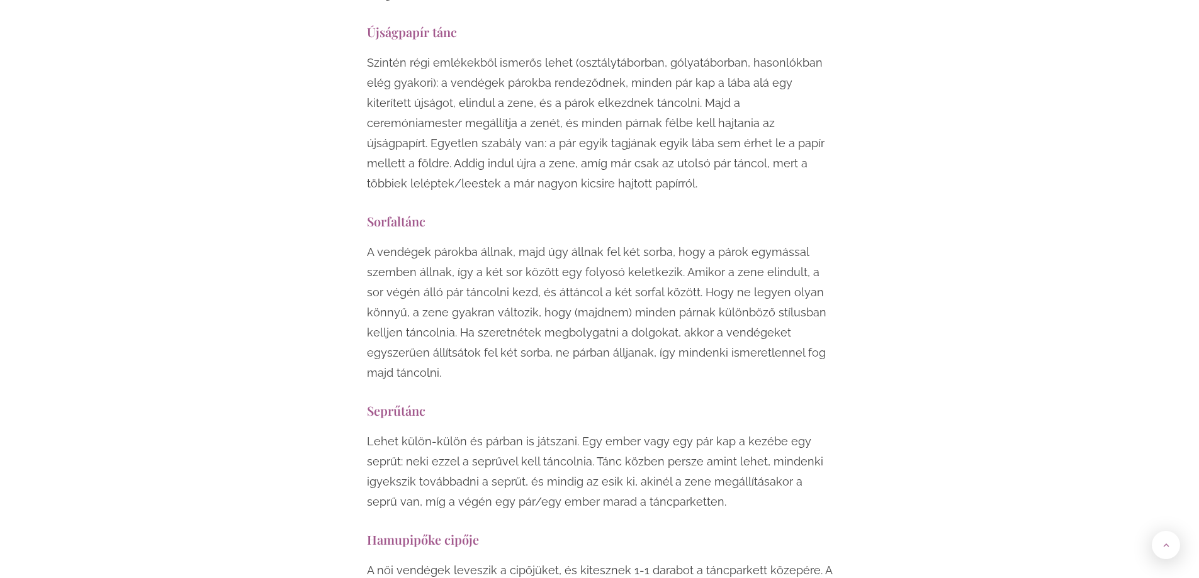
scroll to position [9125, 0]
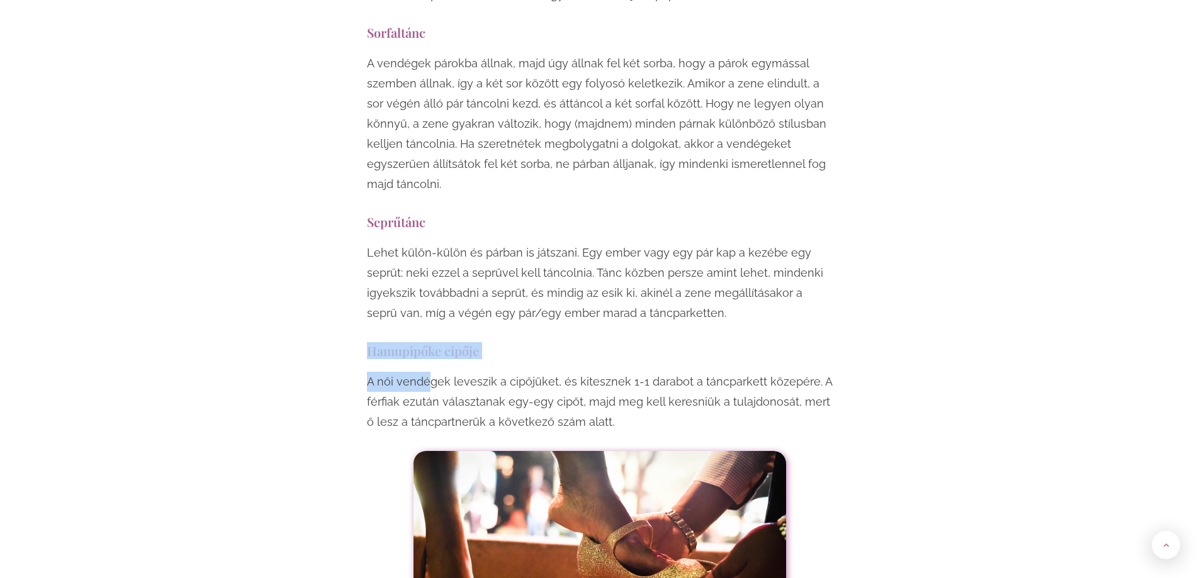
drag, startPoint x: 396, startPoint y: 222, endPoint x: 498, endPoint y: 223, distance: 101.3
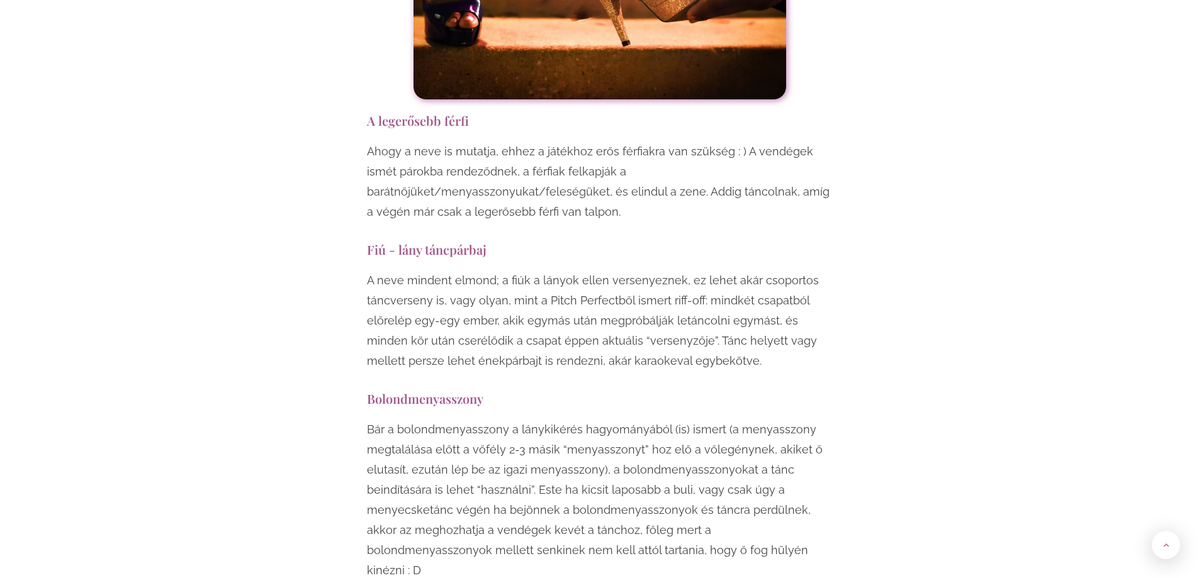
scroll to position [9628, 0]
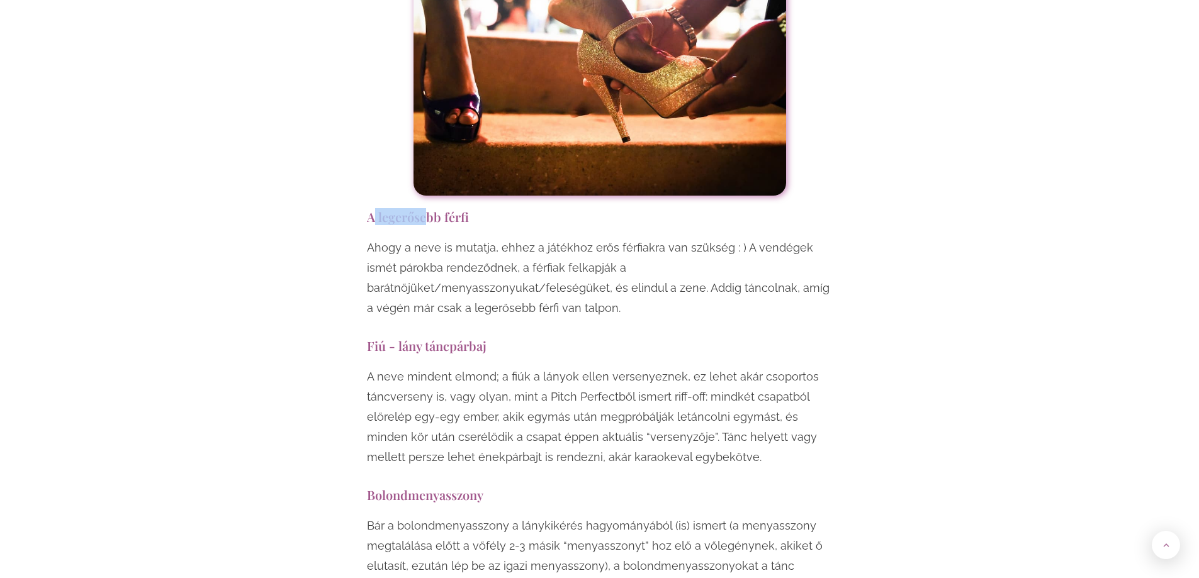
drag, startPoint x: 373, startPoint y: 77, endPoint x: 481, endPoint y: 87, distance: 109.4
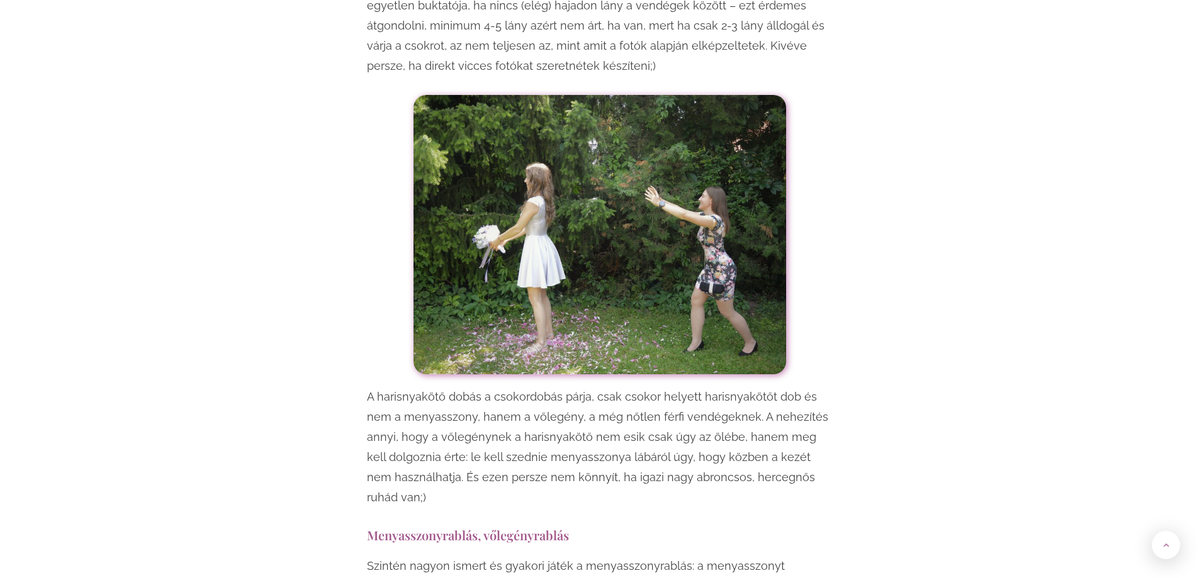
scroll to position [0, 0]
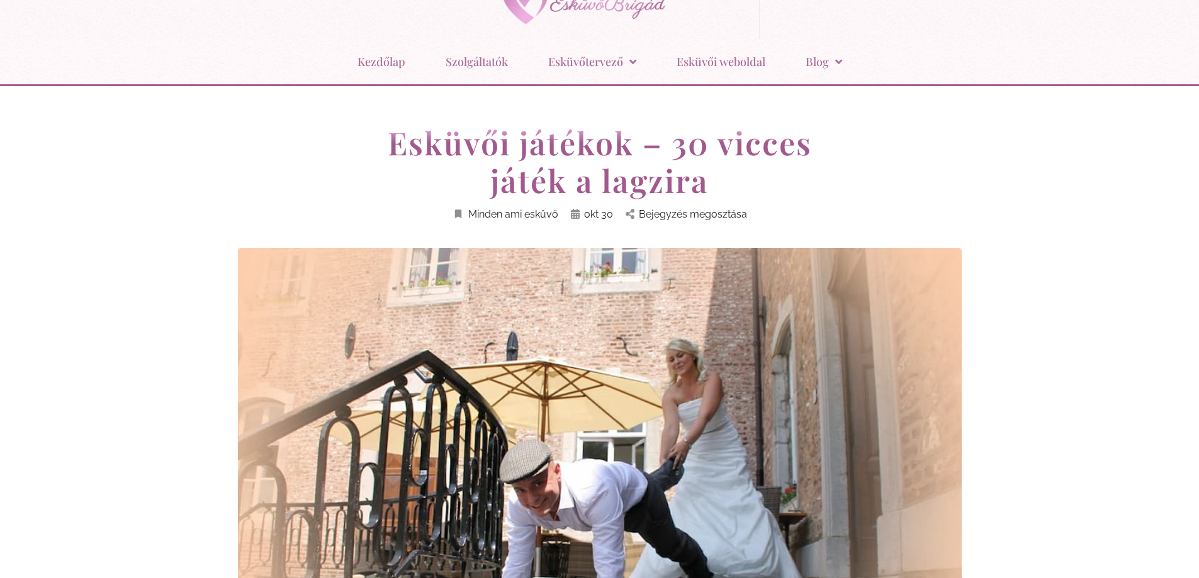
click at [818, 186] on h1 "Esküvői játékok – 30 vicces játék a lagzira" at bounding box center [600, 162] width 478 height 76
